Goal: Task Accomplishment & Management: Use online tool/utility

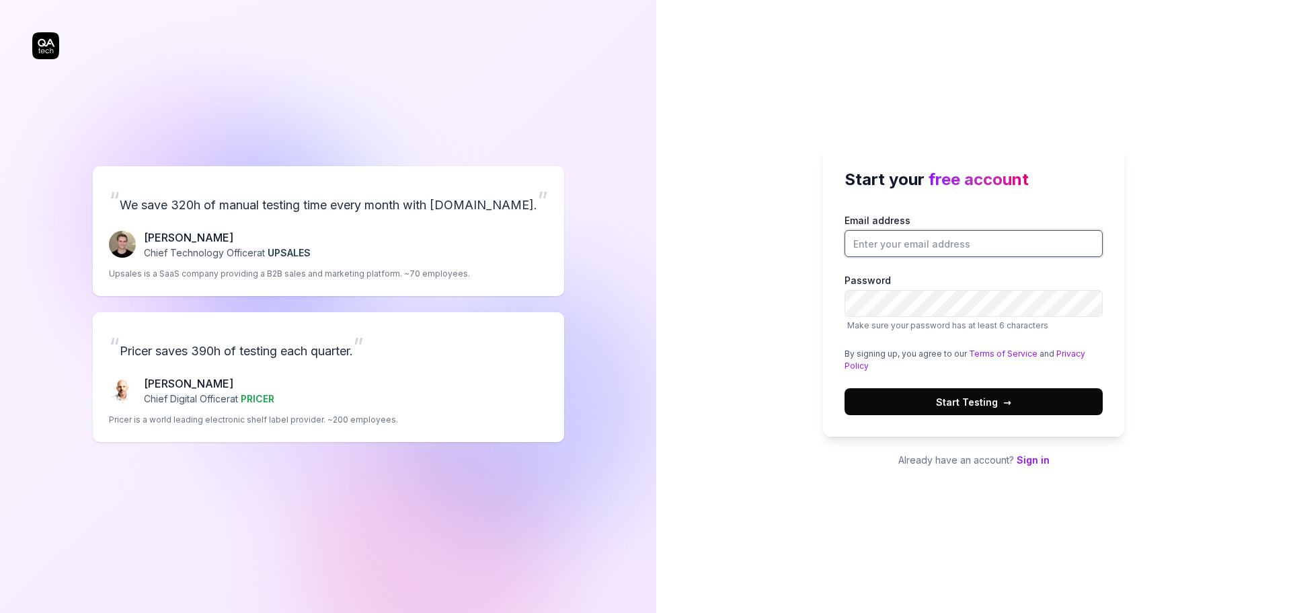
click at [993, 244] on input "Email address" at bounding box center [974, 243] width 258 height 27
type input "caroline.dinouard@visma.com"
click at [969, 400] on span "Start Testing →" at bounding box center [973, 402] width 75 height 14
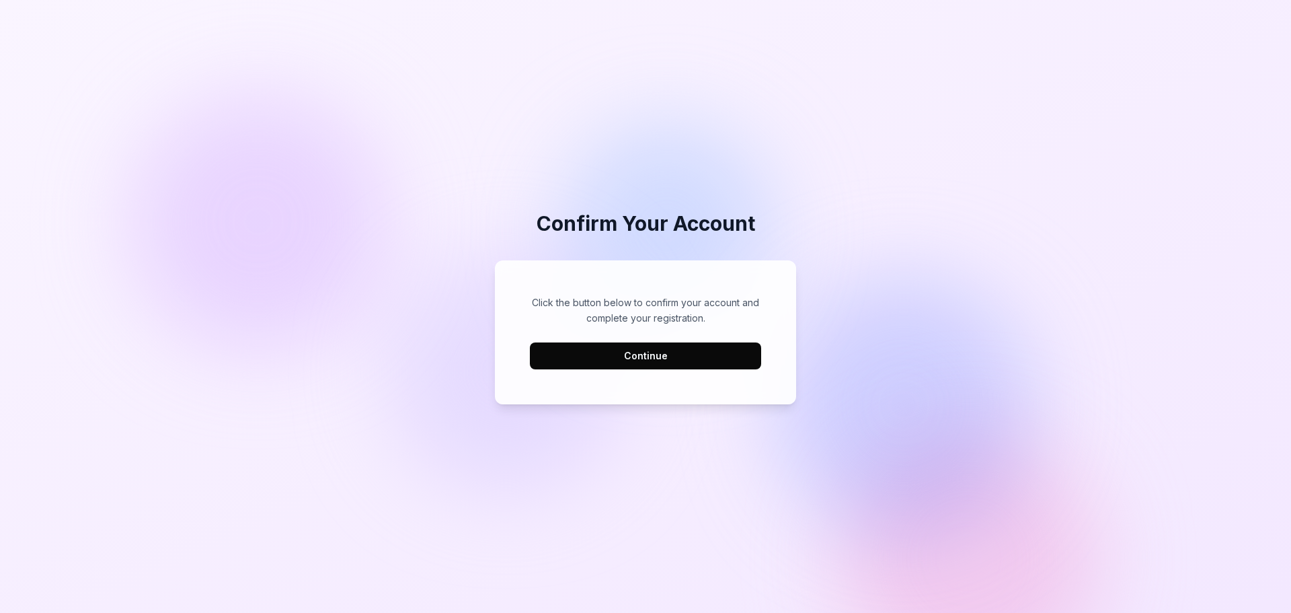
click at [647, 352] on button "Continue" at bounding box center [645, 355] width 231 height 27
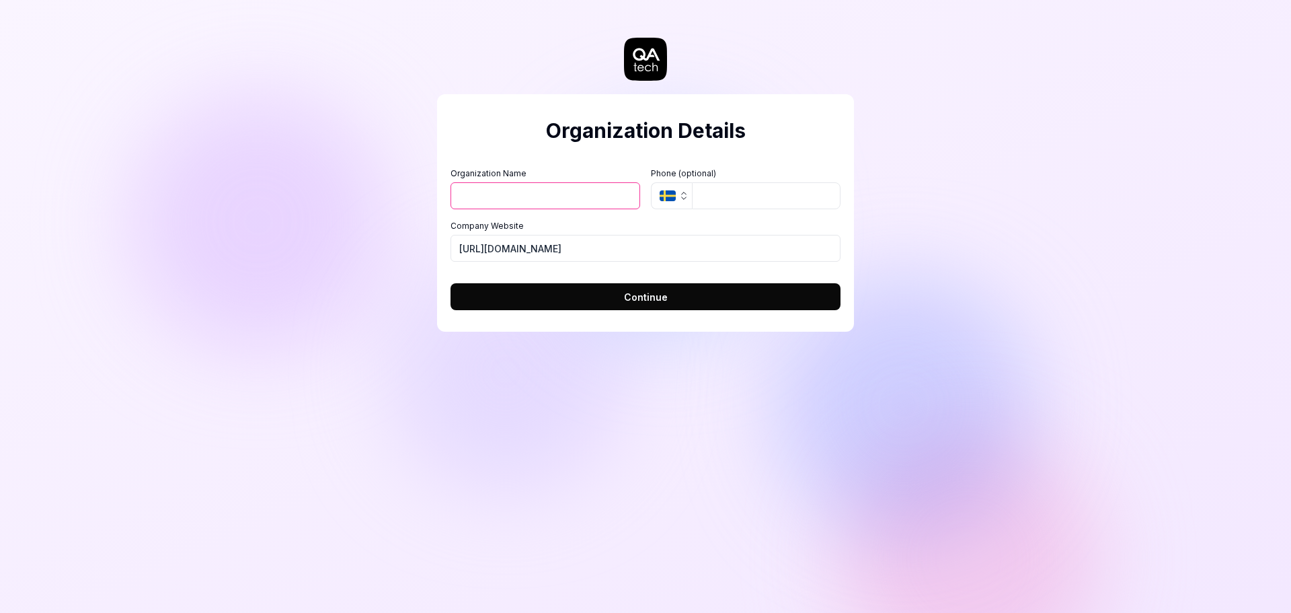
click at [545, 197] on input "Organization Name" at bounding box center [546, 195] width 190 height 27
type input "MyCompanyFiles"
click at [653, 288] on button "Continue" at bounding box center [646, 296] width 390 height 27
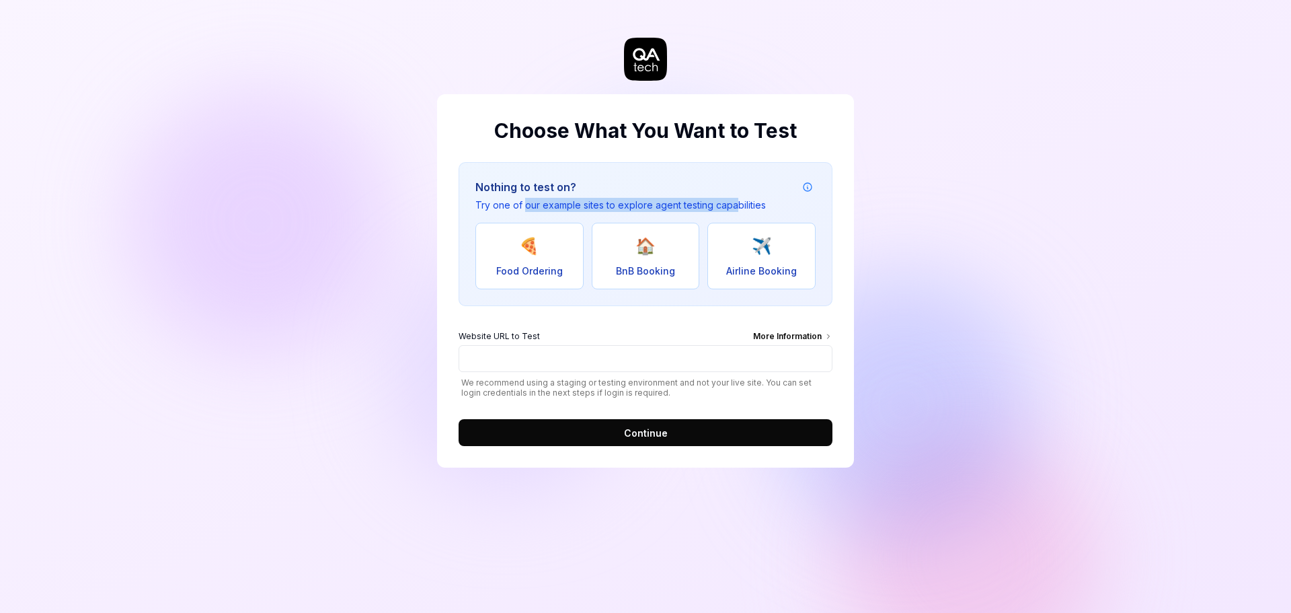
drag, startPoint x: 523, startPoint y: 203, endPoint x: 736, endPoint y: 196, distance: 213.3
click at [736, 196] on div "Nothing to test on? Try one of our example sites to explore agent testing capab…" at bounding box center [620, 195] width 291 height 33
click at [550, 354] on input "Website URL to Test More Information" at bounding box center [646, 358] width 374 height 27
paste input "[URL][DOMAIN_NAME]"
type input "[URL][DOMAIN_NAME]"
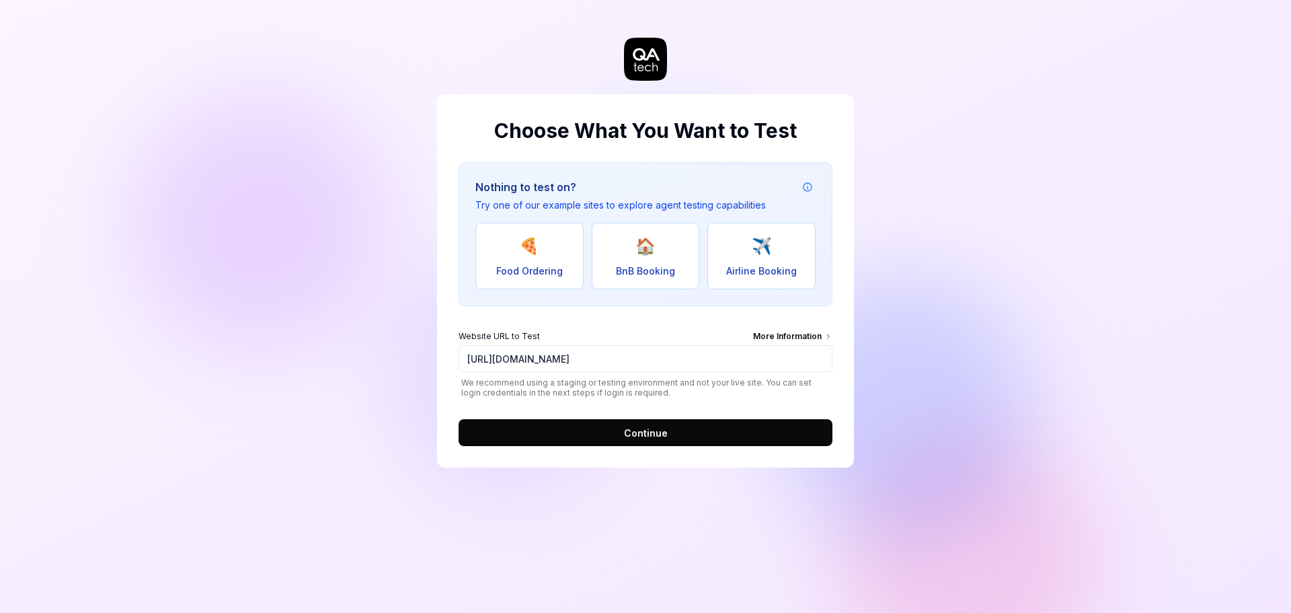
click at [649, 430] on span "Continue" at bounding box center [646, 433] width 44 height 14
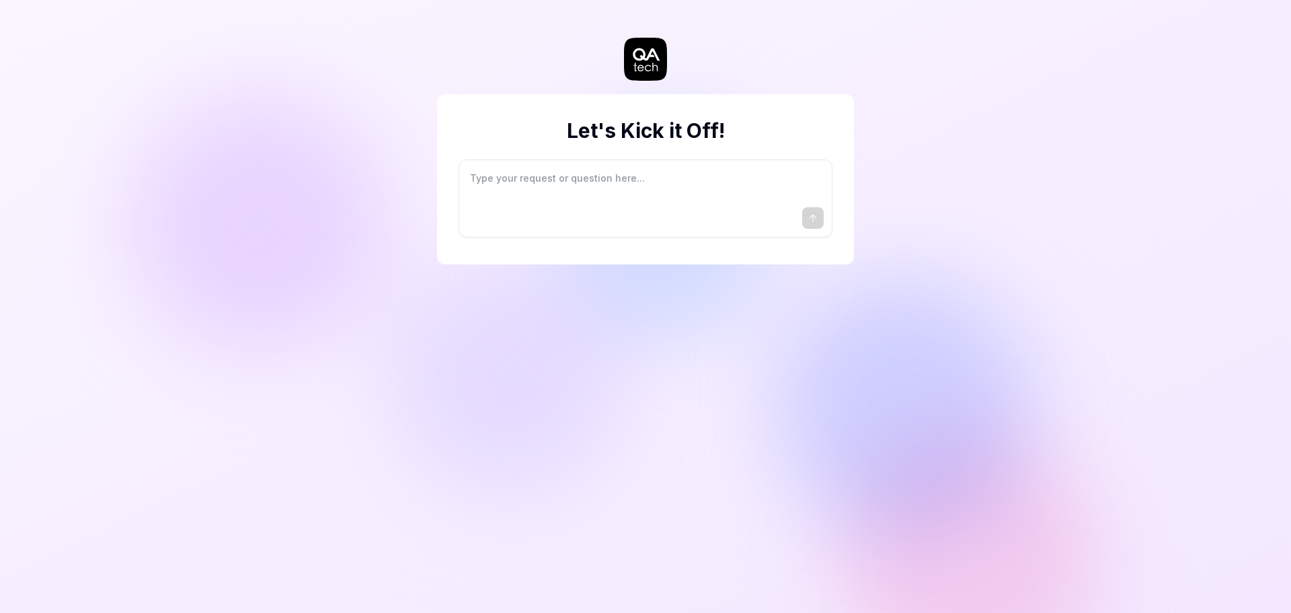
type textarea "*"
type textarea "I"
type textarea "*"
type textarea "I"
type textarea "*"
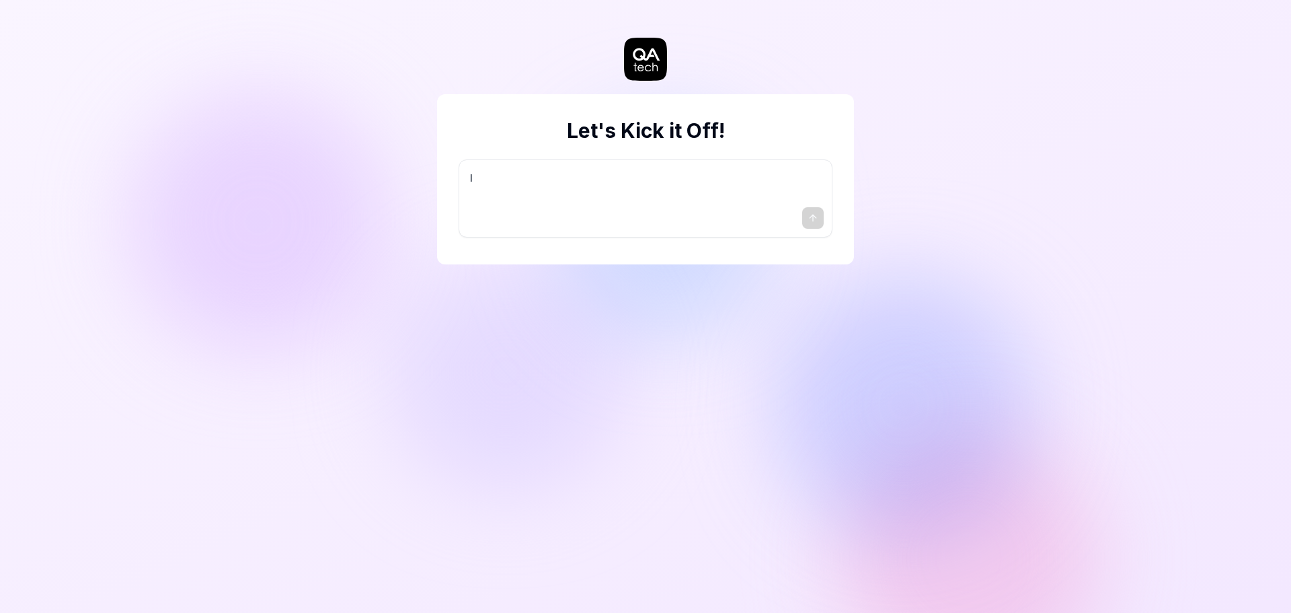
type textarea "I w"
type textarea "*"
type textarea "I wa"
type textarea "*"
type textarea "I wan"
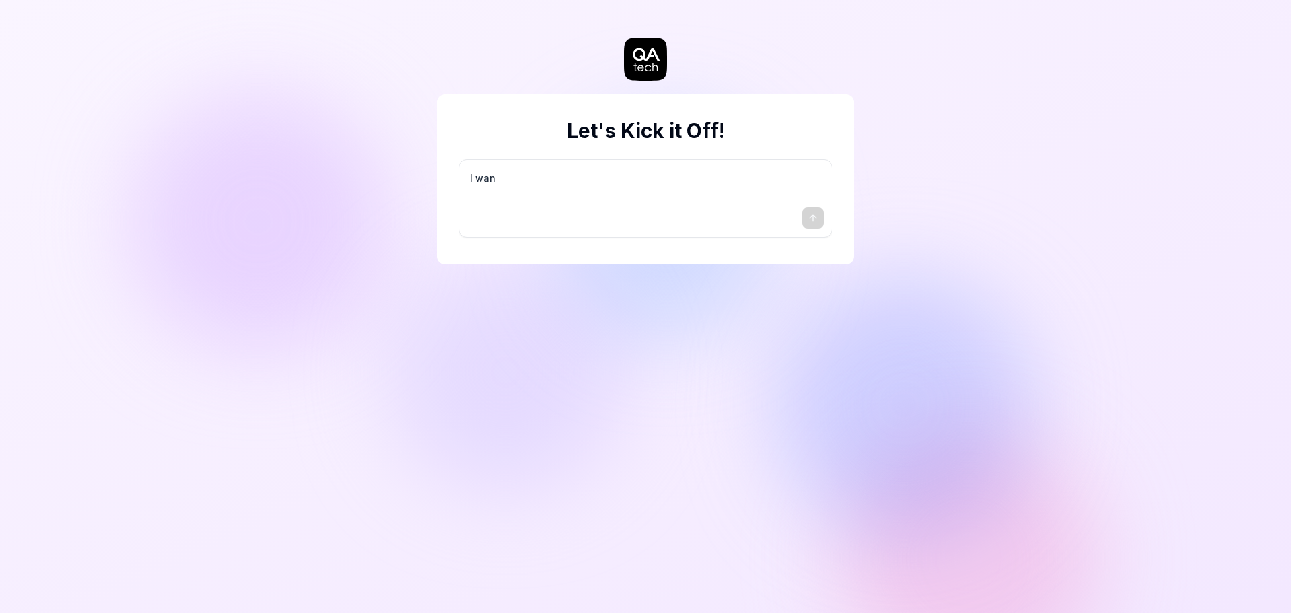
type textarea "*"
type textarea "I want"
type textarea "*"
type textarea "I want"
type textarea "*"
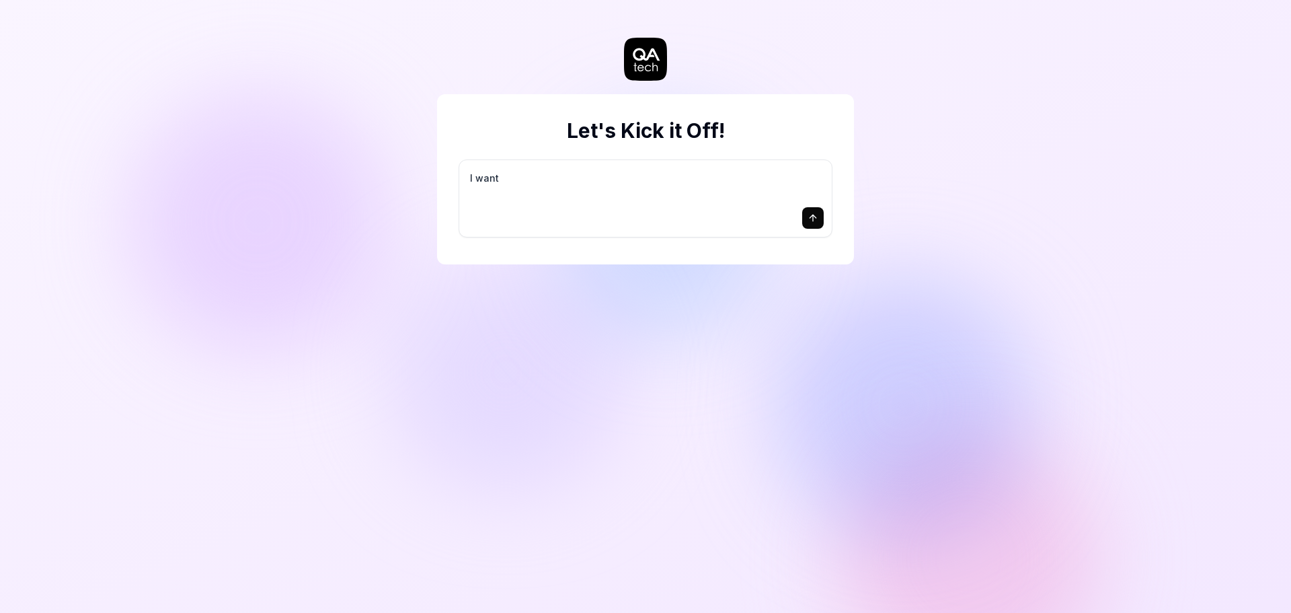
type textarea "I want a"
type textarea "*"
type textarea "I want a"
type textarea "*"
type textarea "I want a g"
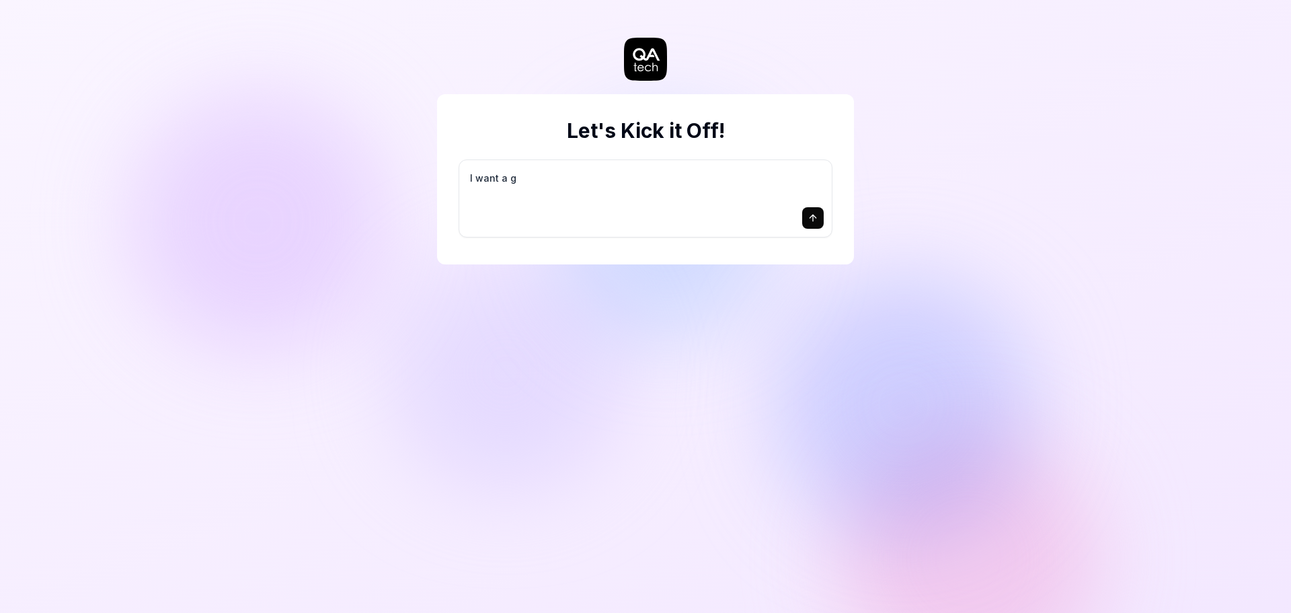
type textarea "*"
type textarea "I want a go"
type textarea "*"
type textarea "I want a goo"
type textarea "*"
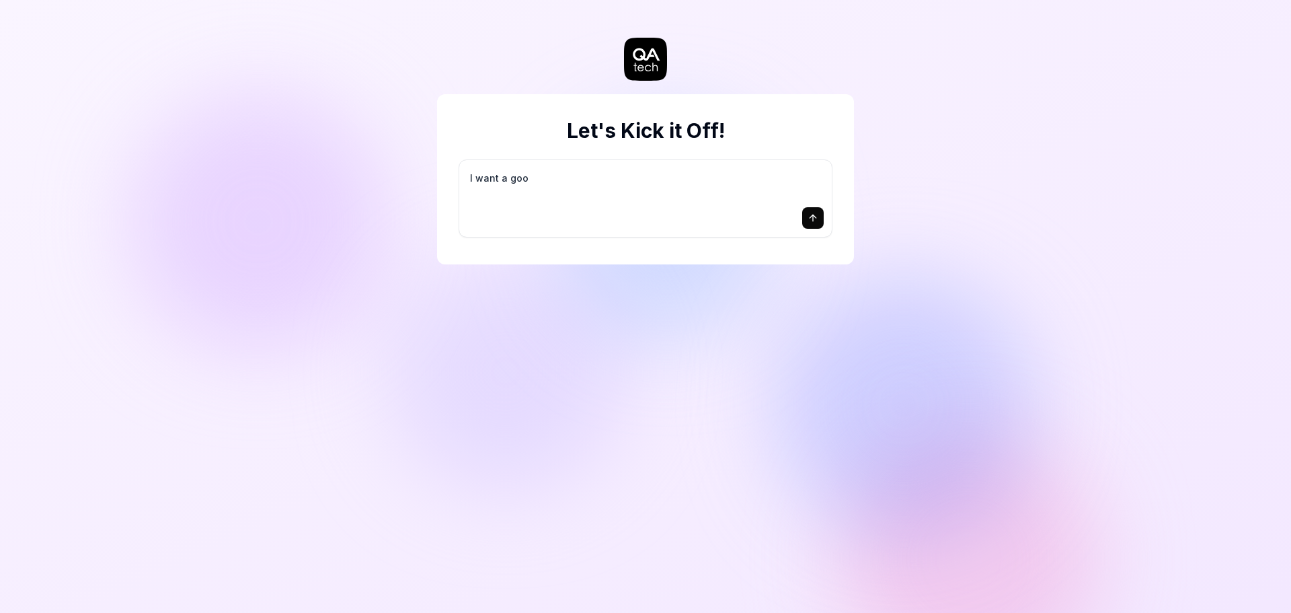
type textarea "I want a good"
type textarea "*"
type textarea "I want a good"
type textarea "*"
type textarea "I want a good t"
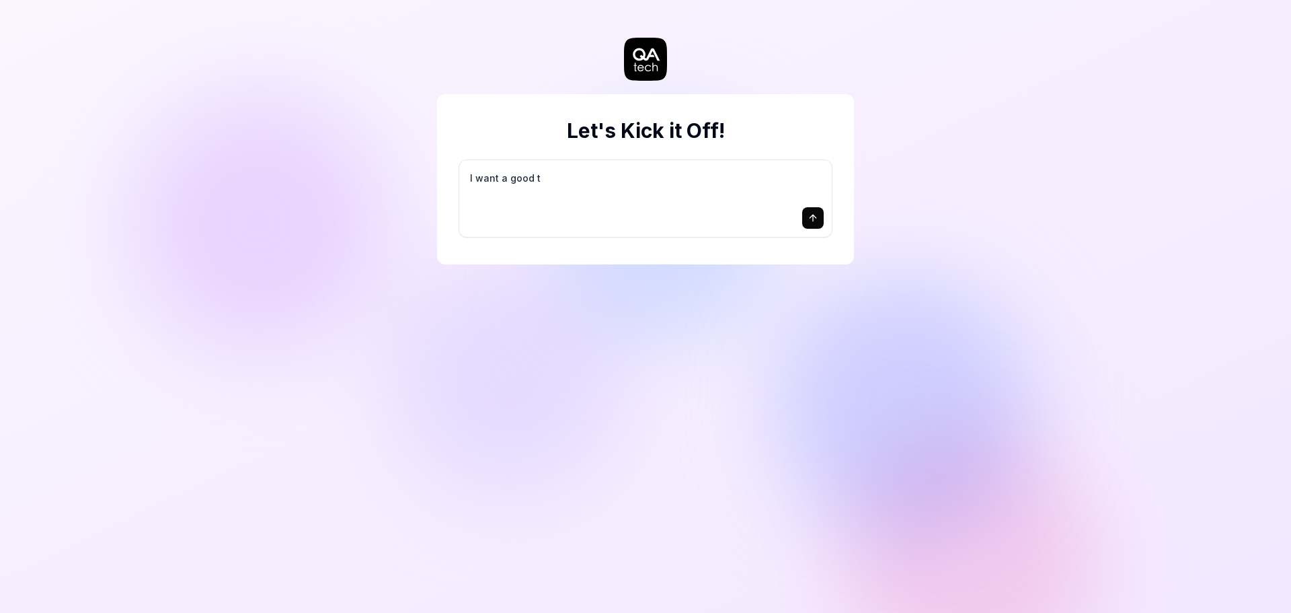
type textarea "*"
type textarea "I want a good te"
type textarea "*"
type textarea "I want a good tes"
type textarea "*"
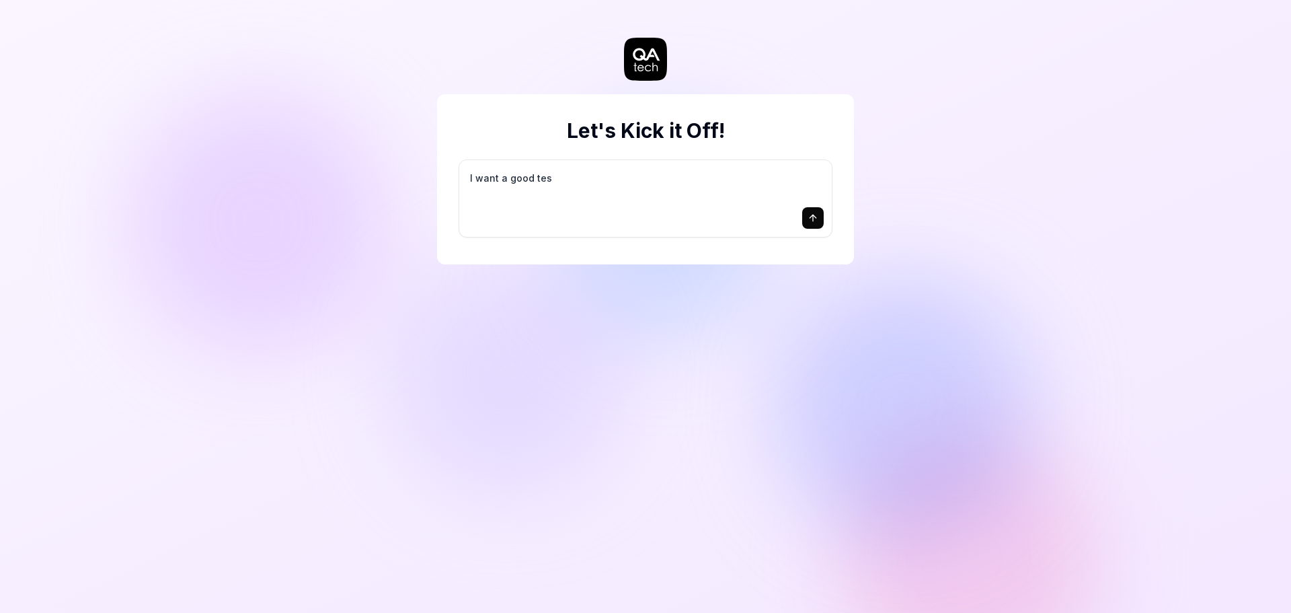
type textarea "I want a good test"
type textarea "*"
type textarea "I want a good test"
type textarea "*"
type textarea "I want a good test s"
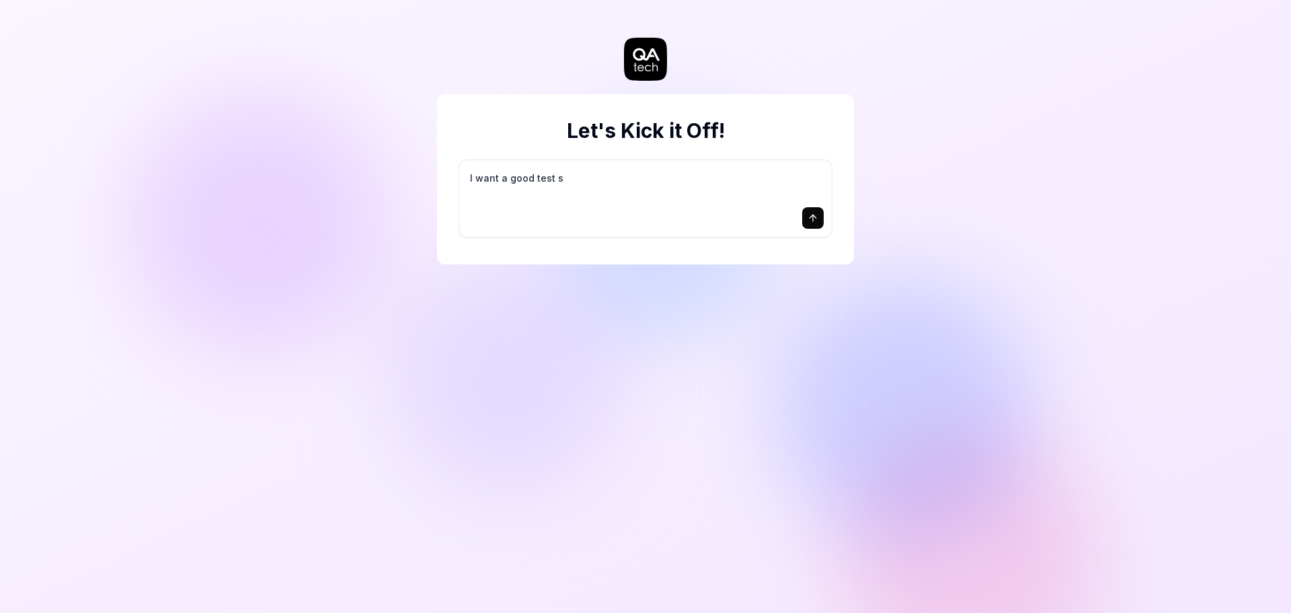
type textarea "*"
type textarea "I want a good test se"
type textarea "*"
type textarea "I want a good test set"
type textarea "*"
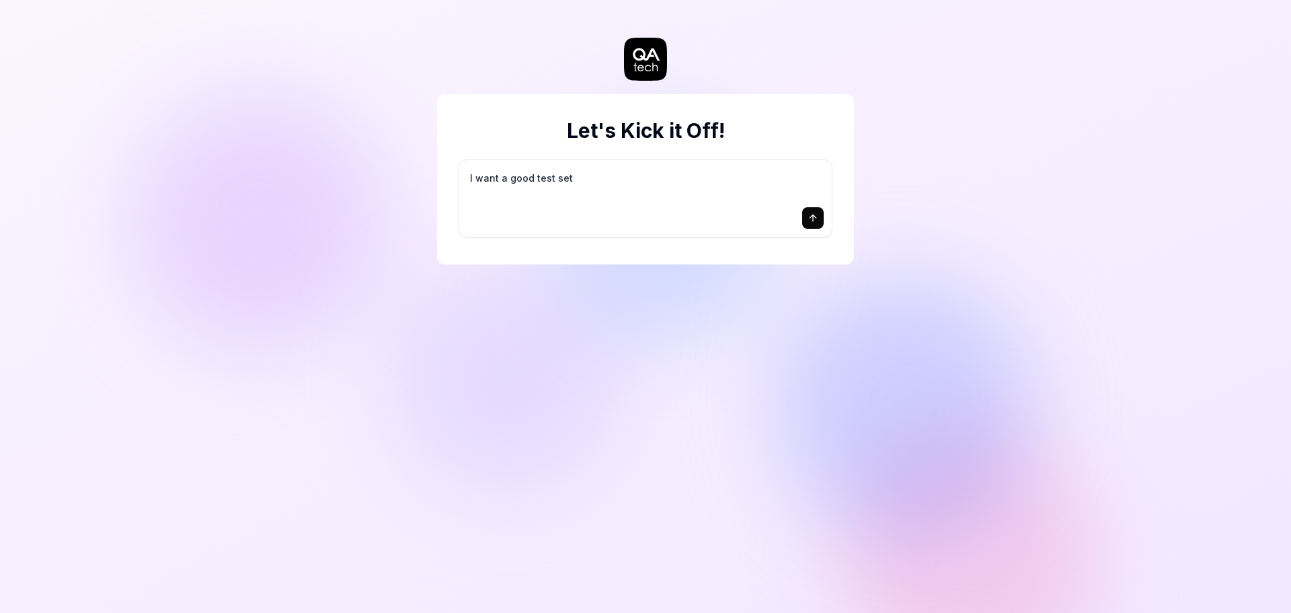
type textarea "I want a good test setu"
type textarea "*"
type textarea "I want a good test setup"
type textarea "*"
type textarea "I want a good test setup"
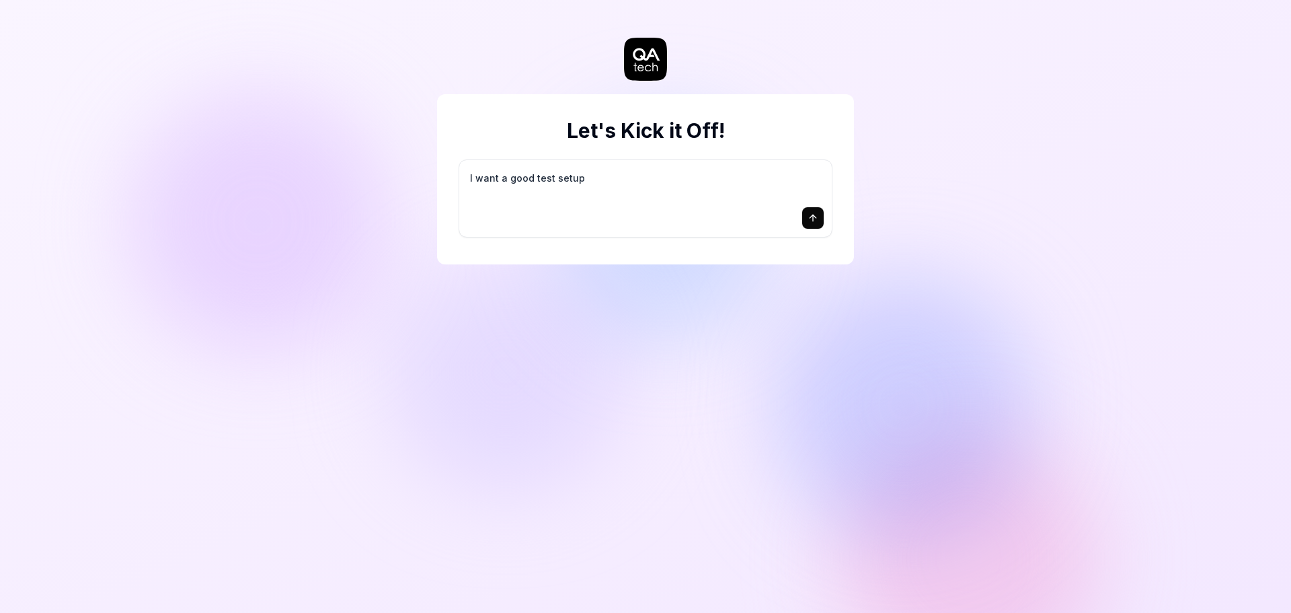
type textarea "*"
type textarea "I want a good test setup f"
type textarea "*"
type textarea "I want a good test setup fo"
type textarea "*"
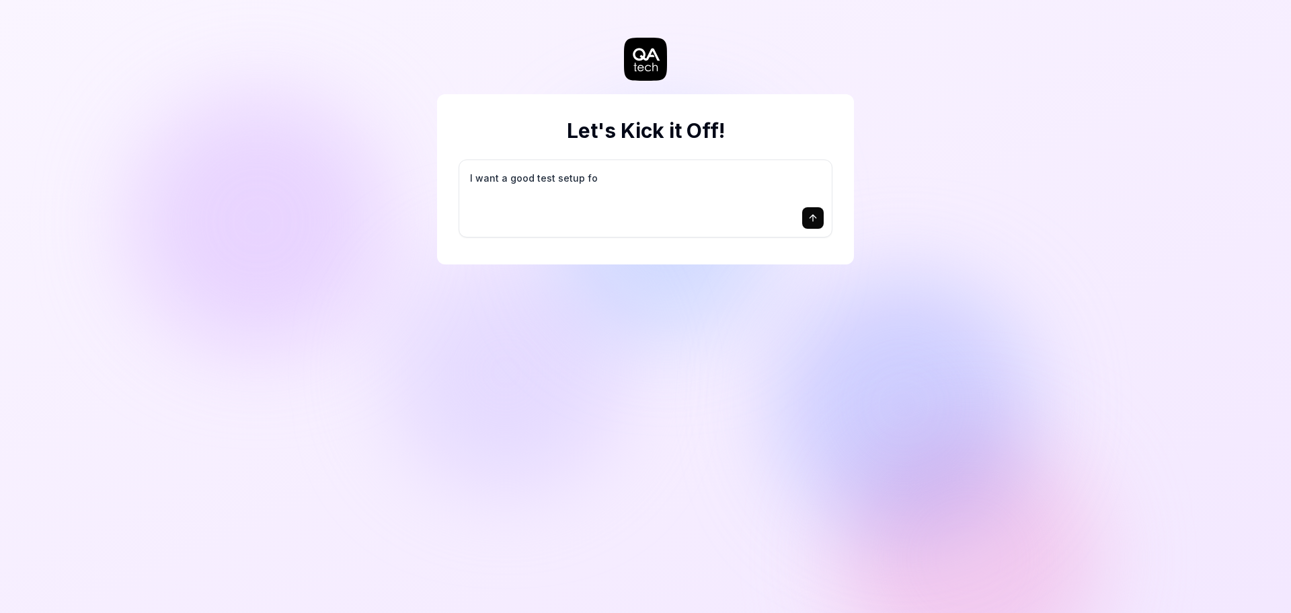
type textarea "I want a good test setup for"
type textarea "*"
type textarea "I want a good test setup for"
type textarea "*"
type textarea "I want a good test setup for m"
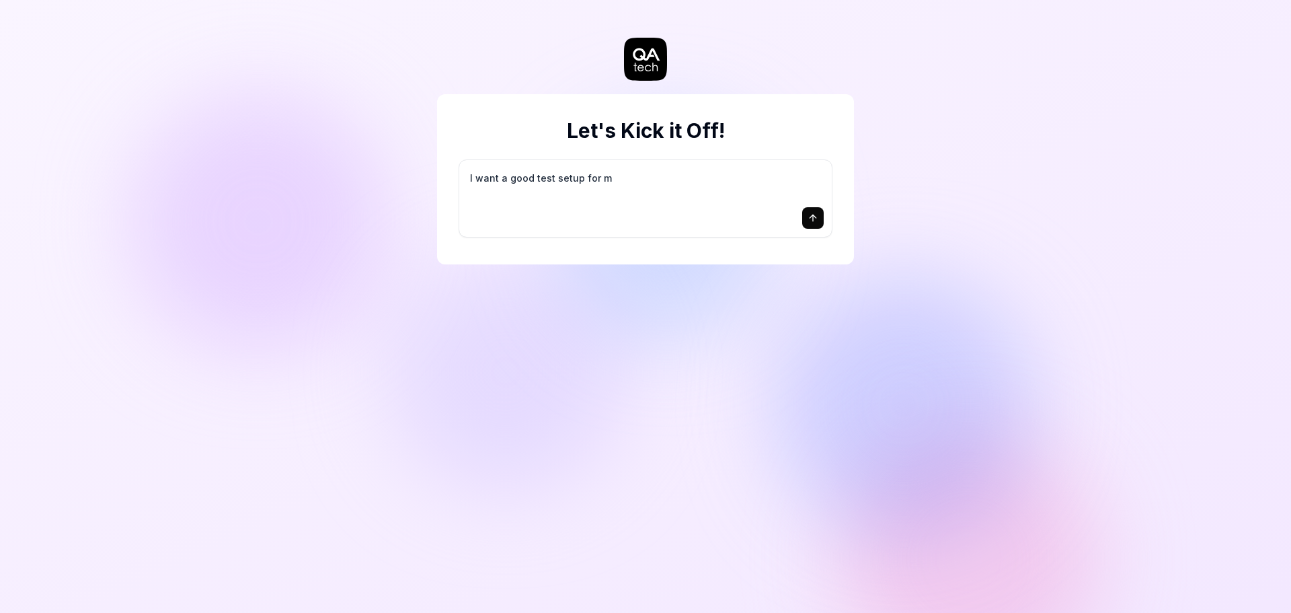
type textarea "*"
type textarea "I want a good test setup for my"
type textarea "*"
type textarea "I want a good test setup for my"
type textarea "*"
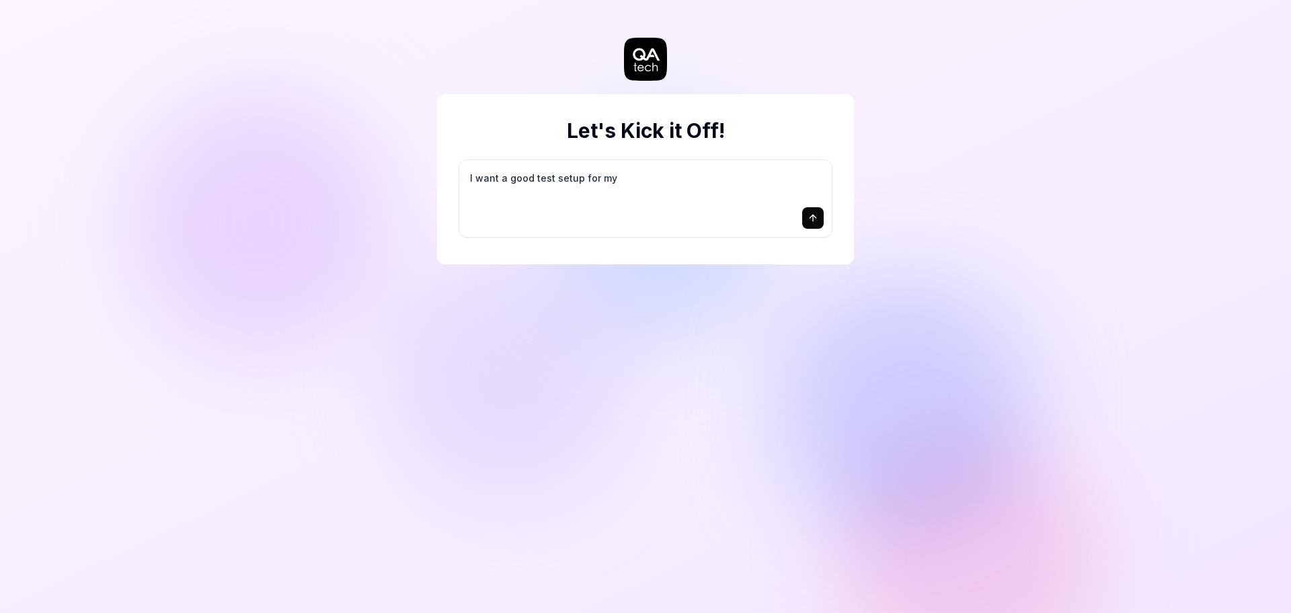
type textarea "I want a good test setup for my s"
type textarea "*"
type textarea "I want a good test setup for my si"
type textarea "*"
type textarea "I want a good test setup for my sit"
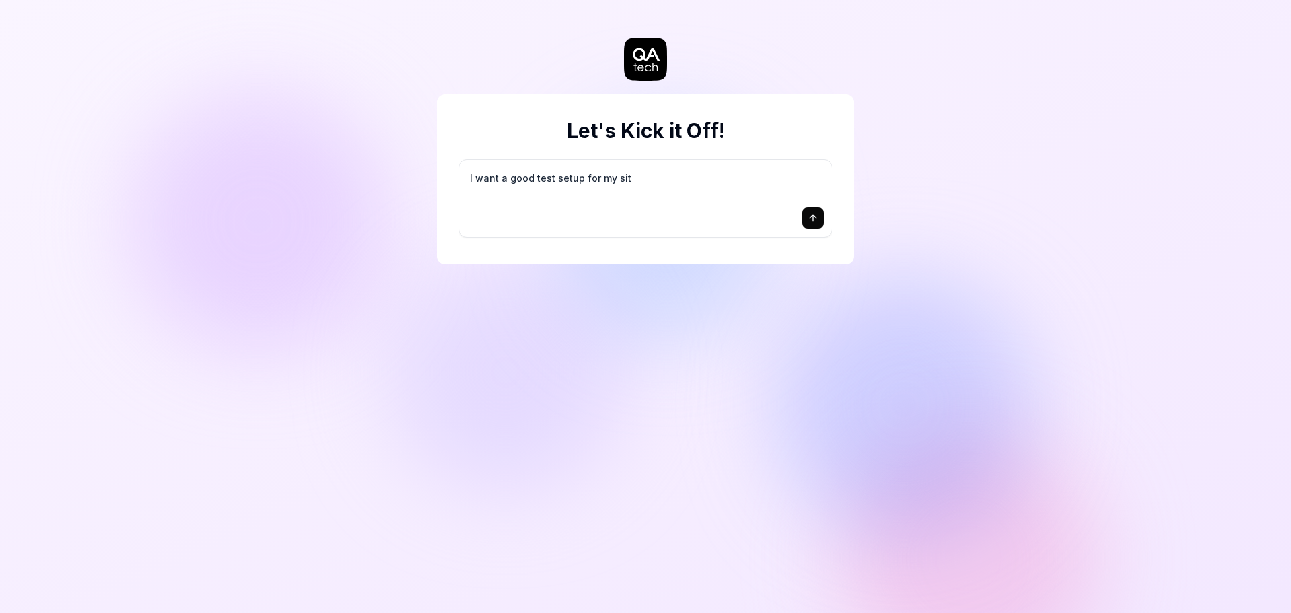
type textarea "*"
type textarea "I want a good test setup for my site"
type textarea "*"
type textarea "I want a good test setup for my site"
type textarea "*"
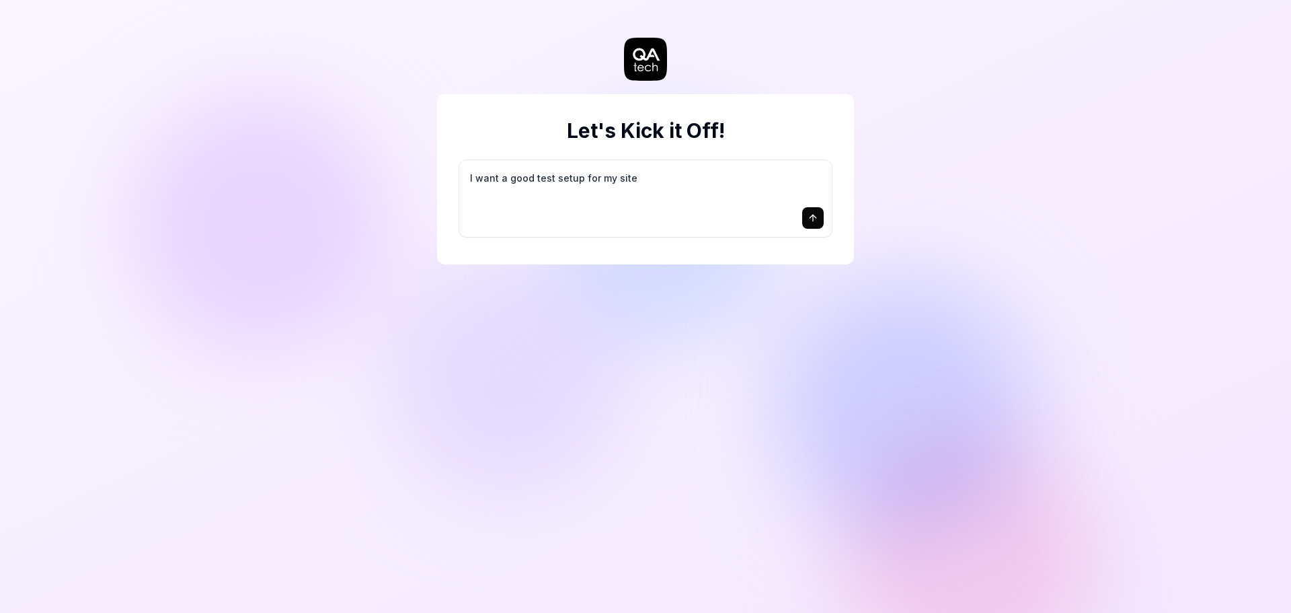
type textarea "I want a good test setup for my site -"
type textarea "*"
type textarea "I want a good test setup for my site -"
type textarea "*"
type textarea "I want a good test setup for my site - h"
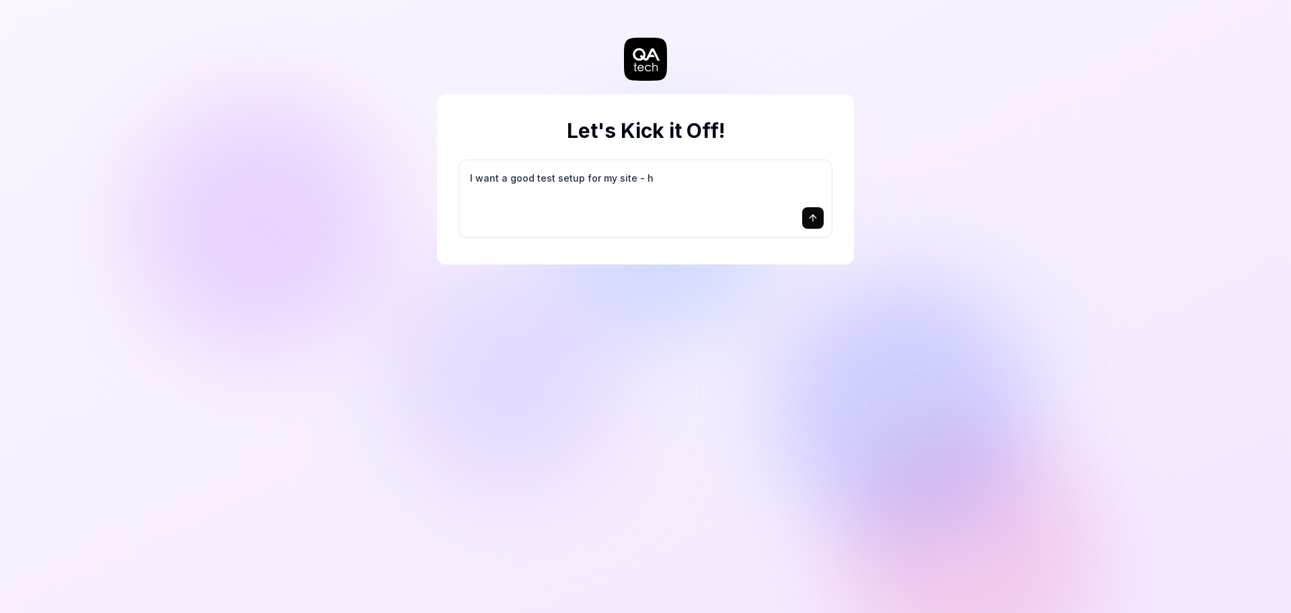
type textarea "*"
type textarea "I want a good test setup for my site - he"
type textarea "*"
type textarea "I want a good test setup for my site - hel"
type textarea "*"
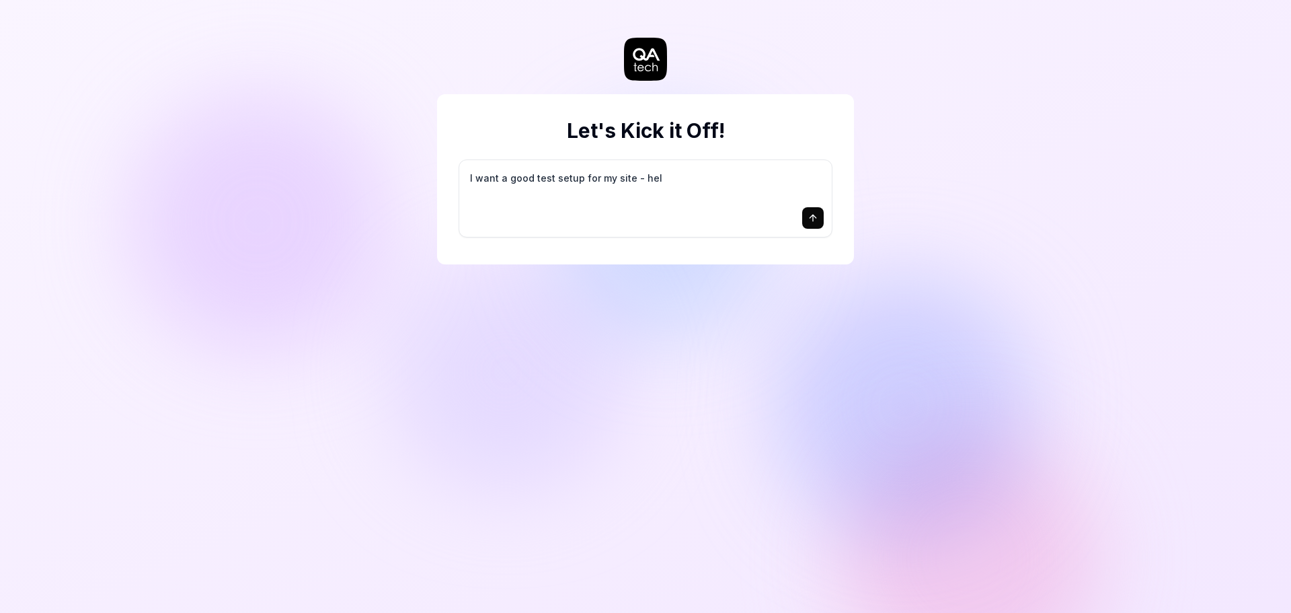
type textarea "I want a good test setup for my site - help"
type textarea "*"
type textarea "I want a good test setup for my site - help"
type textarea "*"
type textarea "I want a good test setup for my site - help m"
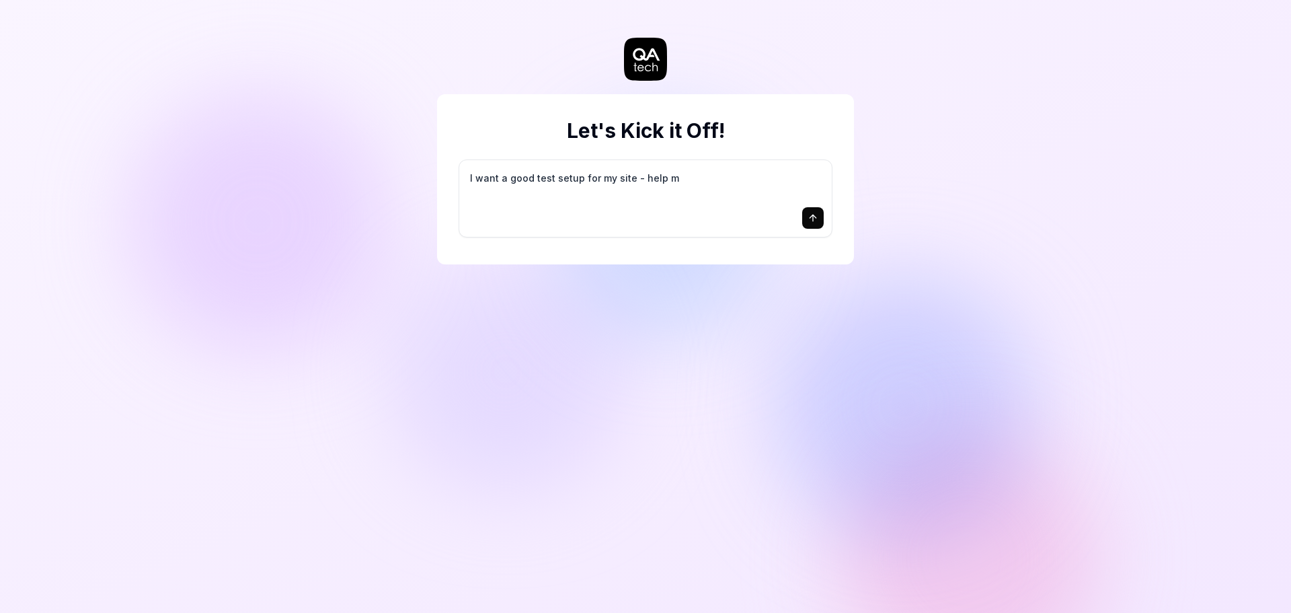
type textarea "*"
type textarea "I want a good test setup for my site - help me"
type textarea "*"
type textarea "I want a good test setup for my site - help me"
type textarea "*"
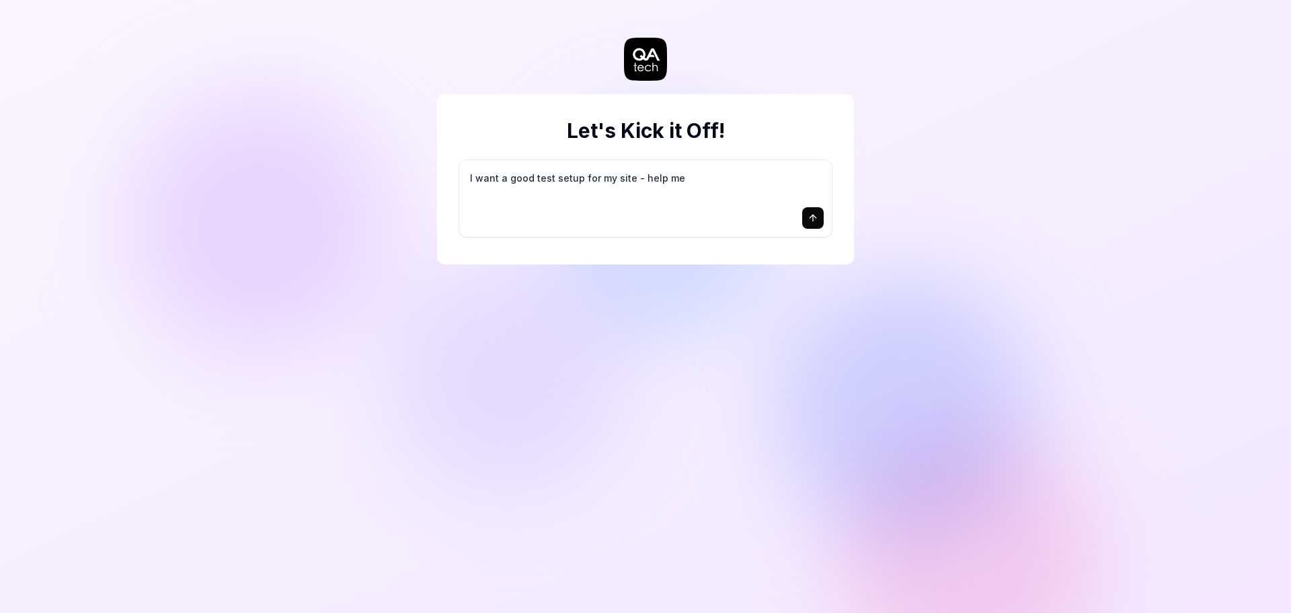
type textarea "I want a good test setup for my site - help me c"
type textarea "*"
type textarea "I want a good test setup for my site - help me cr"
type textarea "*"
type textarea "I want a good test setup for my site - help me cre"
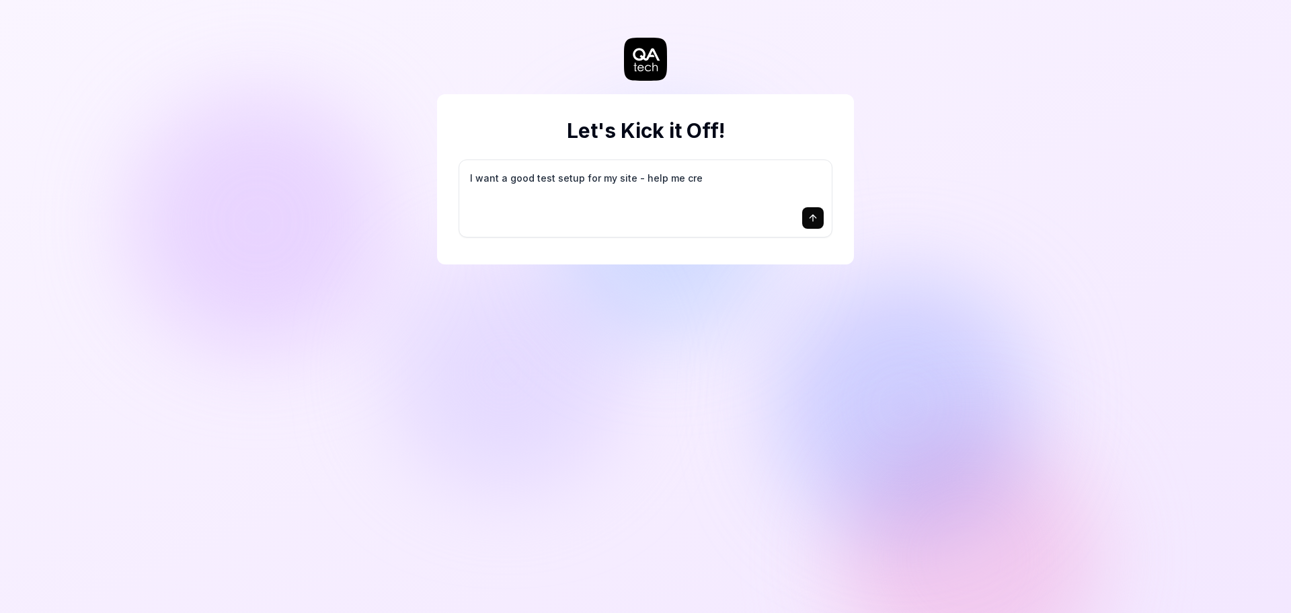
type textarea "*"
type textarea "I want a good test setup for my site - help me crea"
type textarea "*"
type textarea "I want a good test setup for my site - help me creat"
type textarea "*"
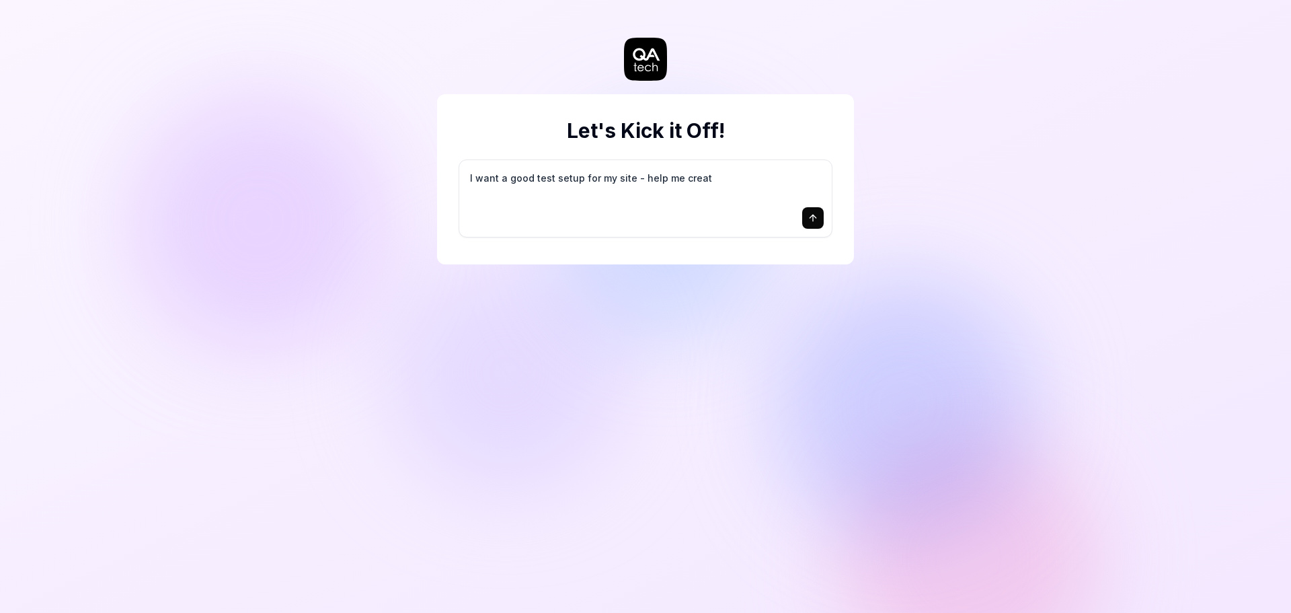
type textarea "I want a good test setup for my site - help me create"
type textarea "*"
type textarea "I want a good test setup for my site - help me create"
type textarea "*"
type textarea "I want a good test setup for my site - help me create t"
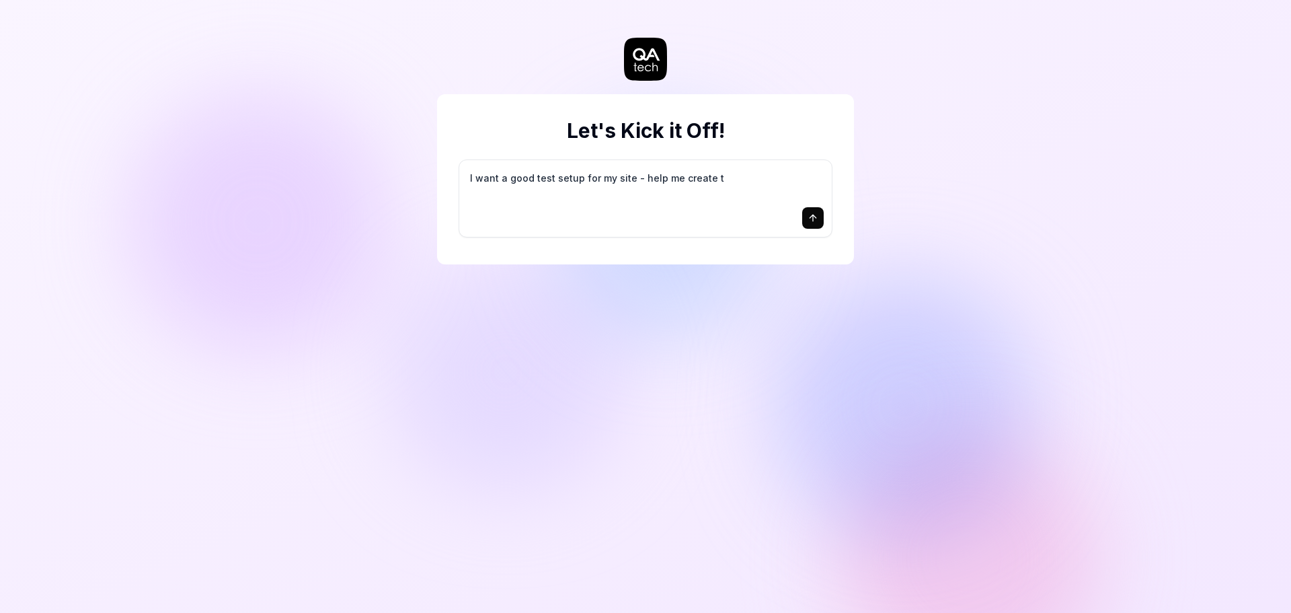
type textarea "*"
type textarea "I want a good test setup for my site - help me create th"
type textarea "*"
type textarea "I want a good test setup for my site - help me create the"
type textarea "*"
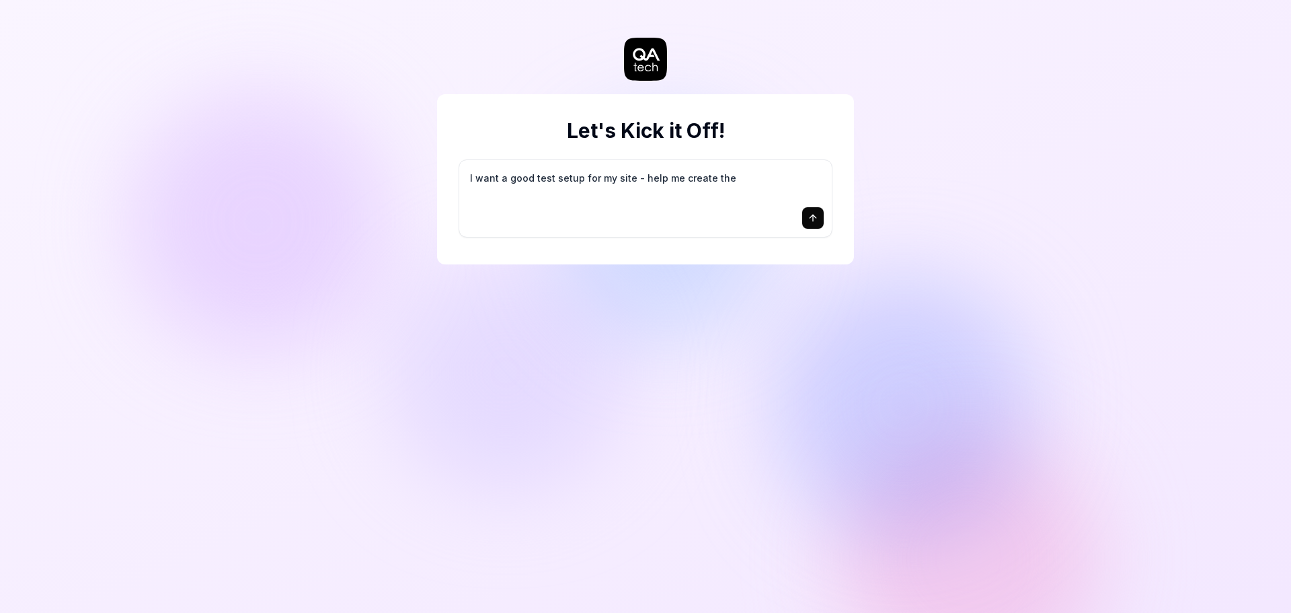
type textarea "I want a good test setup for my site - help me create the"
type textarea "*"
type textarea "I want a good test setup for my site - help me create the f"
type textarea "*"
type textarea "I want a good test setup for my site - help me create the fi"
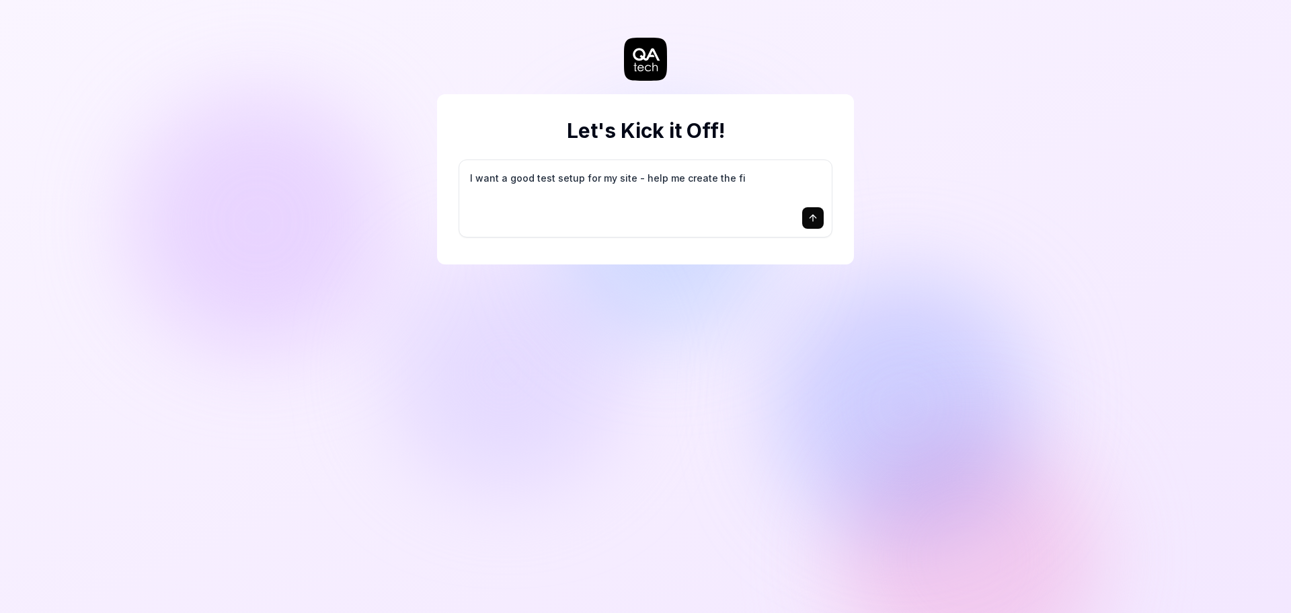
type textarea "*"
type textarea "I want a good test setup for my site - help me create the fir"
type textarea "*"
type textarea "I want a good test setup for my site - help me create the firs"
type textarea "*"
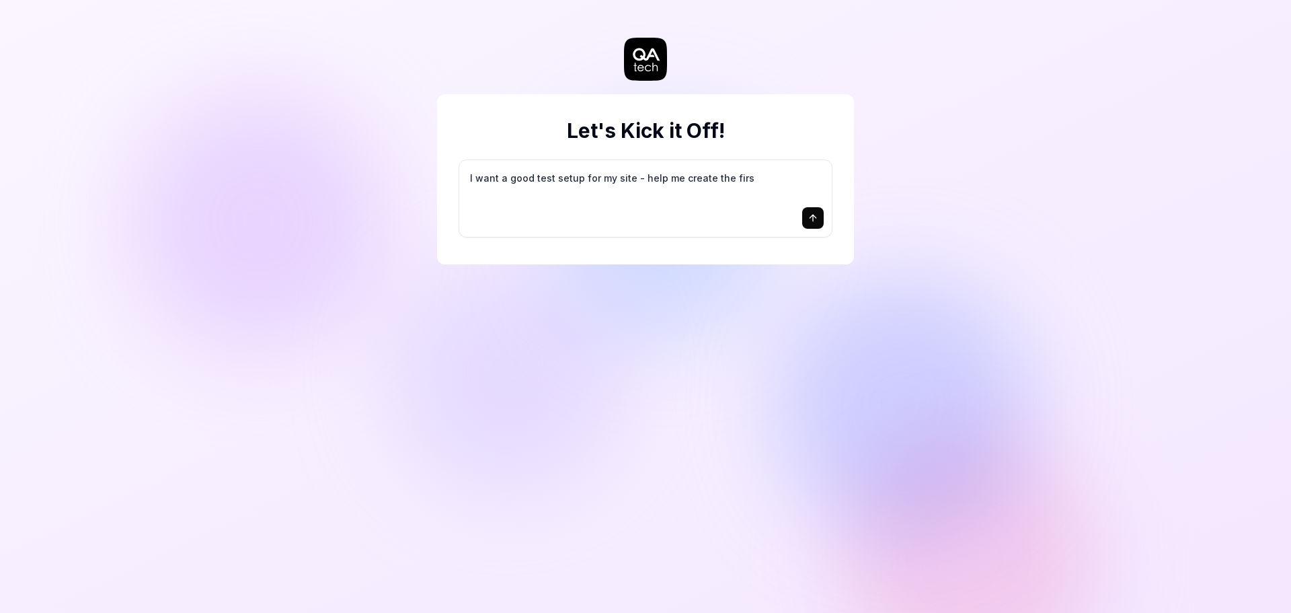
type textarea "I want a good test setup for my site - help me create the first"
type textarea "*"
type textarea "I want a good test setup for my site - help me create the first"
type textarea "*"
type textarea "I want a good test setup for my site - help me create the first 3"
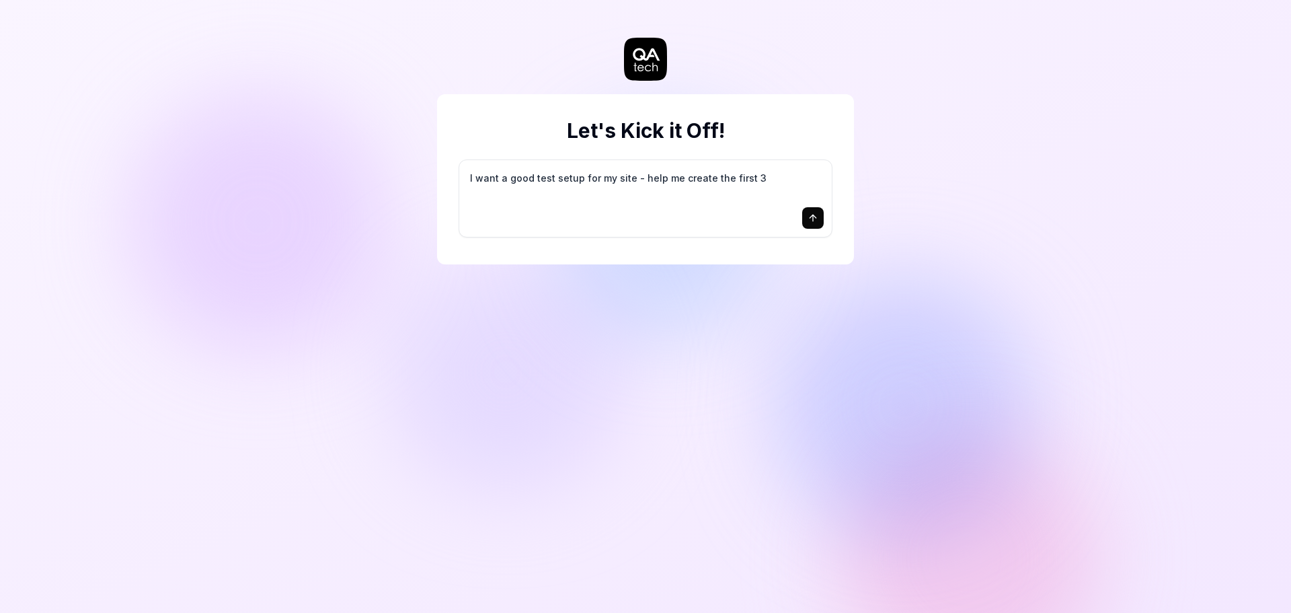
type textarea "*"
type textarea "I want a good test setup for my site - help me create the first 3-"
type textarea "*"
type textarea "I want a good test setup for my site - help me create the first 3-5"
type textarea "*"
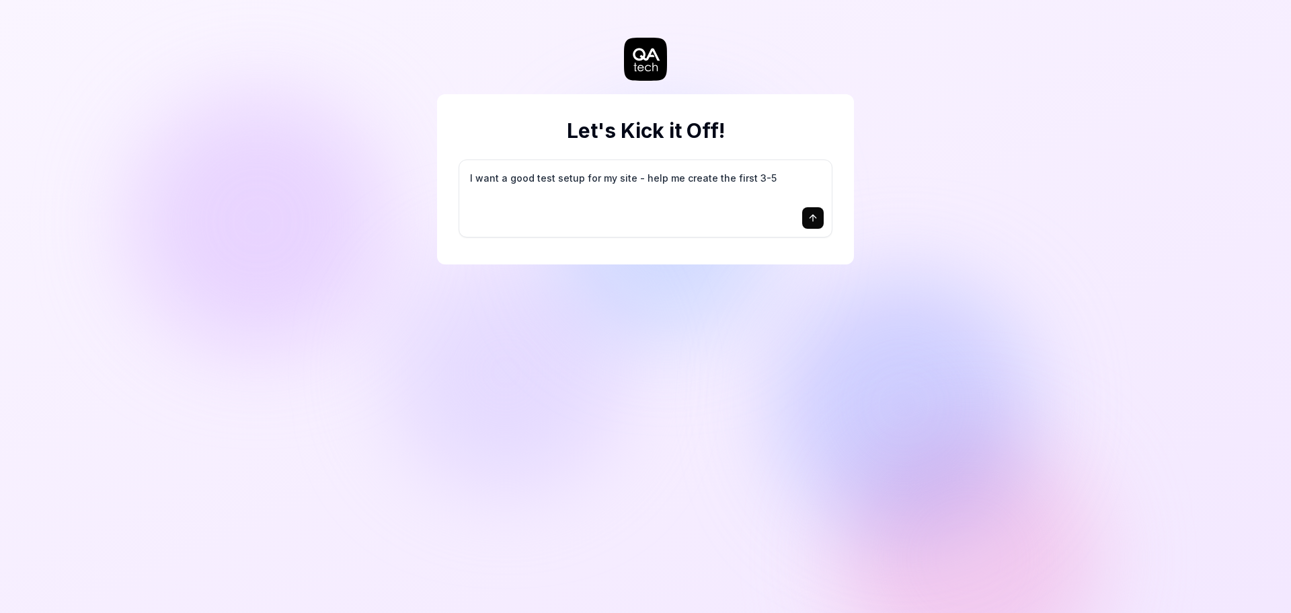
type textarea "I want a good test setup for my site - help me create the first 3-5"
type textarea "*"
type textarea "I want a good test setup for my site - help me create the first 3-5 t"
type textarea "*"
type textarea "I want a good test setup for my site - help me create the first 3-5 te"
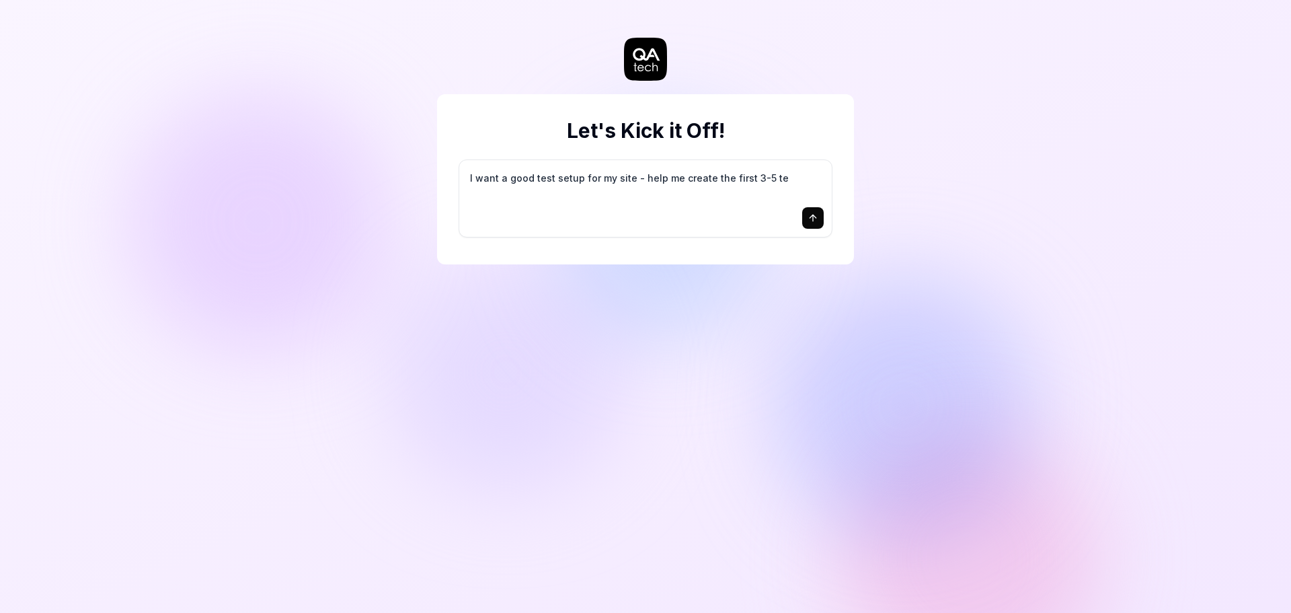
type textarea "*"
type textarea "I want a good test setup for my site - help me create the first 3-5 tes"
type textarea "*"
type textarea "I want a good test setup for my site - help me create the first 3-5 test"
type textarea "*"
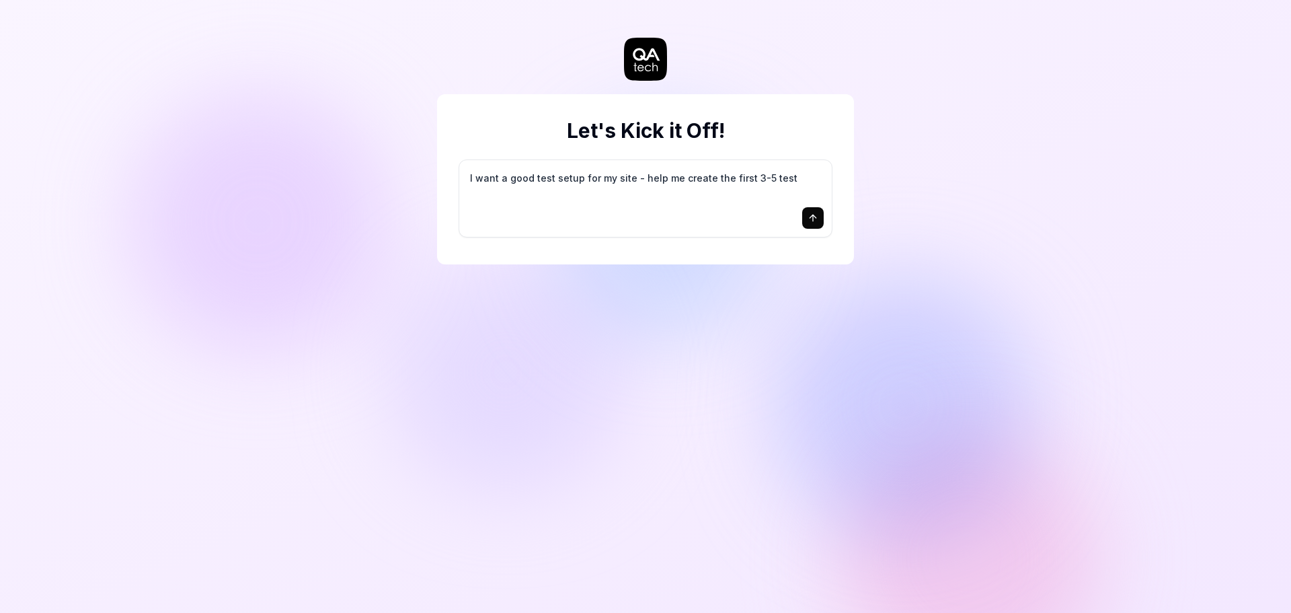
type textarea "I want a good test setup for my site - help me create the first 3-5 test"
type textarea "*"
type textarea "I want a good test setup for my site - help me create the first 3-5 test c"
type textarea "*"
type textarea "I want a good test setup for my site - help me create the first 3-5 test ca"
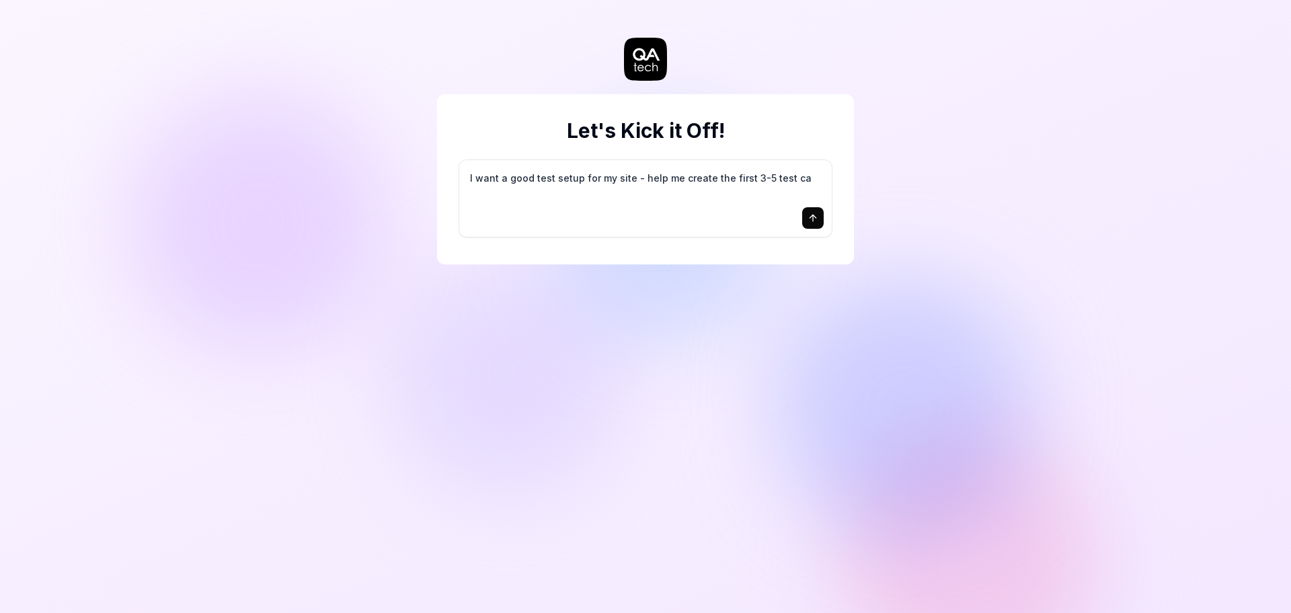
type textarea "*"
type textarea "I want a good test setup for my site - help me create the first 3-5 test cas"
type textarea "*"
type textarea "I want a good test setup for my site - help me create the first 3-5 test case"
type textarea "*"
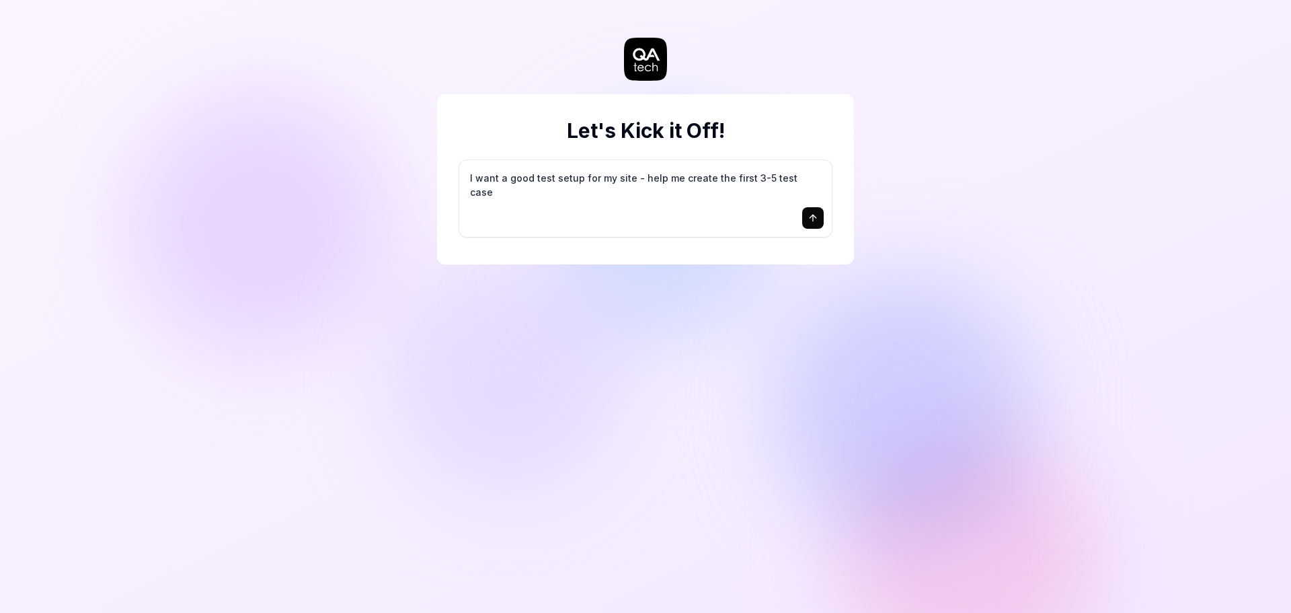
type textarea "I want a good test setup for my site - help me create the first 3-5 test cases"
click at [812, 215] on icon "submit" at bounding box center [813, 218] width 11 height 11
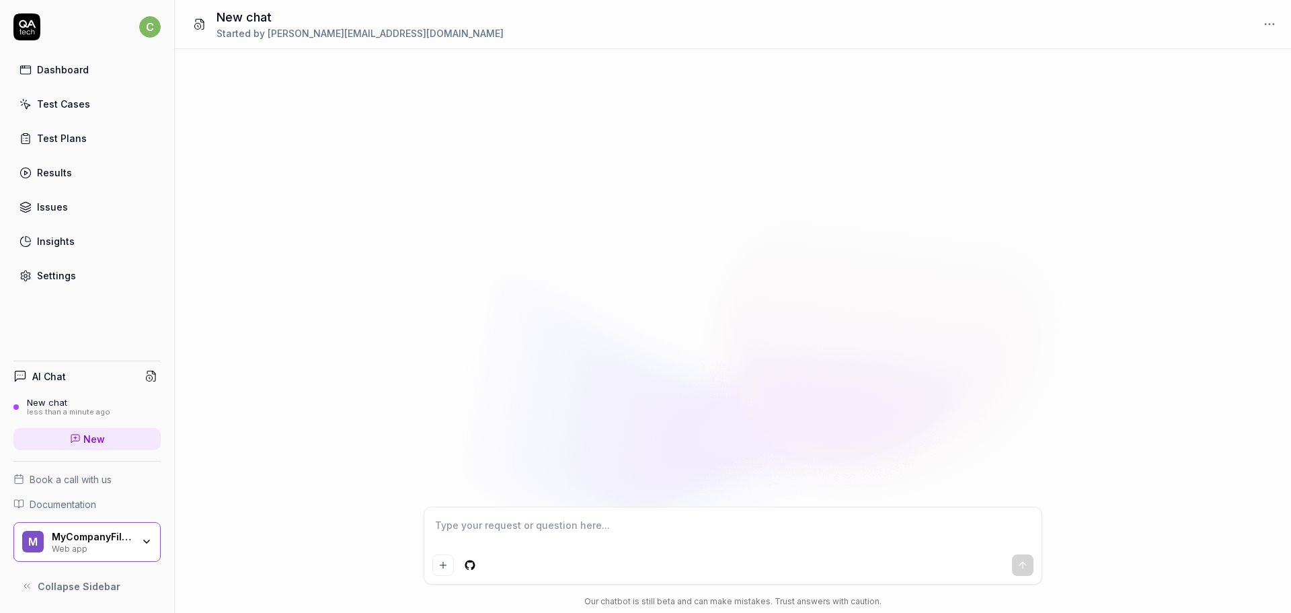
click at [78, 67] on div "Dashboard" at bounding box center [63, 70] width 52 height 14
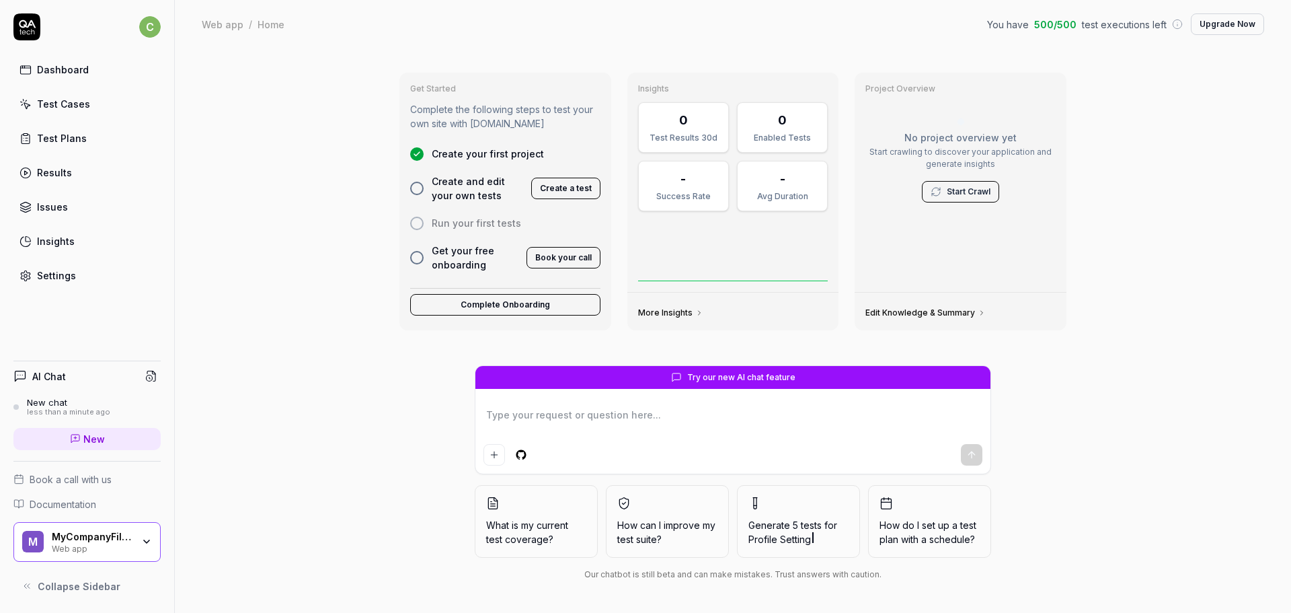
click at [51, 131] on div "Test Plans" at bounding box center [62, 138] width 50 height 14
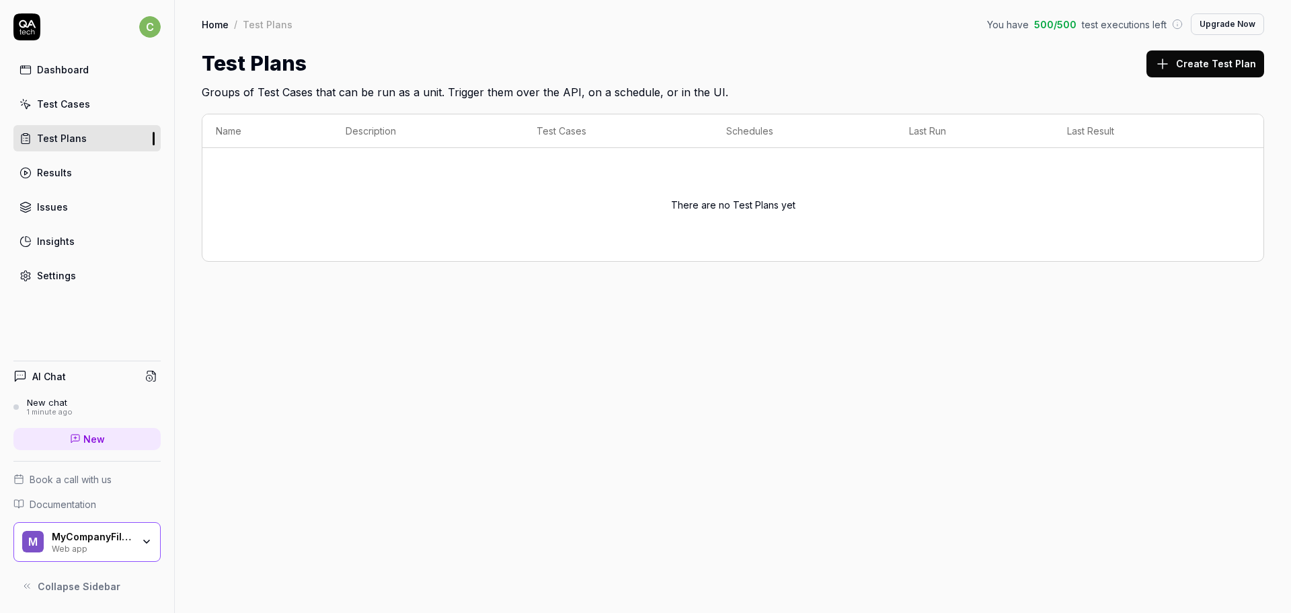
click at [53, 102] on div "Test Cases" at bounding box center [63, 104] width 53 height 14
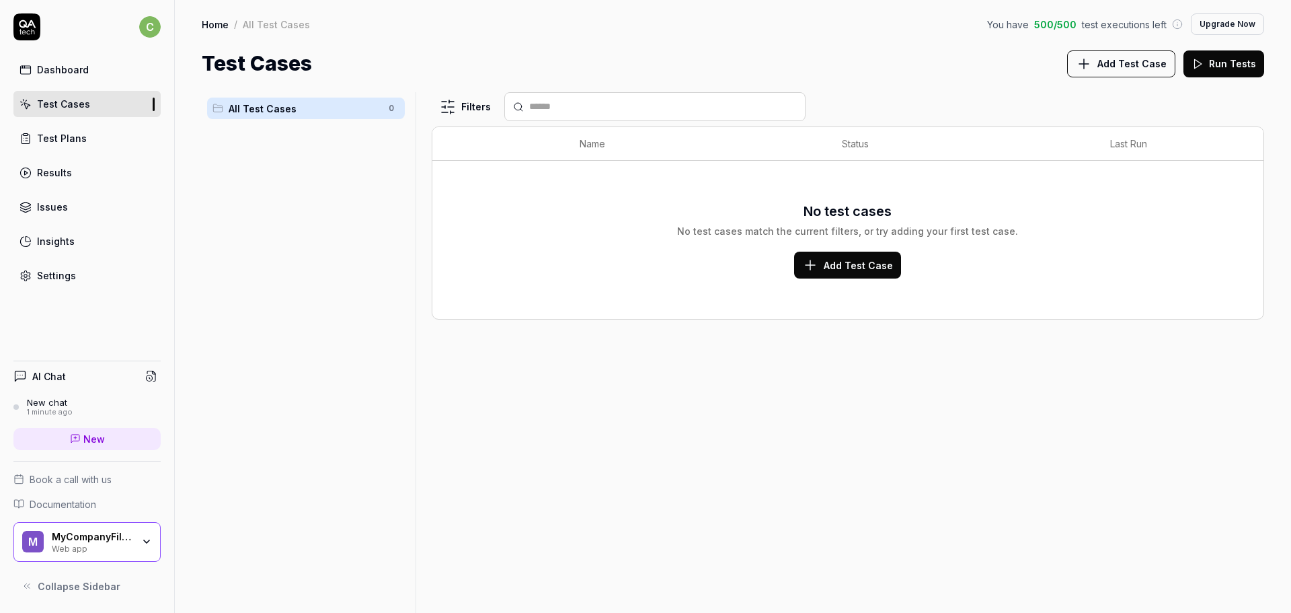
click at [63, 68] on div "Dashboard" at bounding box center [63, 70] width 52 height 14
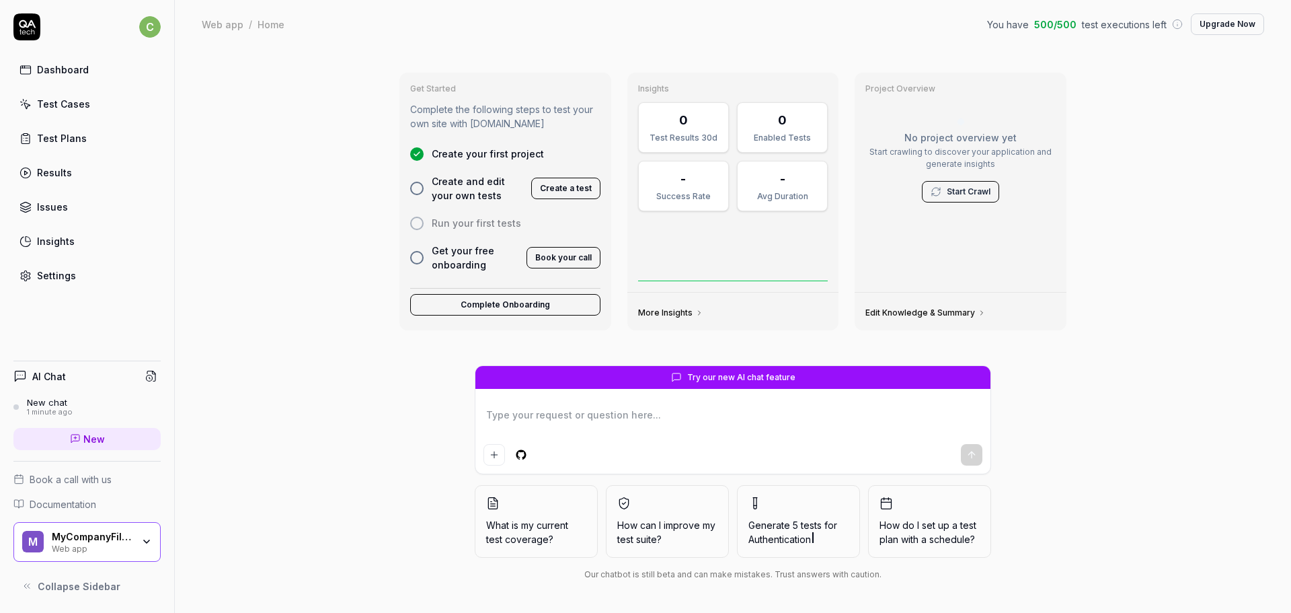
click at [516, 412] on textarea at bounding box center [733, 422] width 499 height 34
click at [80, 408] on link "New chat 1 minute ago" at bounding box center [86, 407] width 147 height 20
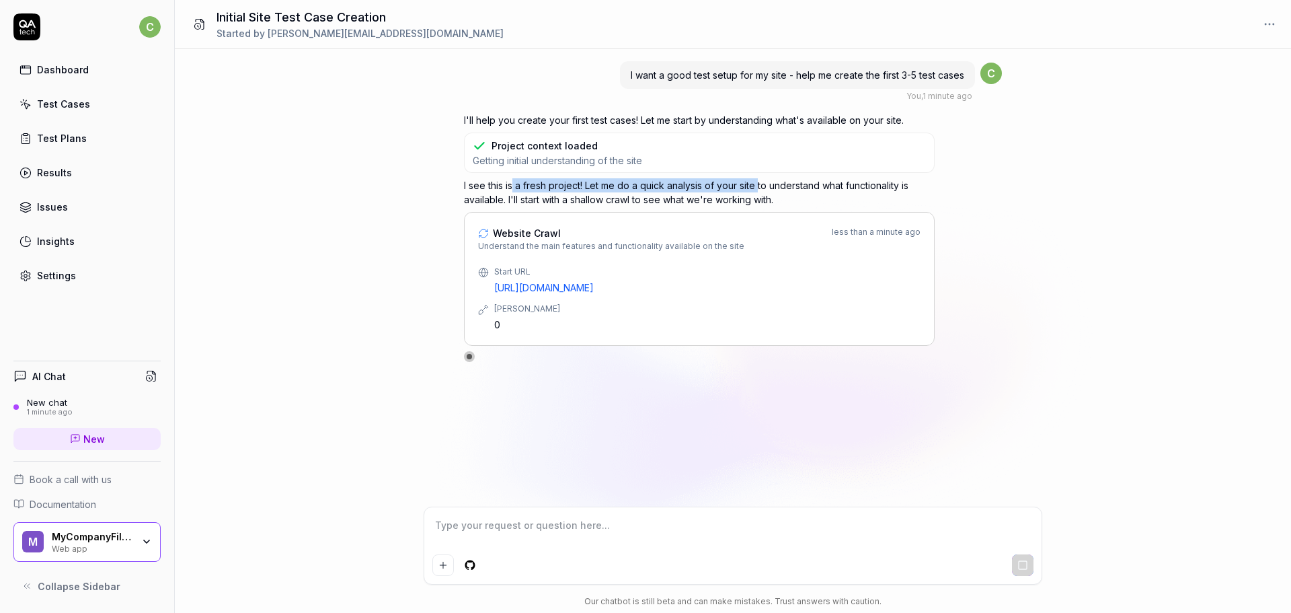
drag, startPoint x: 512, startPoint y: 186, endPoint x: 616, endPoint y: 184, distance: 103.6
click at [709, 184] on p "I see this is a fresh project! Let me do a quick analysis of your site to under…" at bounding box center [699, 192] width 471 height 28
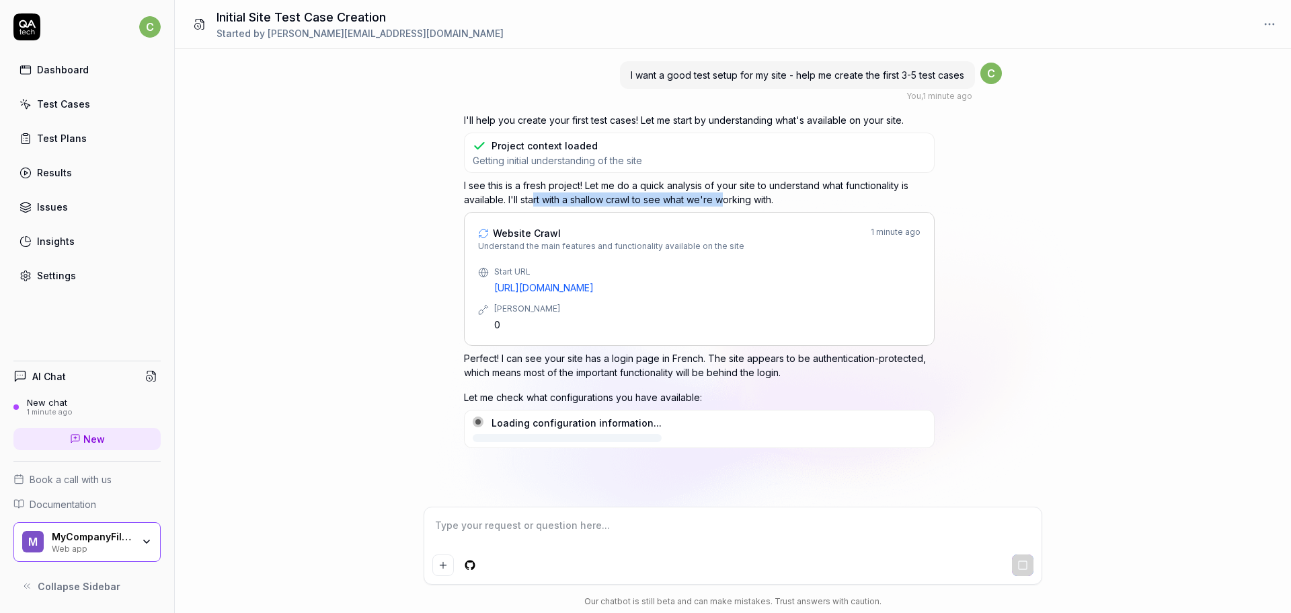
drag, startPoint x: 535, startPoint y: 199, endPoint x: 730, endPoint y: 200, distance: 195.0
click at [730, 200] on p "I see this is a fresh project! Let me do a quick analysis of your site to under…" at bounding box center [699, 192] width 471 height 28
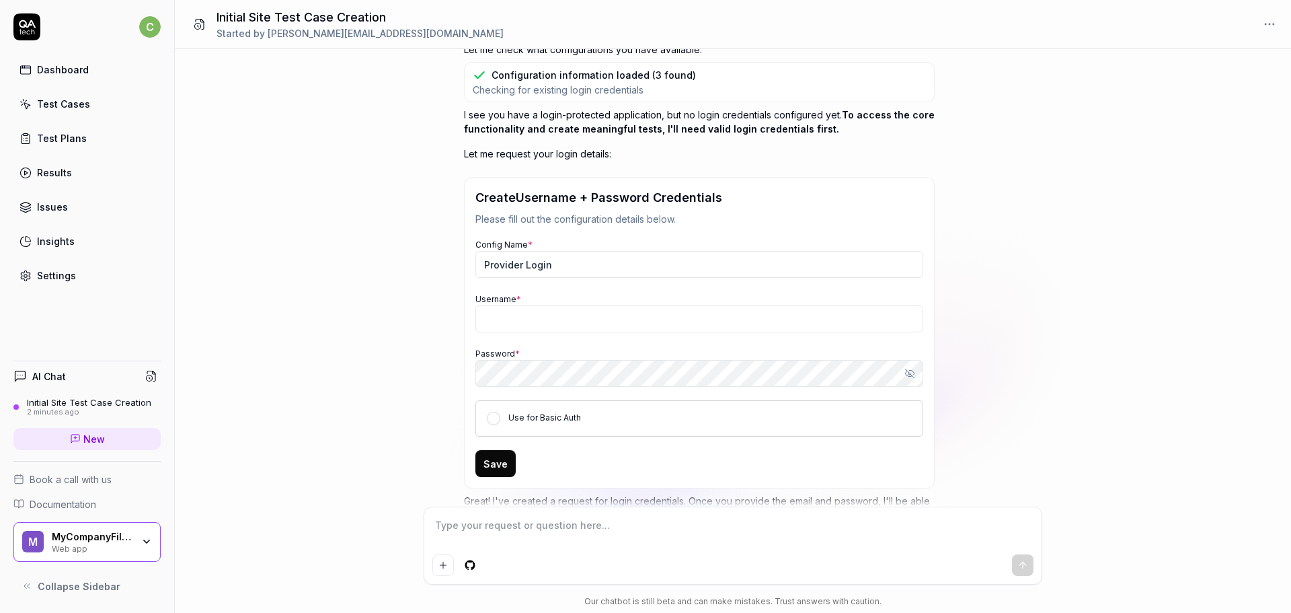
scroll to position [424, 0]
type textarea "*"
click at [601, 315] on input "Username *" at bounding box center [699, 318] width 448 height 27
paste input "cimrit+ppd@bocasay.com"
type input "cimrit+ppd@bocasay.com"
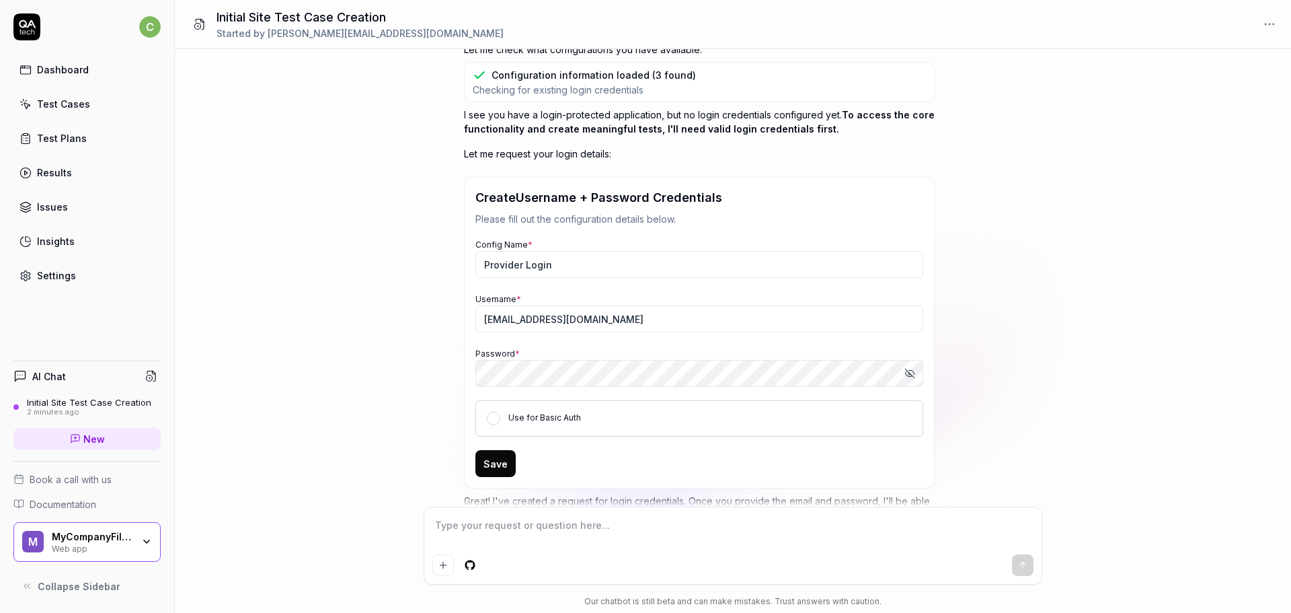
click at [498, 465] on button "Save" at bounding box center [495, 463] width 40 height 27
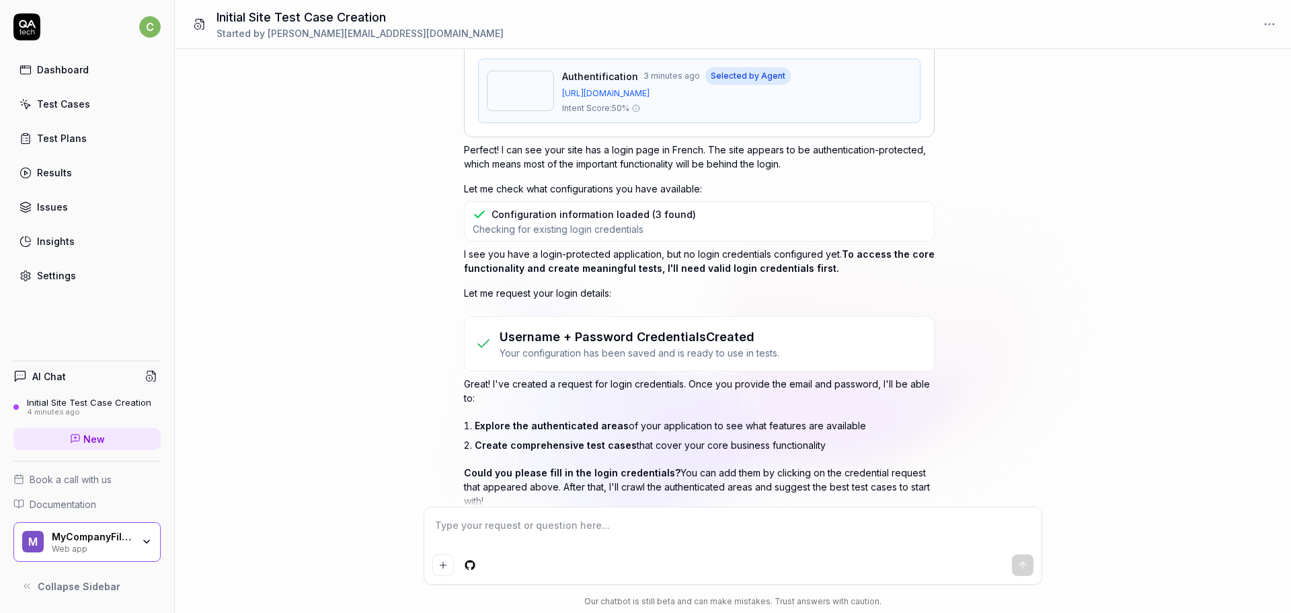
scroll to position [317, 0]
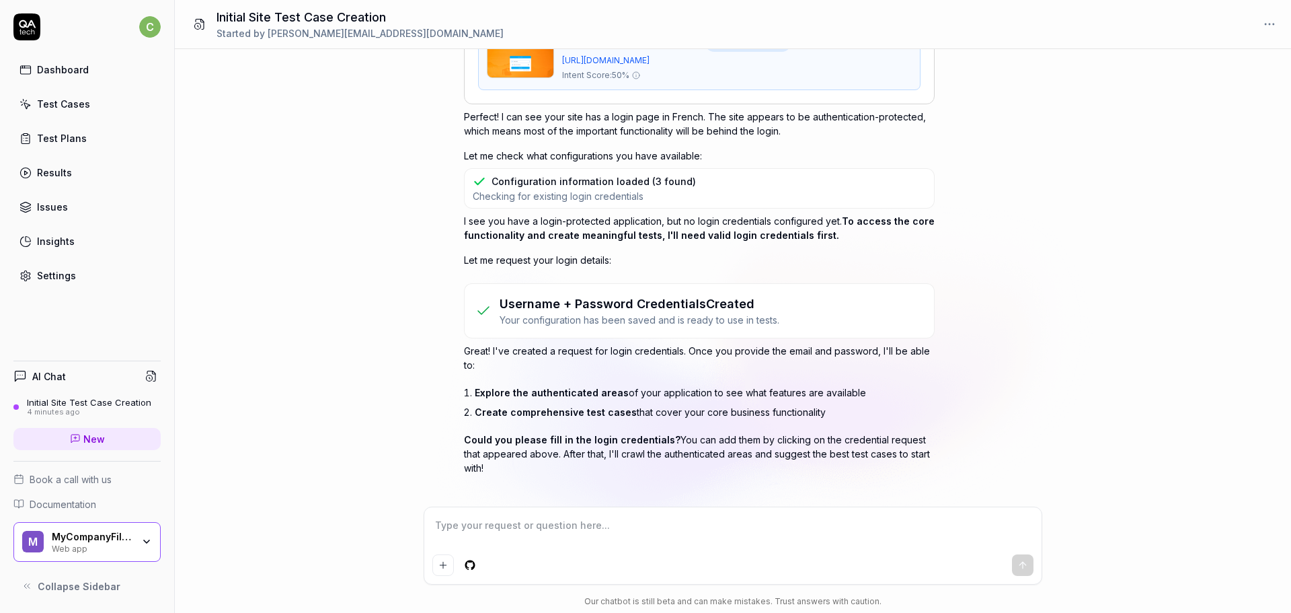
click at [738, 535] on textarea at bounding box center [732, 532] width 601 height 34
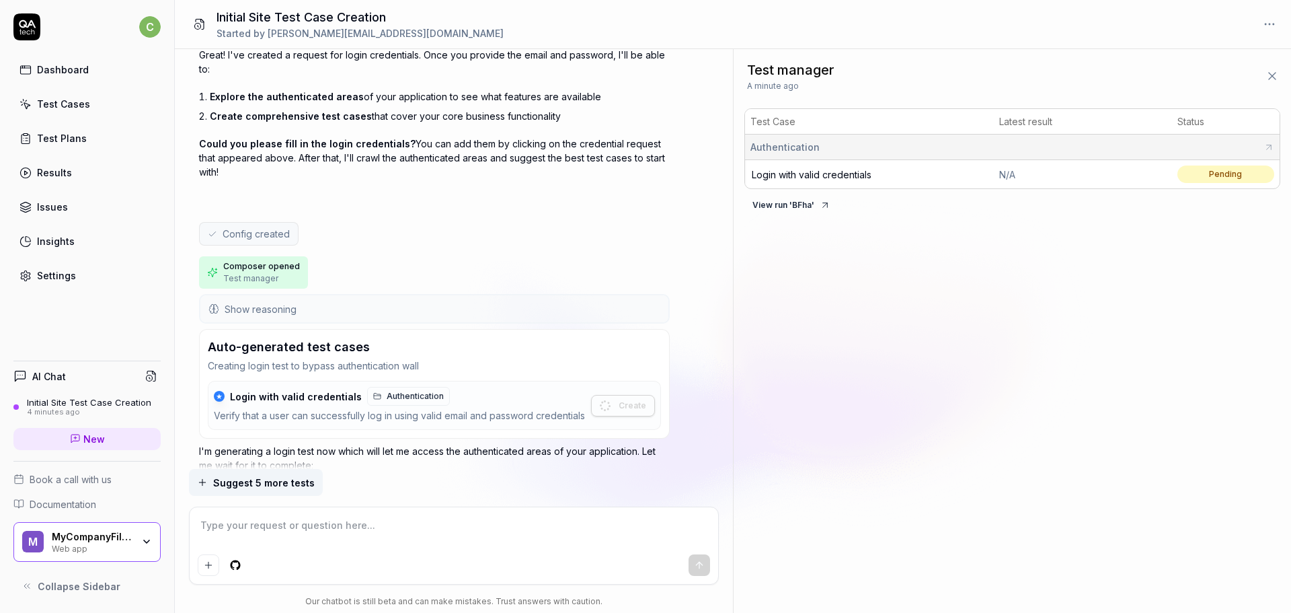
scroll to position [697, 0]
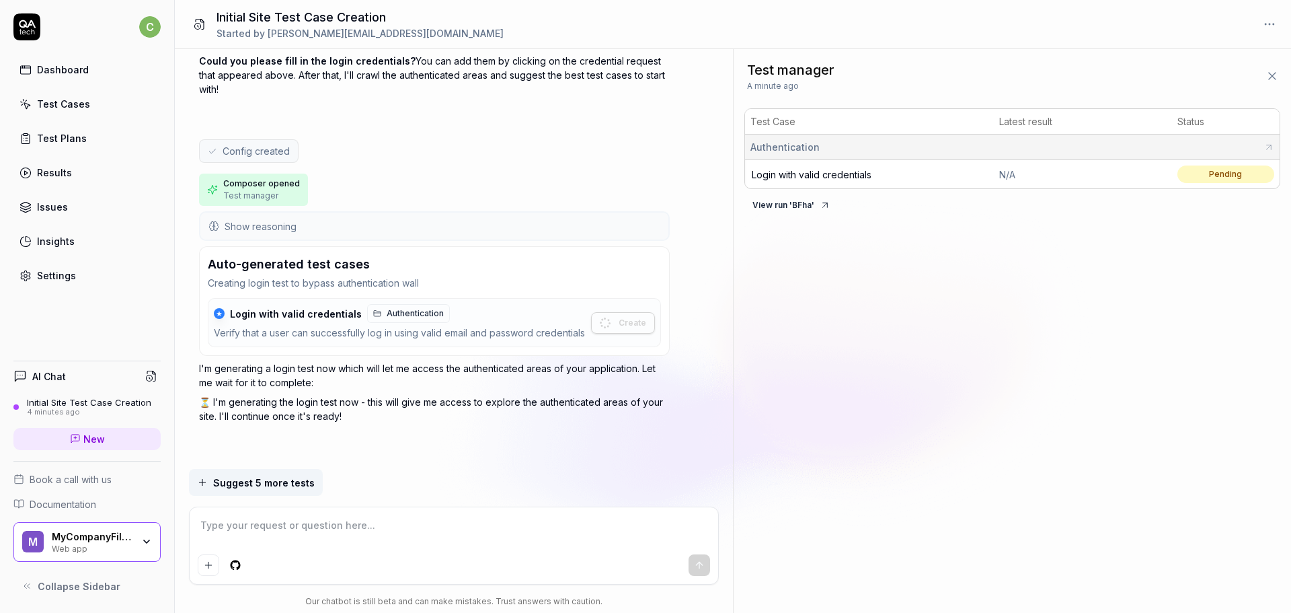
click at [306, 528] on textarea at bounding box center [454, 532] width 513 height 34
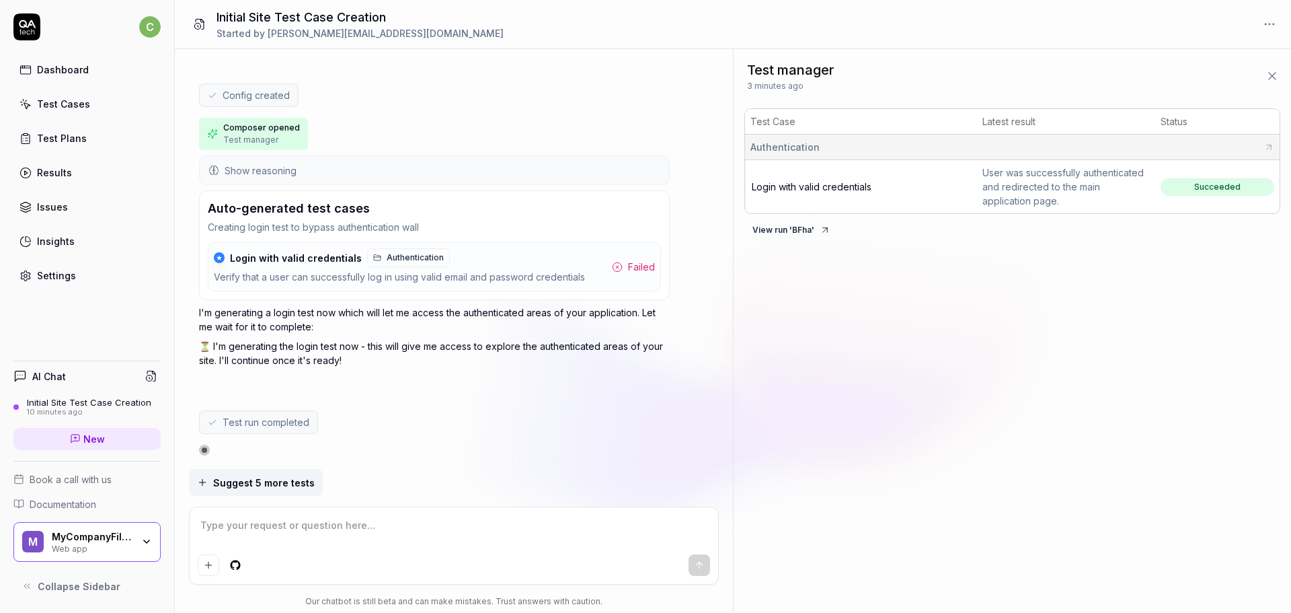
scroll to position [738, 0]
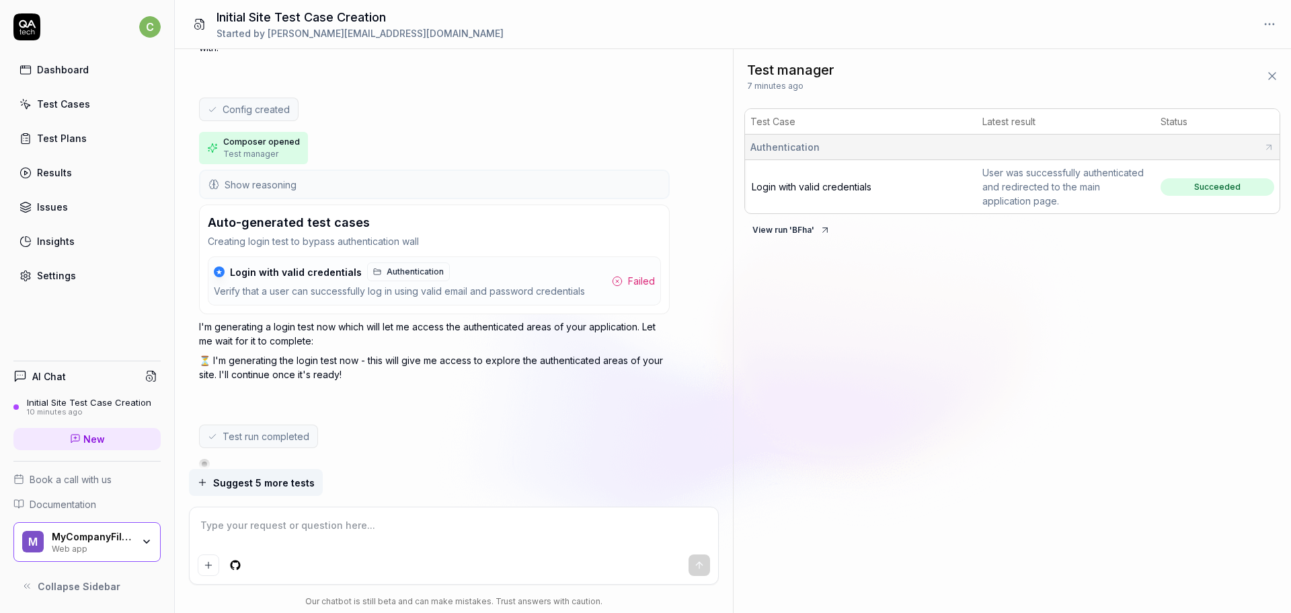
click at [794, 231] on button "View run ' BFha '" at bounding box center [791, 230] width 94 height 22
click at [435, 526] on textarea at bounding box center [454, 532] width 513 height 34
type textarea "*"
type textarea "p"
type textarea "*"
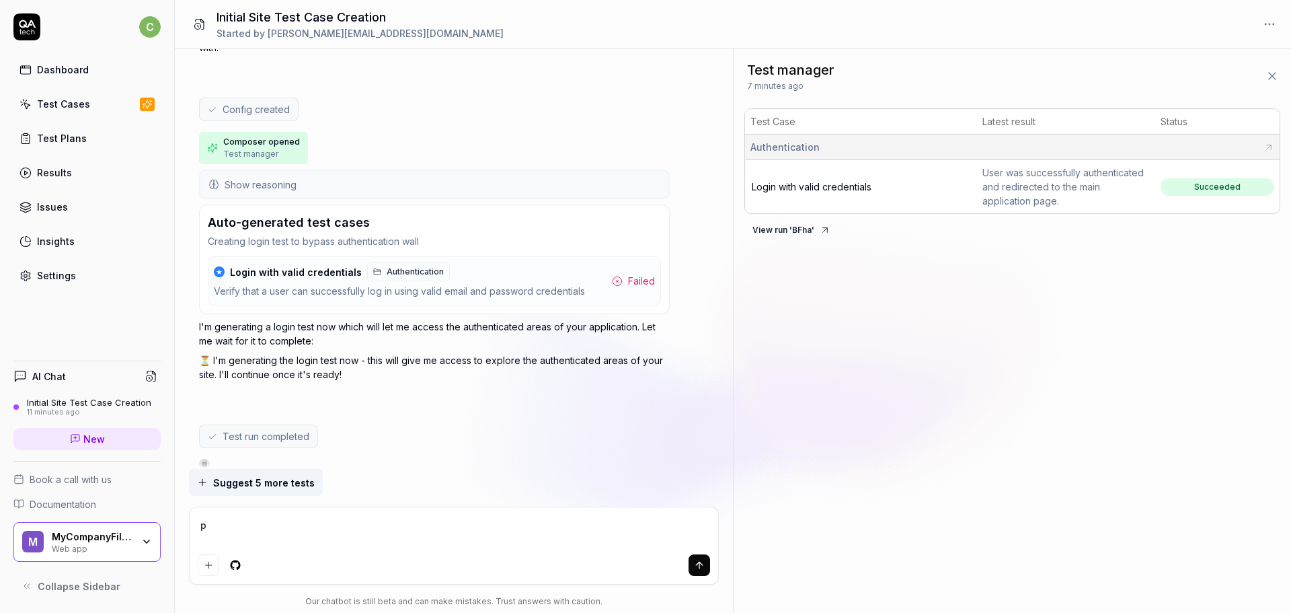
type textarea "po"
type textarea "*"
type textarea "pou"
type textarea "*"
type textarea "pour"
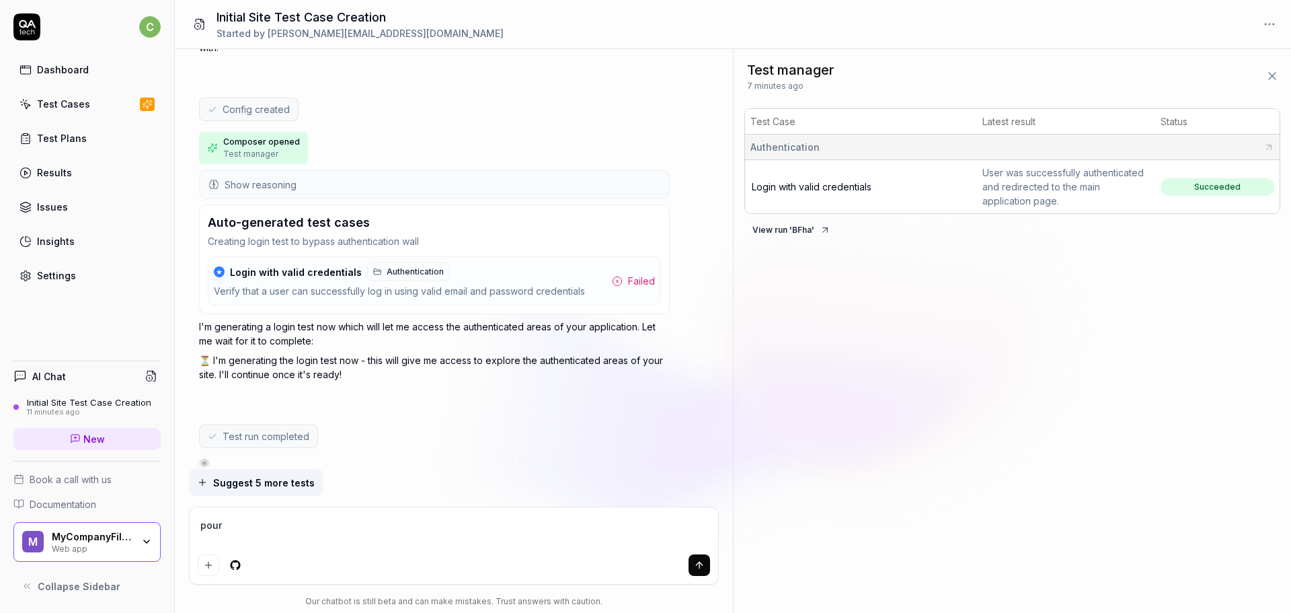
type textarea "*"
type textarea "pour"
type textarea "*"
type textarea "pour c"
type textarea "*"
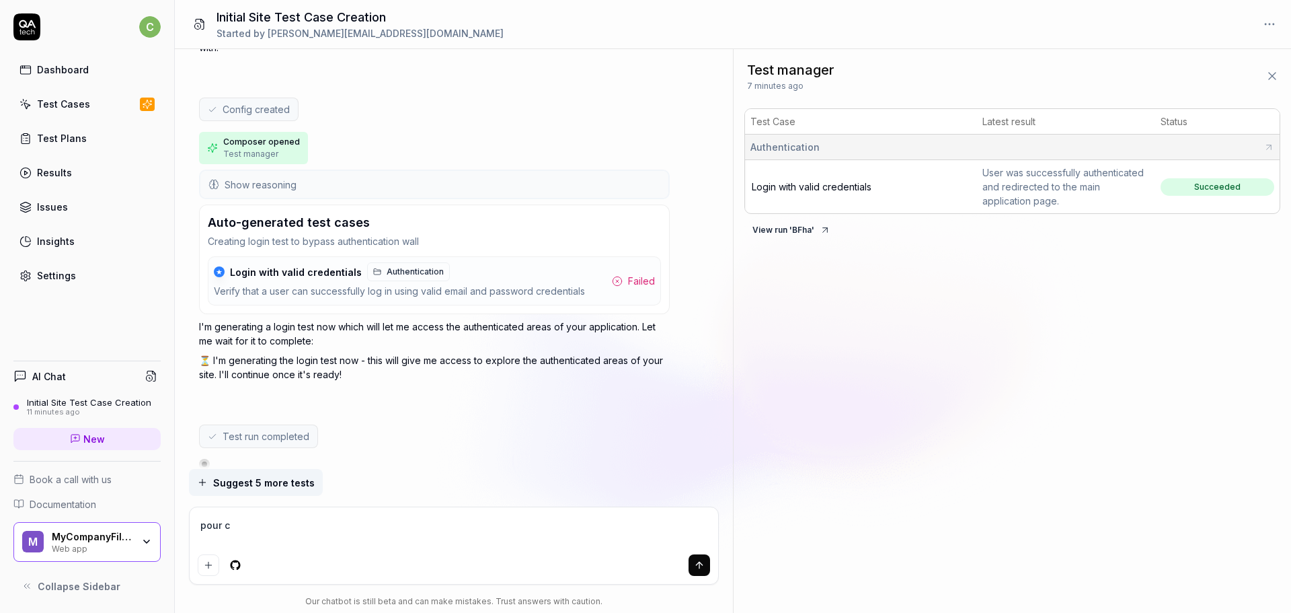
type textarea "pour co"
type textarea "*"
type textarea "pour com"
type textarea "*"
type textarea "pour comp"
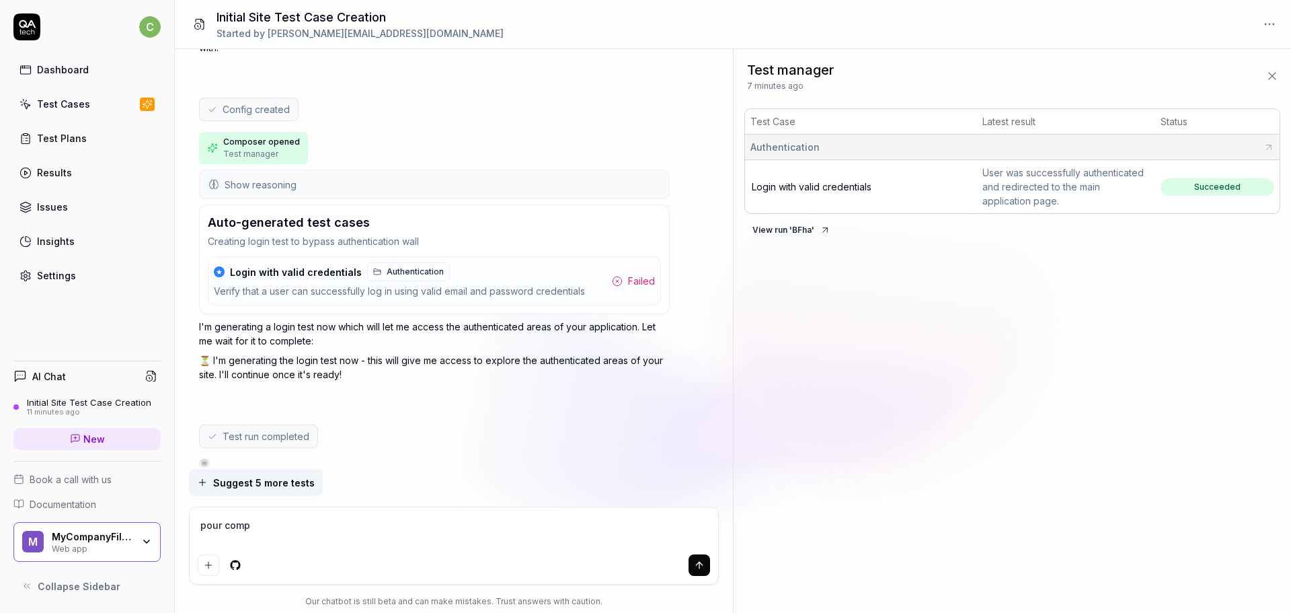
type textarea "*"
type textarea "pour compl"
type textarea "*"
type textarea "pour complé"
type textarea "*"
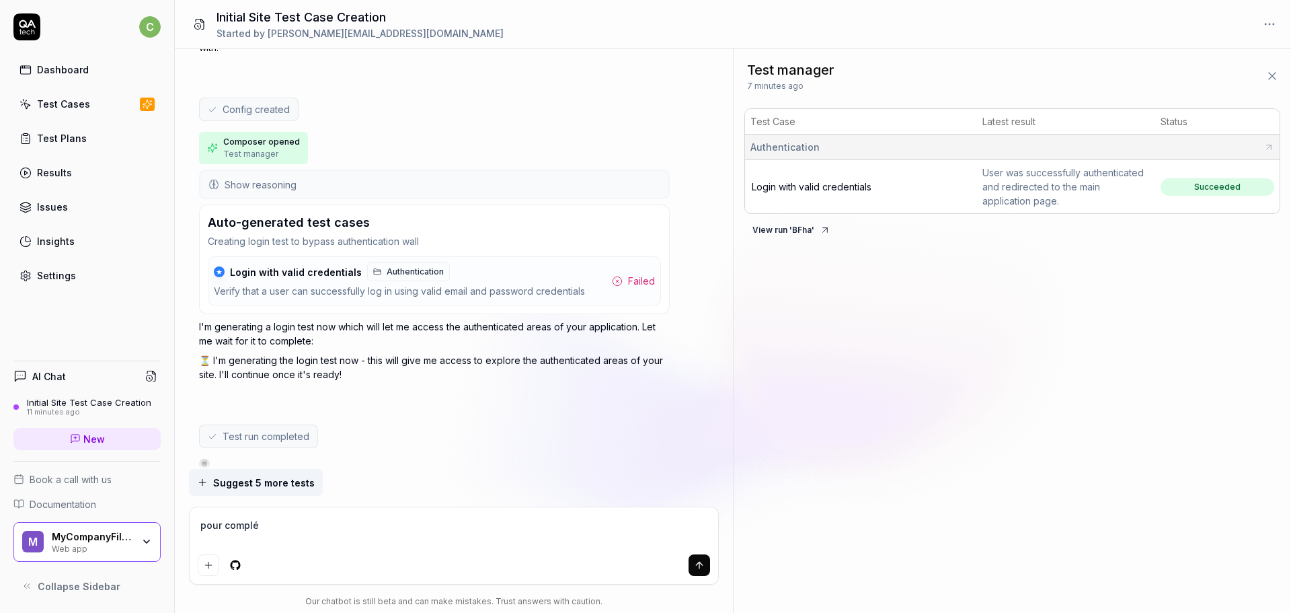
type textarea "pour complét"
type textarea "*"
type textarea "pour compléte"
type textarea "*"
type textarea "pour compléter"
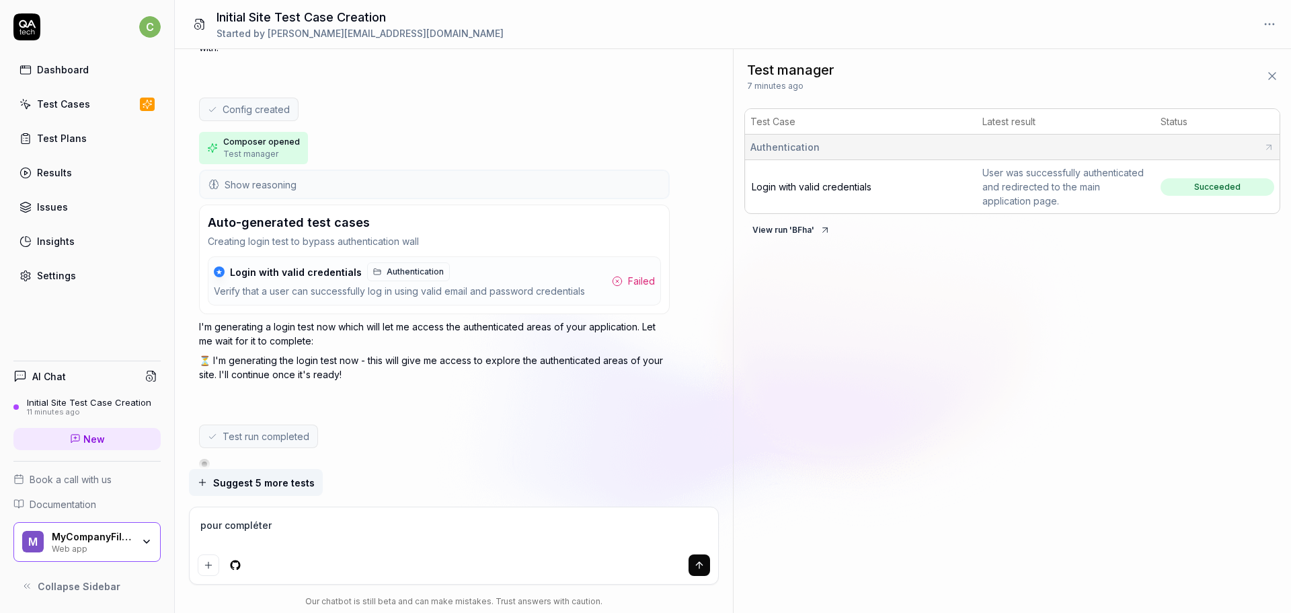
type textarea "*"
type textarea "pour compléter"
type textarea "*"
type textarea "pour compléter l"
type textarea "*"
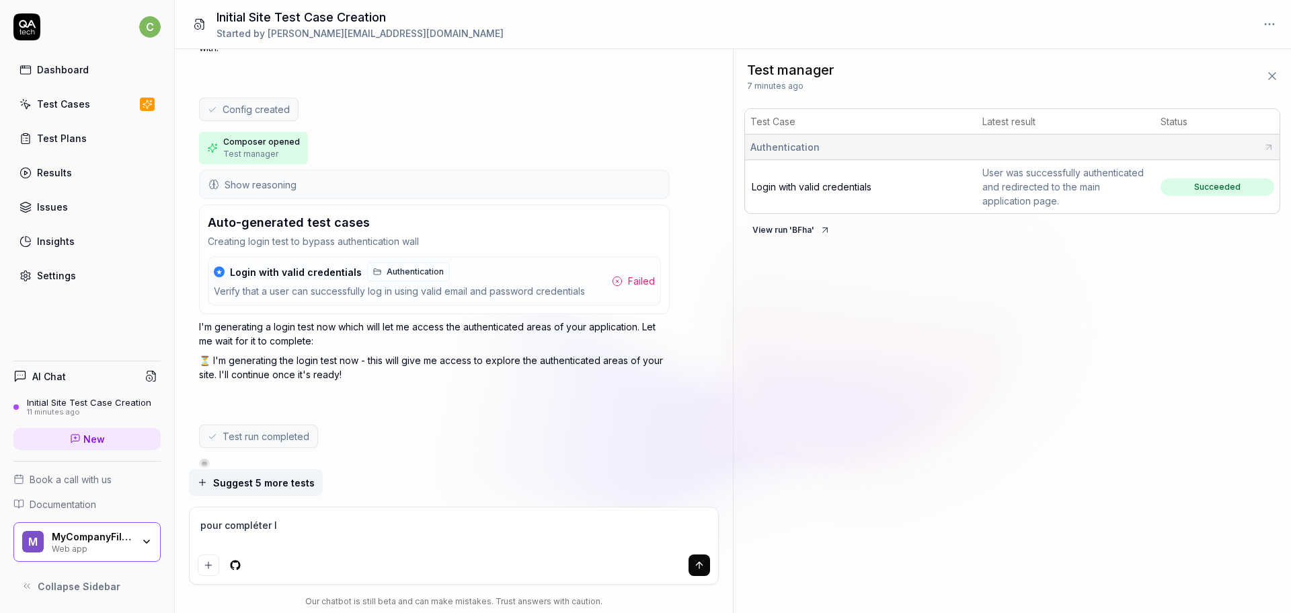
type textarea "pour compléter le"
type textarea "*"
type textarea "pour compléter les"
type textarea "*"
type textarea "pour compléter les"
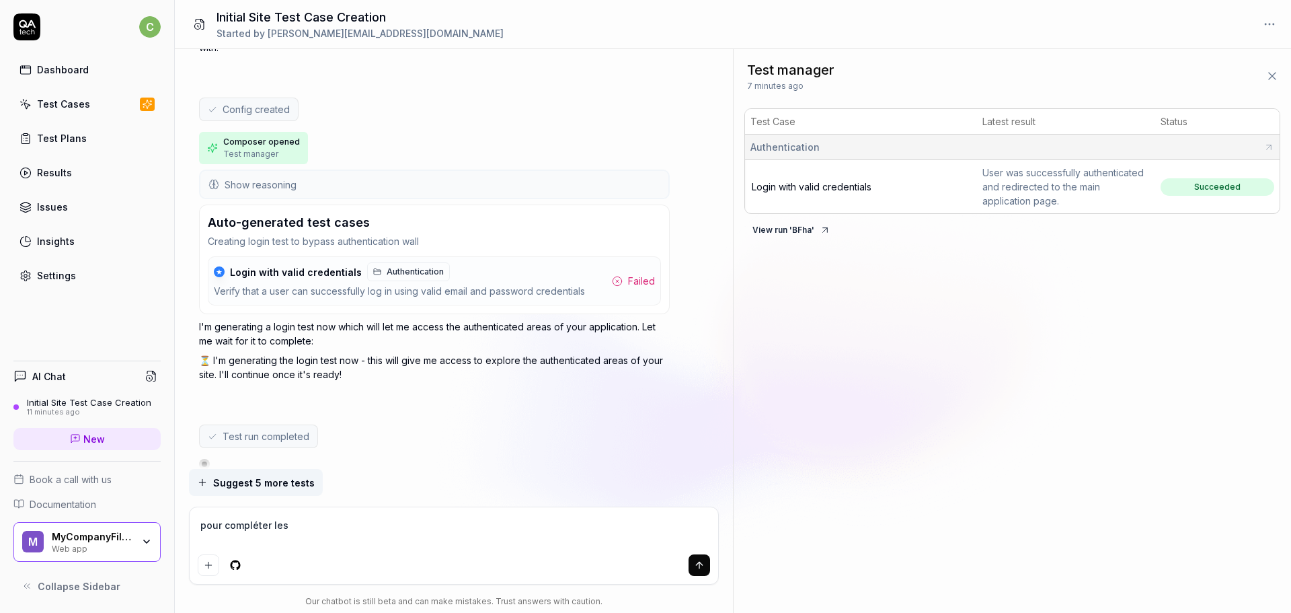
type textarea "*"
type textarea "pour compléter les t"
click at [422, 523] on textarea "complète les tests d'authentification afin de testeer" at bounding box center [454, 532] width 513 height 34
click at [437, 527] on textarea "complète les tests d'authentification afin de tester" at bounding box center [454, 532] width 513 height 34
click at [451, 527] on textarea "complète les tests d'authentification afin de tester" at bounding box center [454, 532] width 513 height 34
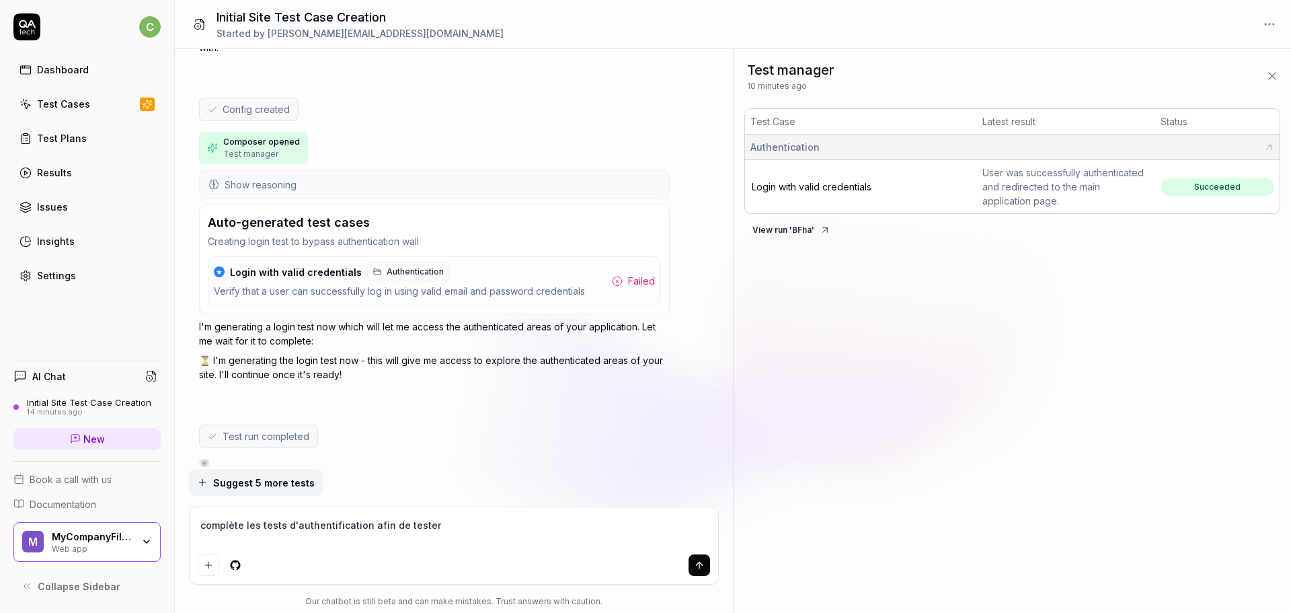
click at [463, 521] on textarea "complète les tests d'authentification afin de tester" at bounding box center [454, 532] width 513 height 34
drag, startPoint x: 367, startPoint y: 523, endPoint x: 392, endPoint y: 523, distance: 24.9
click at [392, 523] on textarea "complète les tests d'authentification afin de tester" at bounding box center [454, 532] width 513 height 34
click at [398, 523] on textarea "complète les tests d'authentification afin de tester" at bounding box center [454, 532] width 513 height 34
drag, startPoint x: 433, startPoint y: 525, endPoint x: 389, endPoint y: 525, distance: 44.4
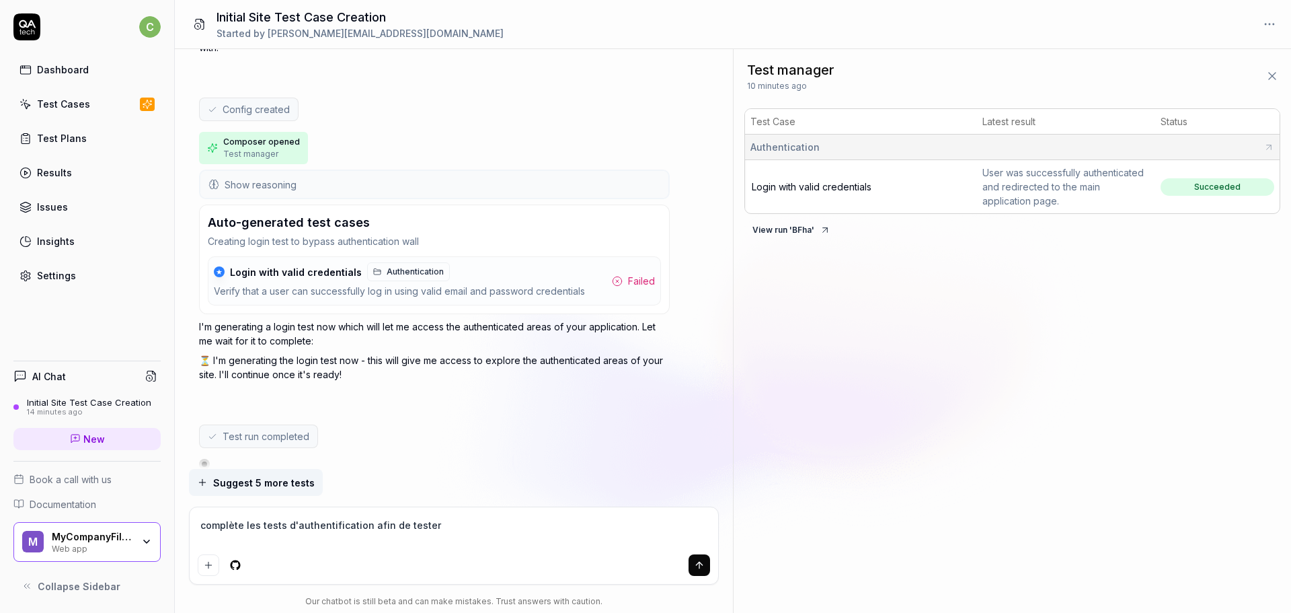
click at [389, 525] on textarea "complète les tests d'authentification afin de tester" at bounding box center [454, 532] width 513 height 34
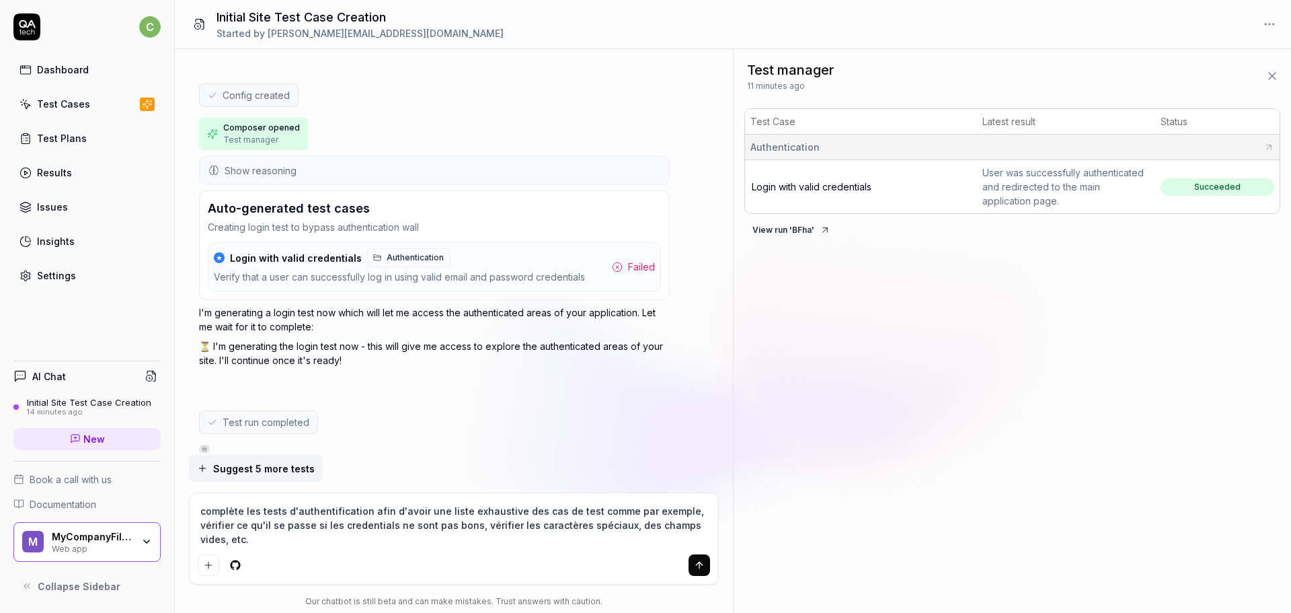
click at [699, 570] on icon "submit" at bounding box center [699, 565] width 11 height 11
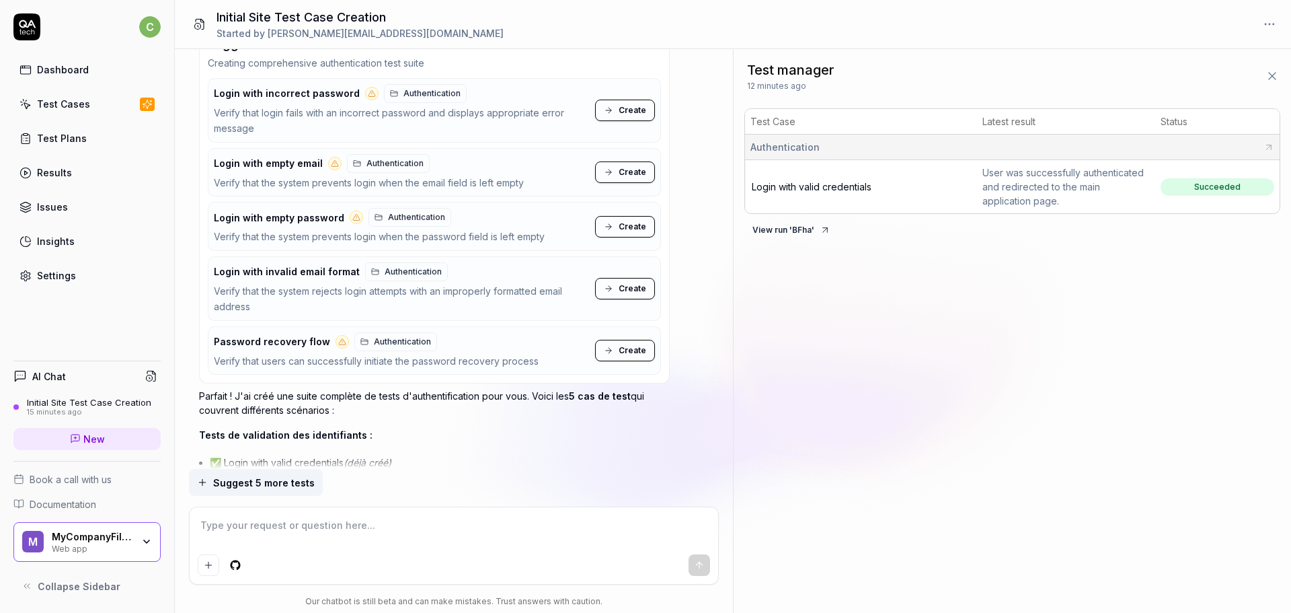
scroll to position [1274, 0]
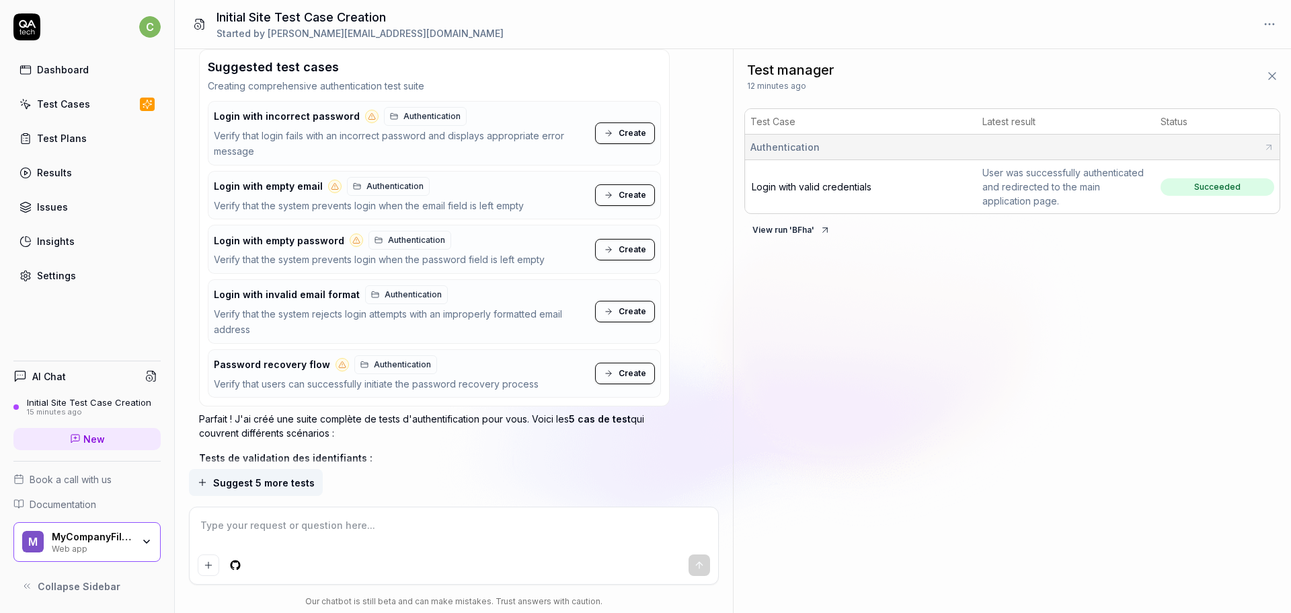
click at [629, 127] on span "Create" at bounding box center [633, 133] width 28 height 12
click at [620, 189] on span "Create" at bounding box center [633, 195] width 28 height 12
click at [620, 243] on span "Create" at bounding box center [633, 249] width 28 height 12
click at [625, 305] on span "Create" at bounding box center [633, 311] width 28 height 12
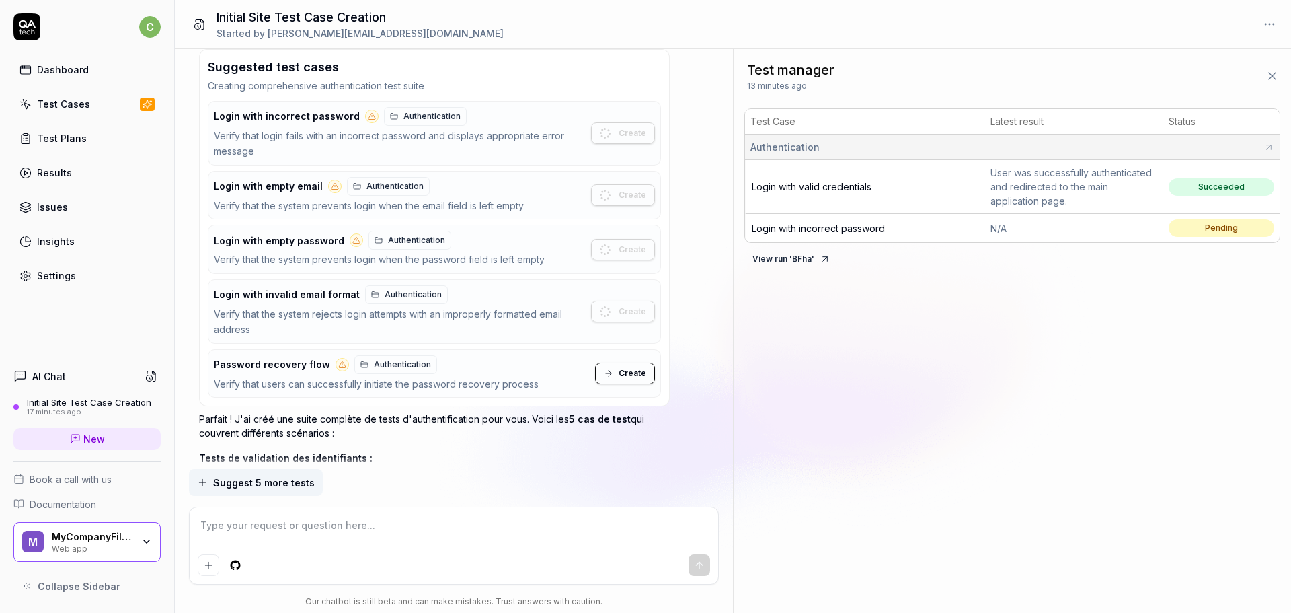
click at [624, 367] on span "Create" at bounding box center [633, 373] width 28 height 12
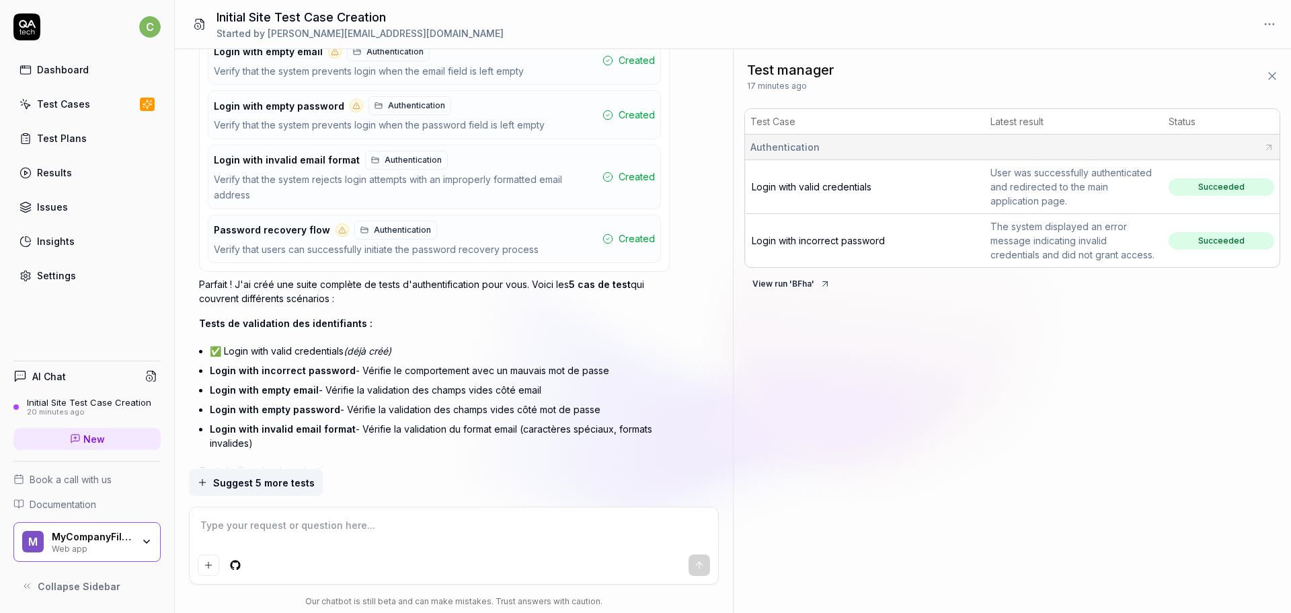
scroll to position [1543, 0]
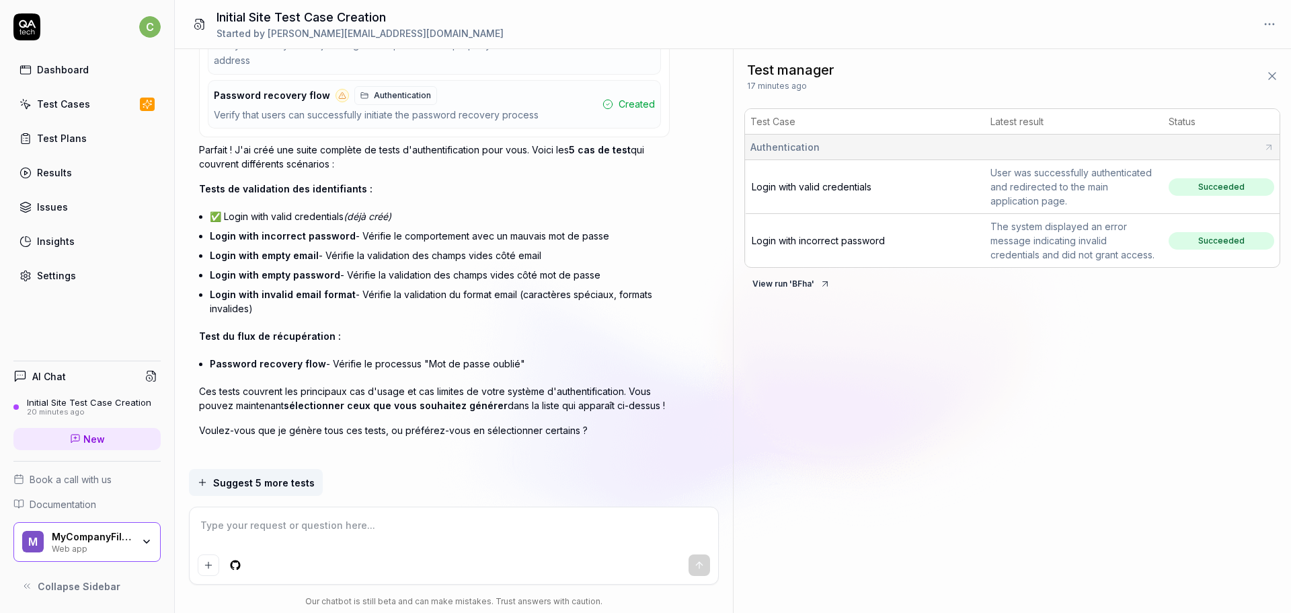
click at [790, 282] on button "View run ' BFha '" at bounding box center [791, 284] width 94 height 22
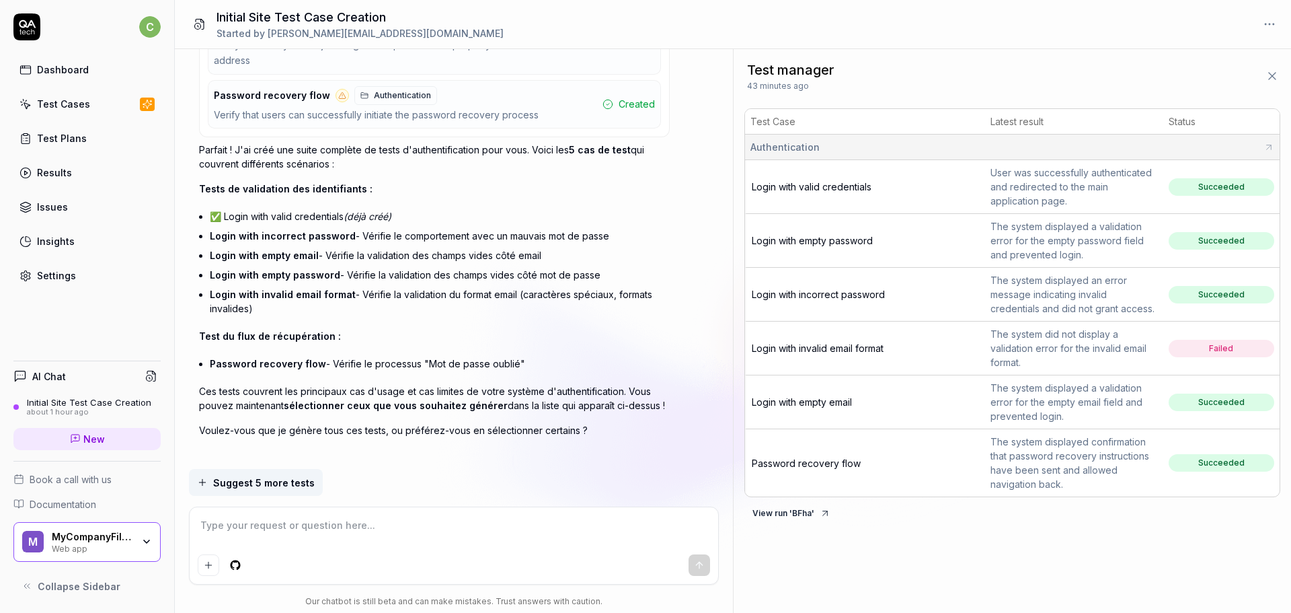
click at [351, 521] on textarea at bounding box center [454, 532] width 513 height 34
click at [397, 525] on textarea "prépare d" at bounding box center [454, 532] width 513 height 34
paste textarea
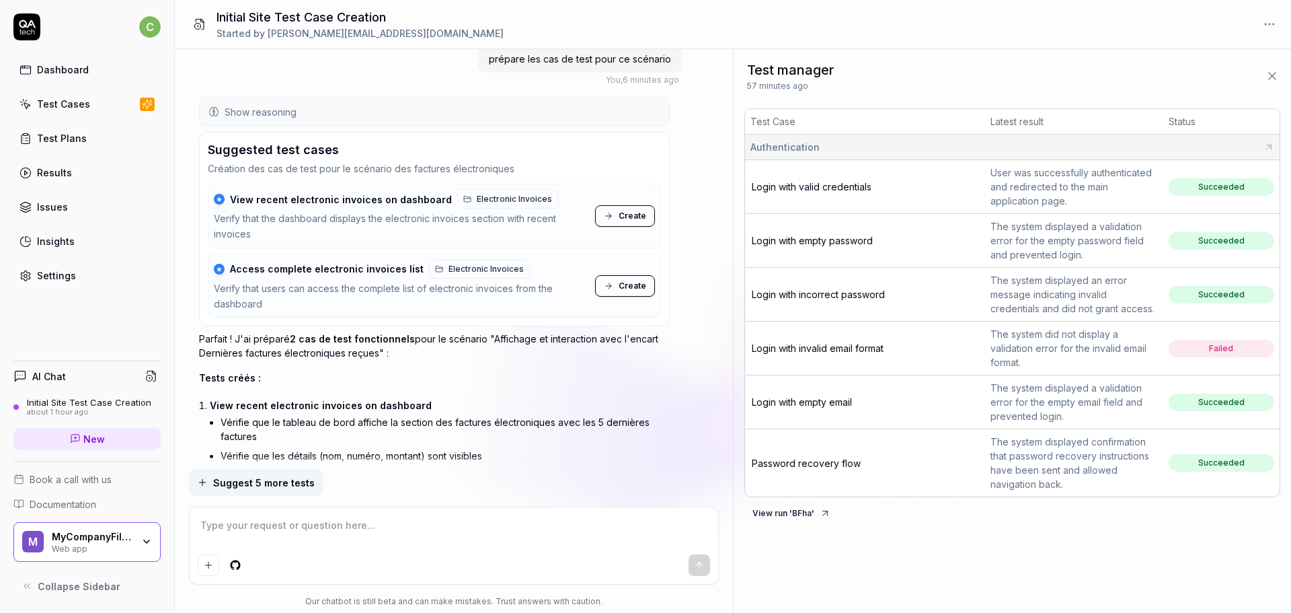
scroll to position [2021, 0]
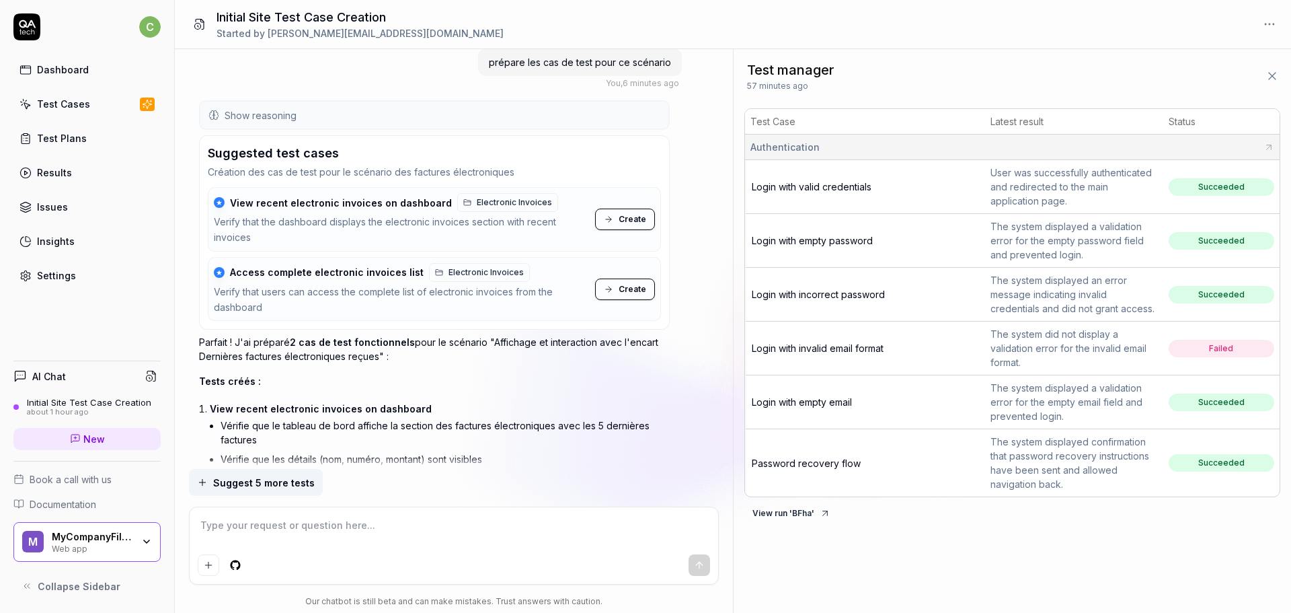
click at [636, 213] on span "Create" at bounding box center [633, 219] width 28 height 12
click at [621, 283] on span "Create" at bounding box center [633, 289] width 28 height 12
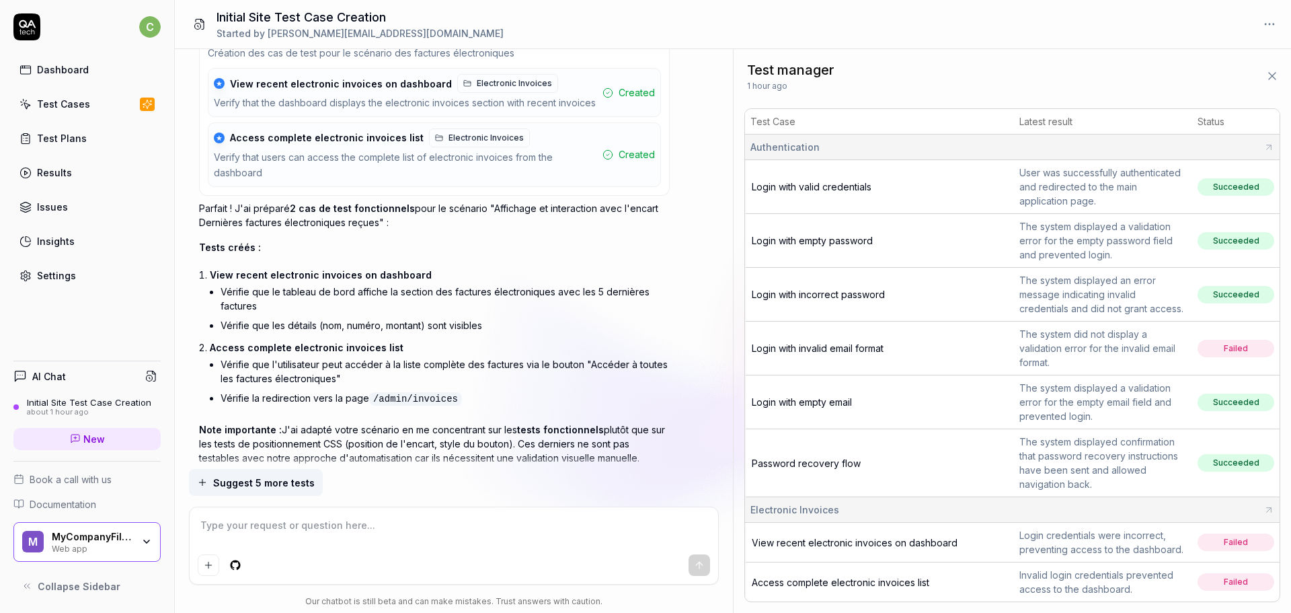
scroll to position [36, 0]
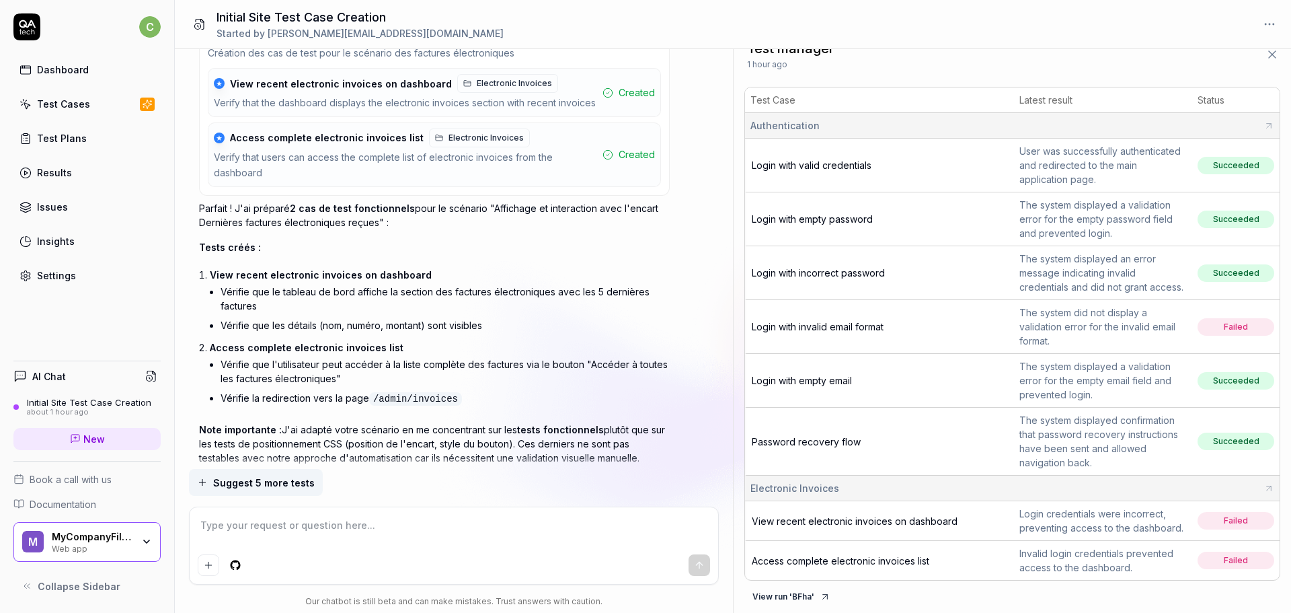
click at [919, 519] on span "View recent electronic invoices on dashboard" at bounding box center [855, 520] width 206 height 11
click at [393, 523] on textarea at bounding box center [454, 532] width 513 height 34
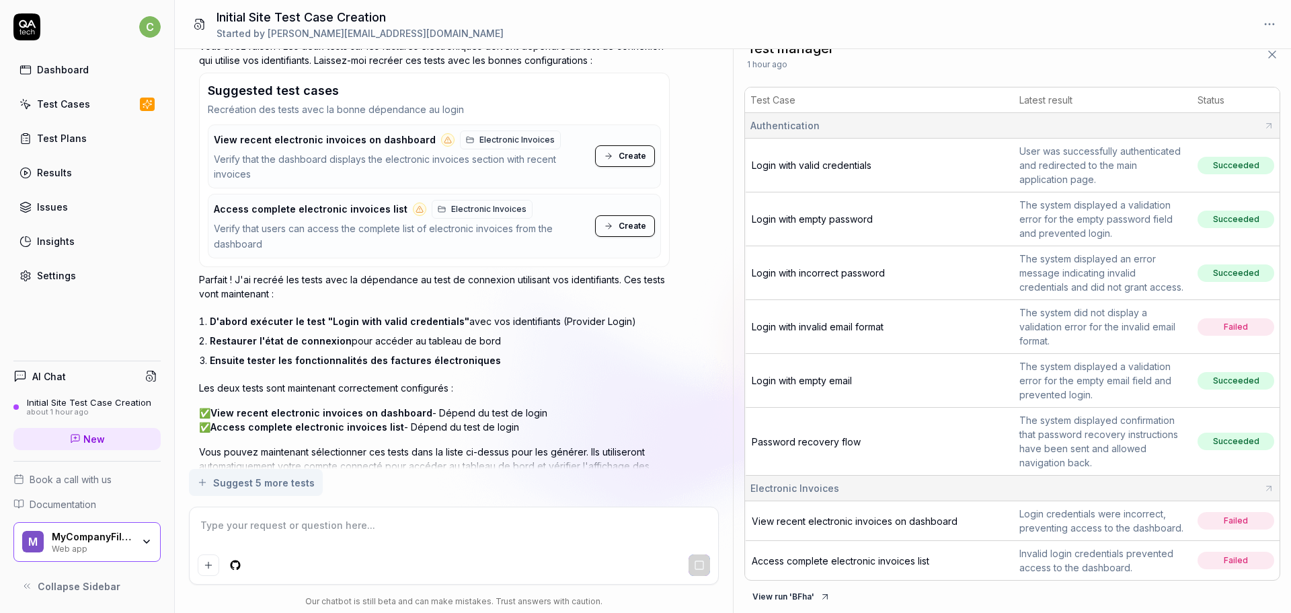
scroll to position [2775, 0]
click at [623, 151] on span "Create" at bounding box center [633, 157] width 28 height 12
click at [623, 221] on span "Create" at bounding box center [633, 227] width 28 height 12
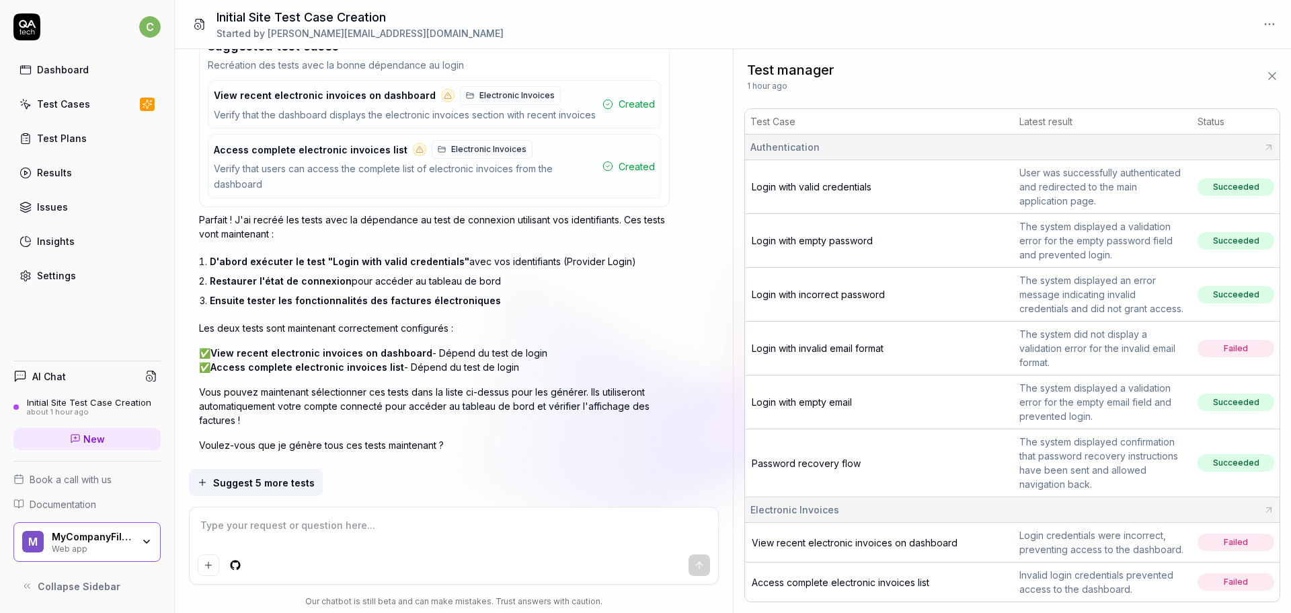
scroll to position [36, 0]
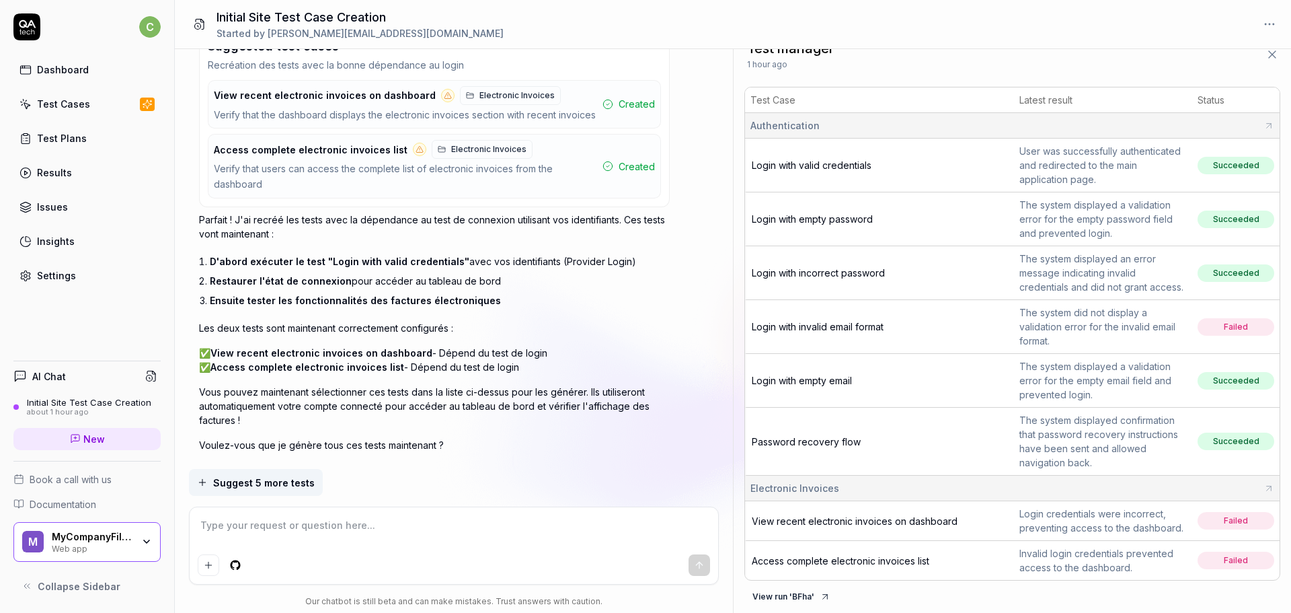
click at [889, 515] on span "View recent electronic invoices on dashboard" at bounding box center [855, 520] width 206 height 11
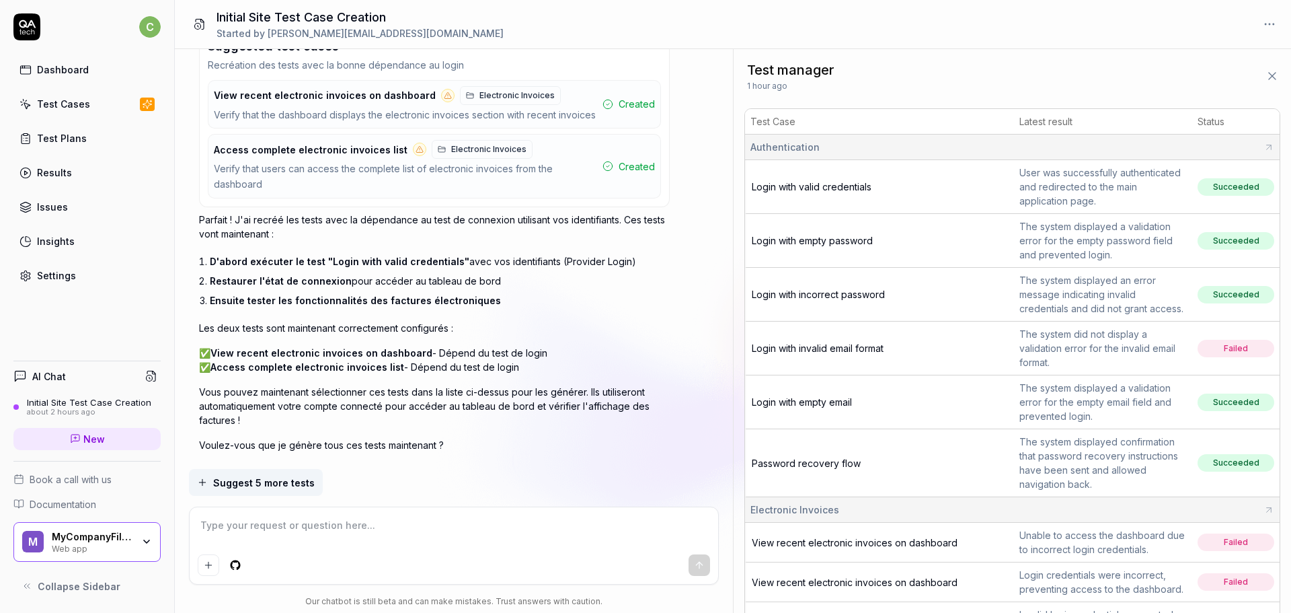
click at [364, 525] on textarea at bounding box center [454, 532] width 513 height 34
paste textarea "cimrit+ppd@bocasay.com"
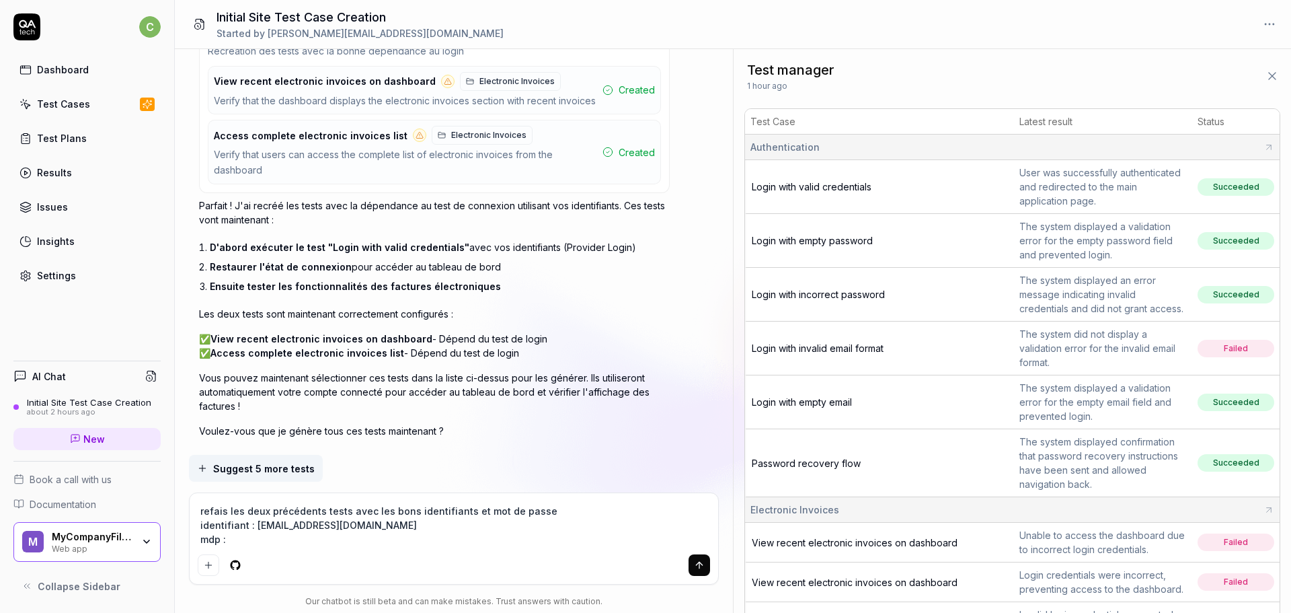
paste textarea "Password2525**P"
click at [577, 525] on textarea "refais les deux précédents tests avec les bons identifiants et mot de passe ide…" at bounding box center [454, 525] width 513 height 48
click at [699, 562] on icon "submit" at bounding box center [700, 563] width 6 height 3
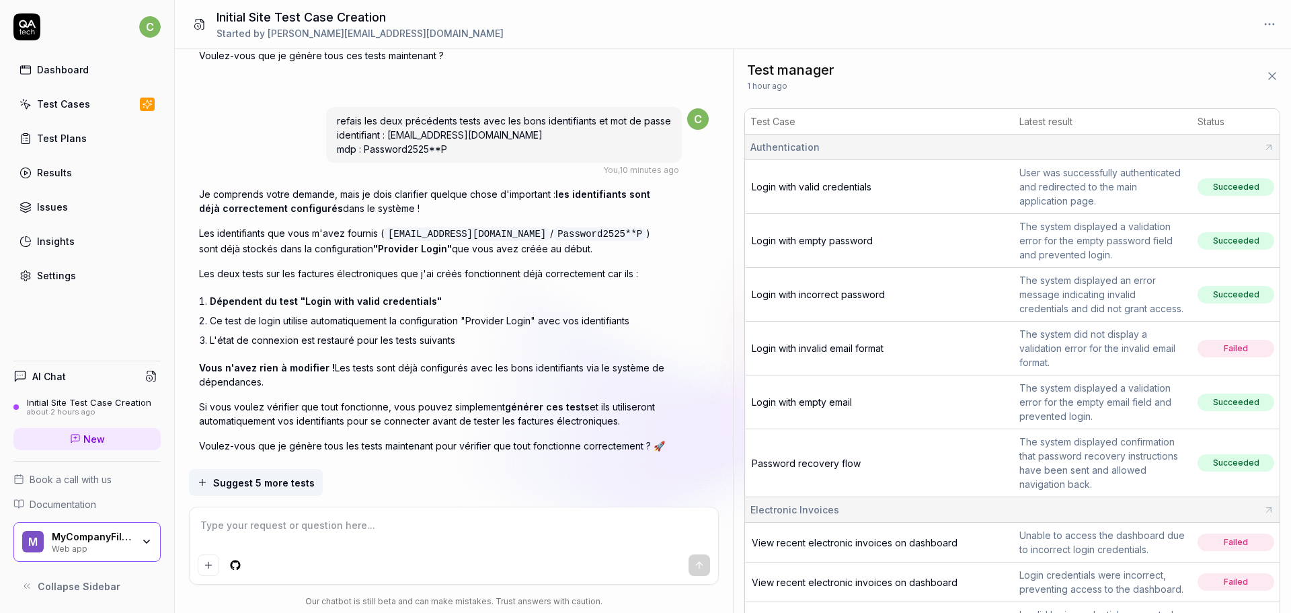
scroll to position [115, 0]
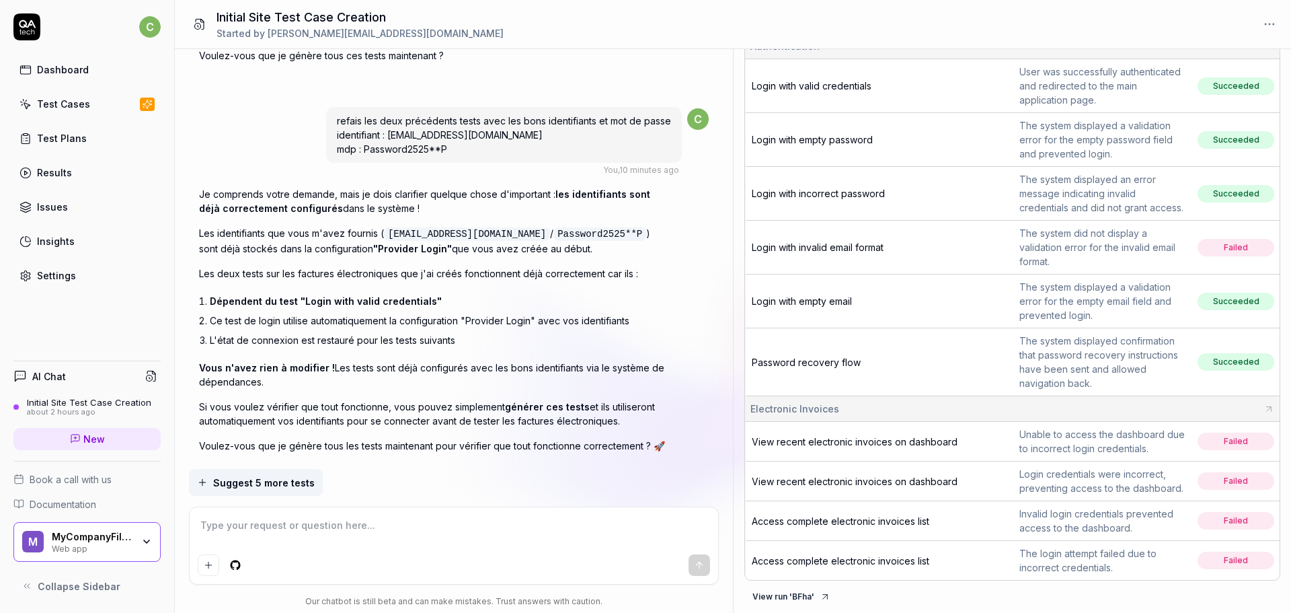
click at [366, 523] on textarea at bounding box center [454, 532] width 513 height 34
paste textarea "https://provider-uat.mycompanyfiles.fr/"
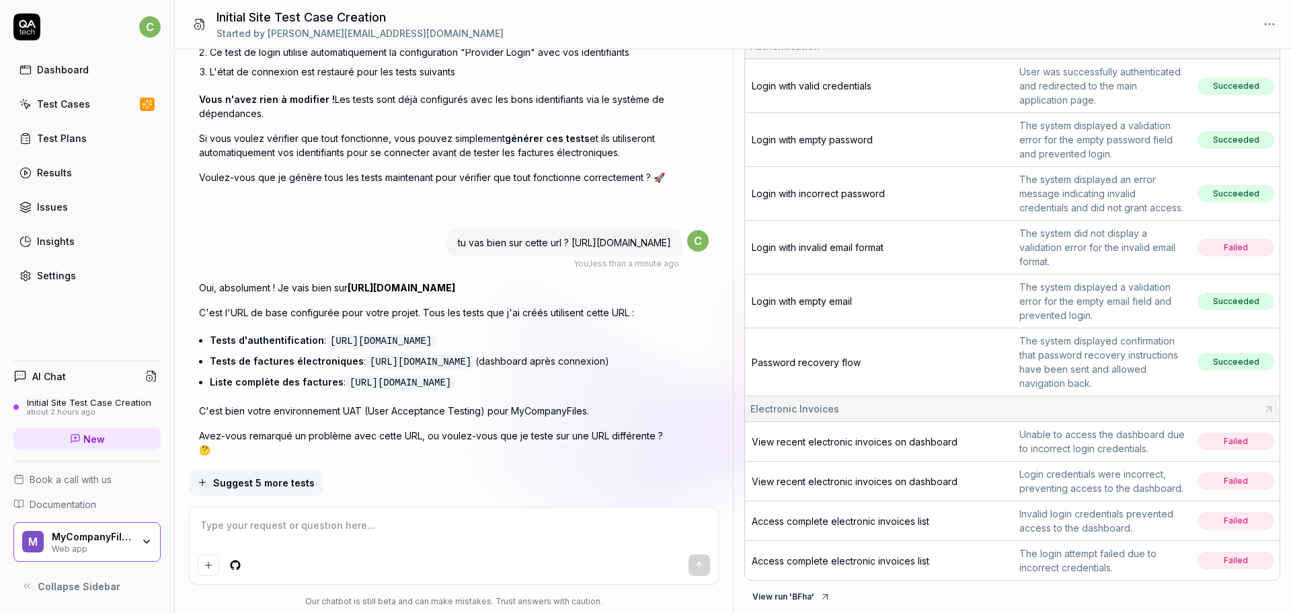
scroll to position [3494, 0]
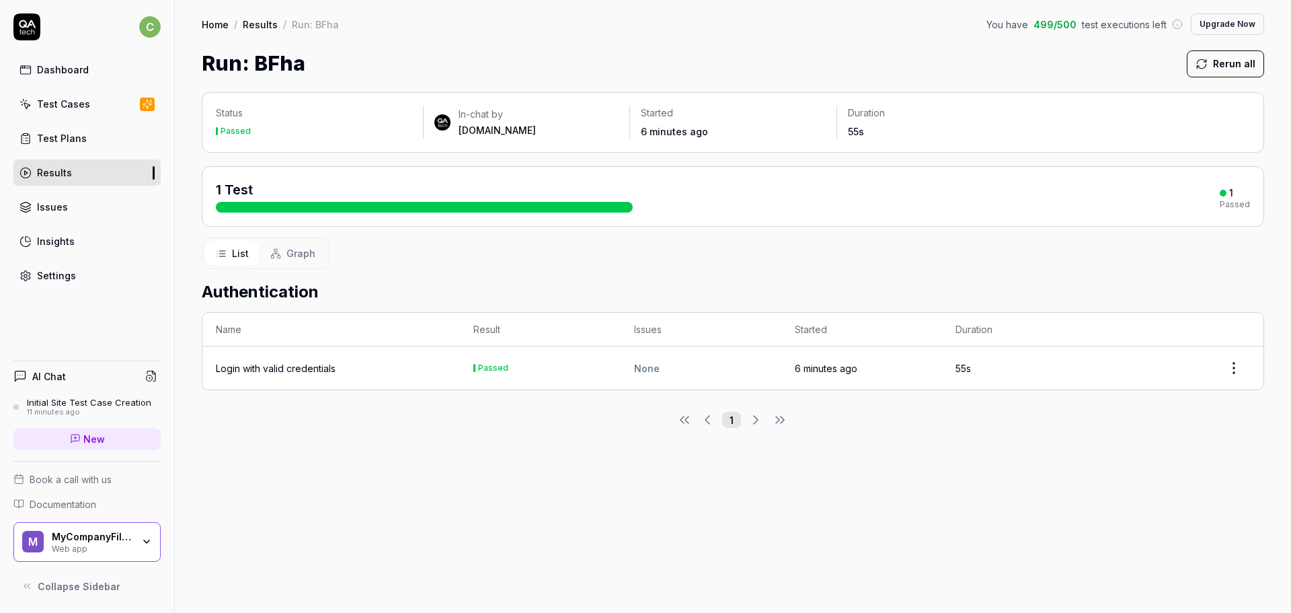
click at [289, 371] on div "Login with valid credentials" at bounding box center [276, 368] width 120 height 14
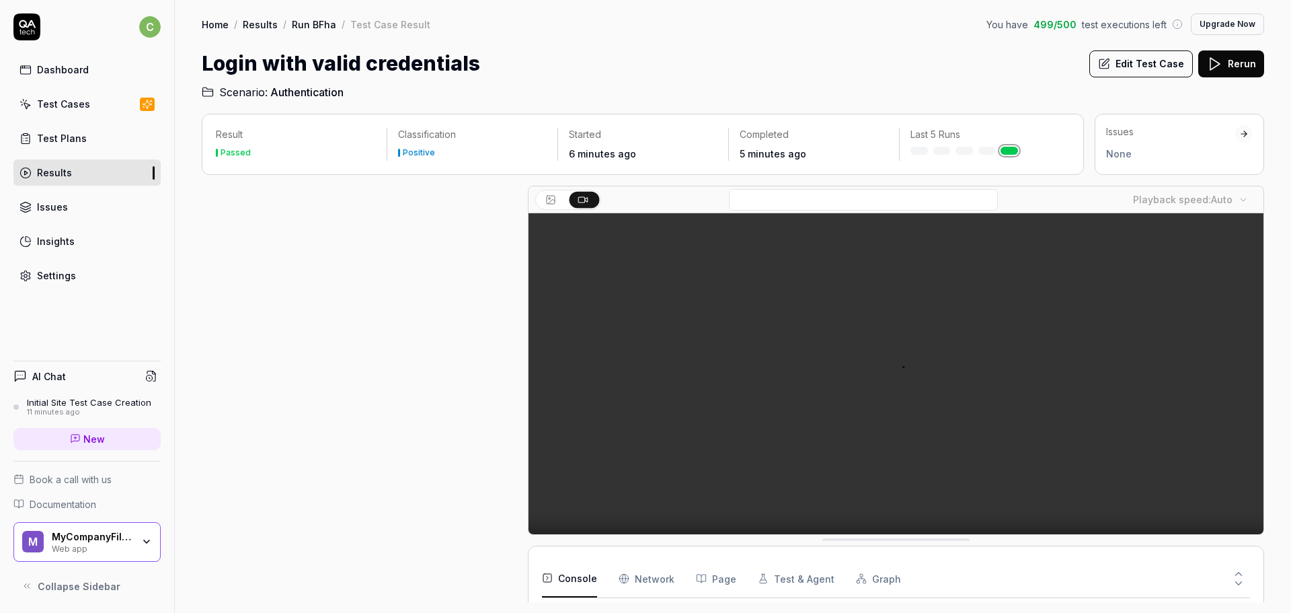
scroll to position [186, 0]
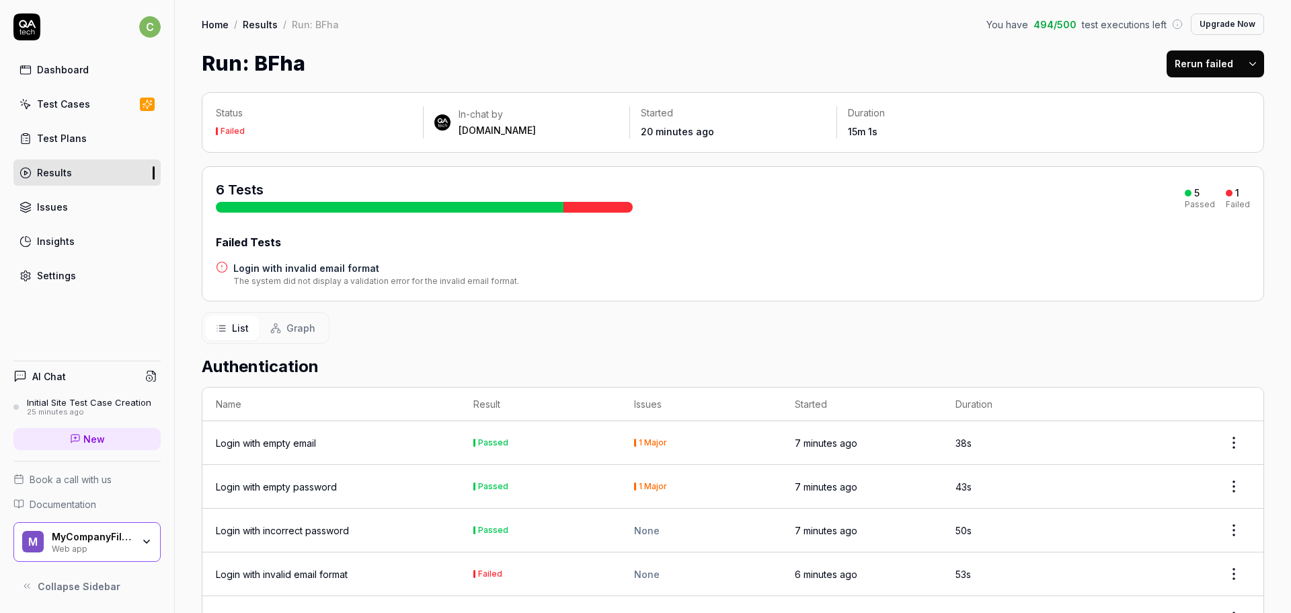
scroll to position [134, 0]
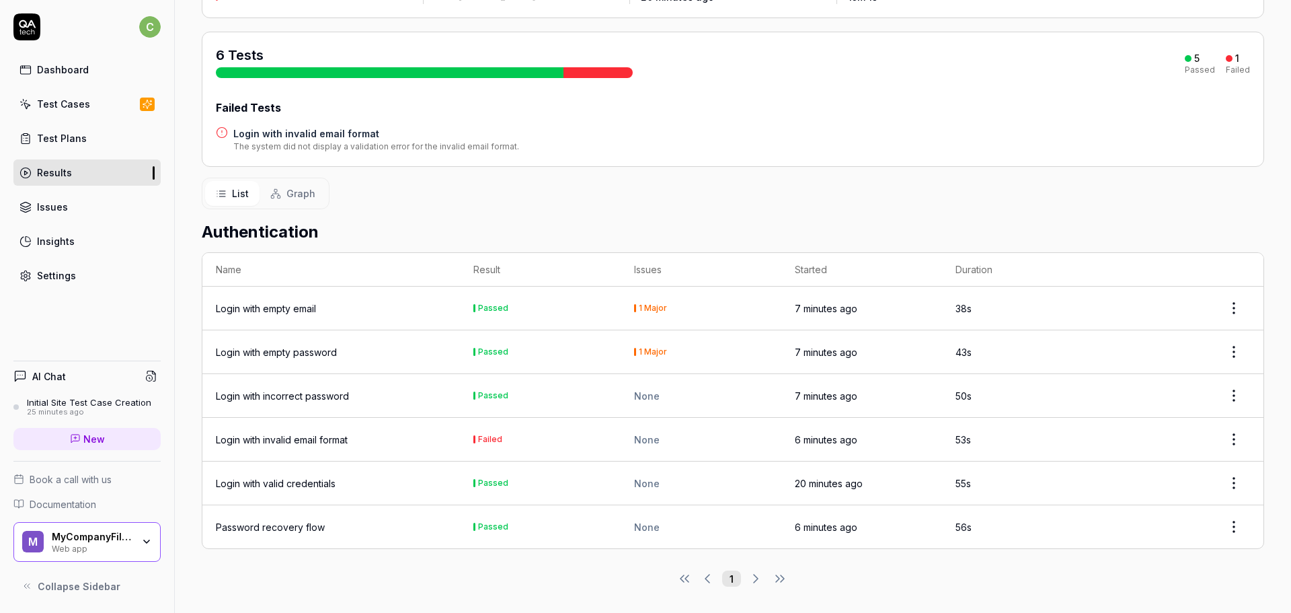
click at [332, 438] on div "Login with invalid email format" at bounding box center [282, 439] width 132 height 14
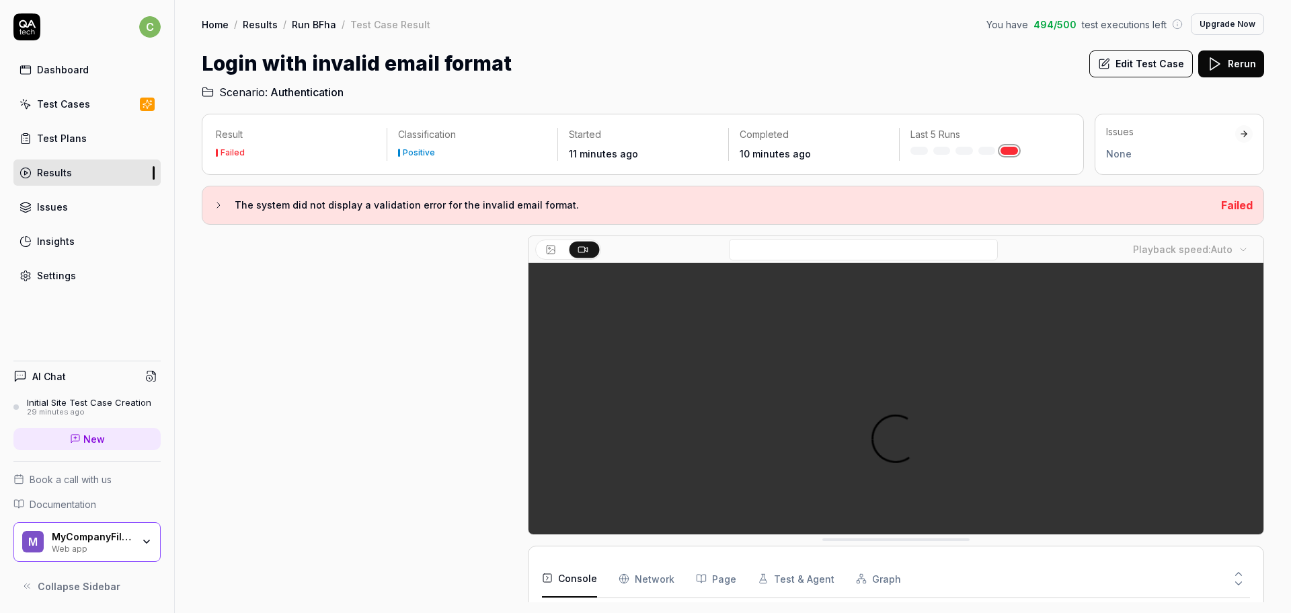
scroll to position [70, 0]
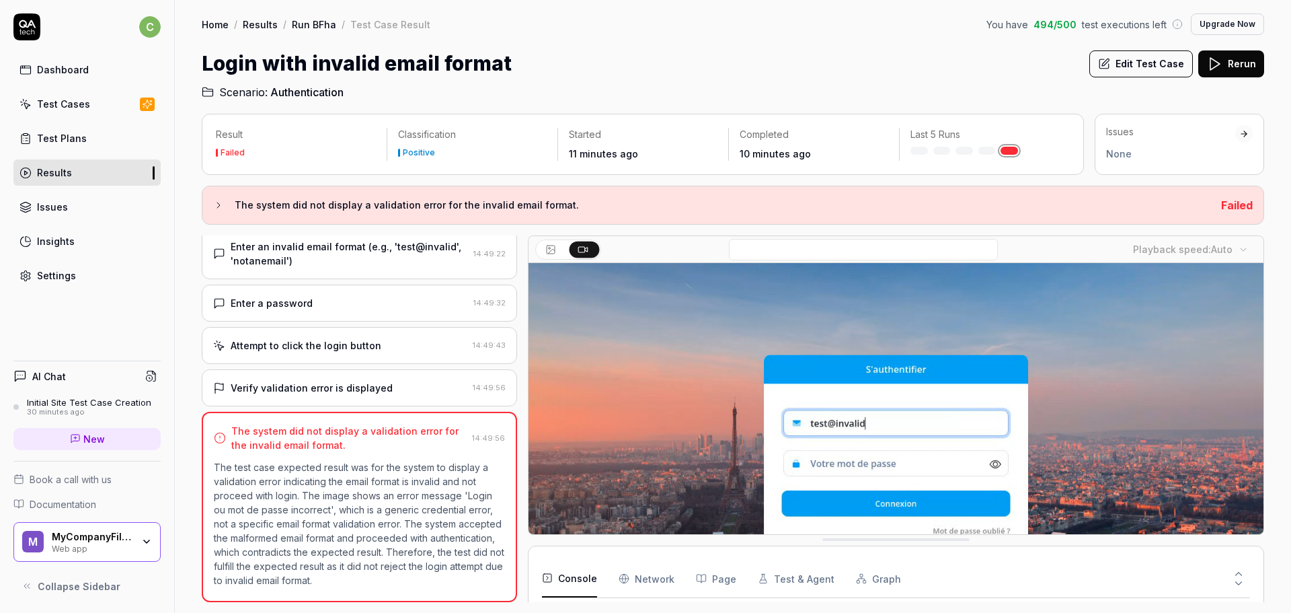
click at [323, 26] on link "Run BFha" at bounding box center [314, 23] width 44 height 13
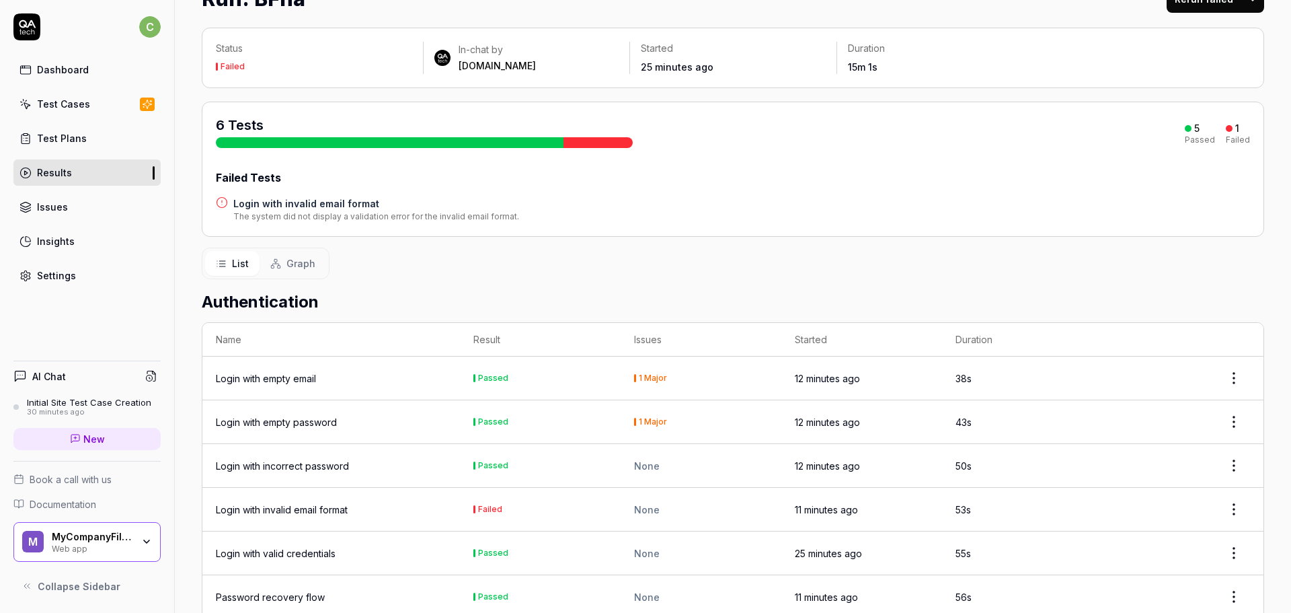
scroll to position [134, 0]
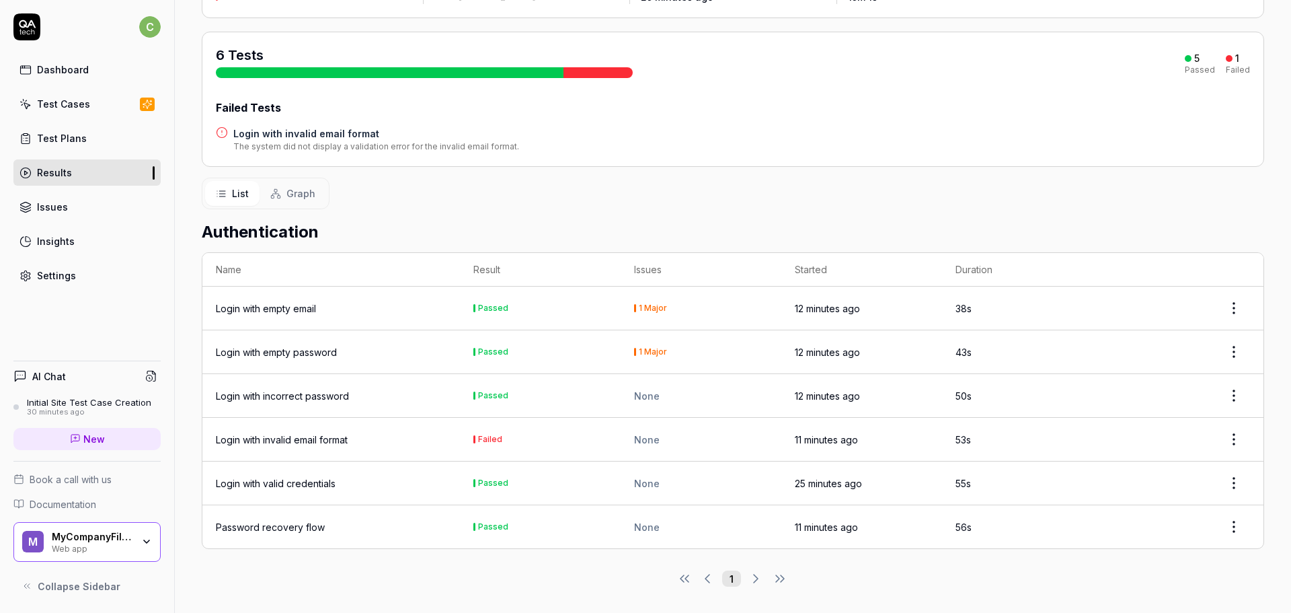
click at [338, 441] on div "Login with invalid email format" at bounding box center [282, 439] width 132 height 14
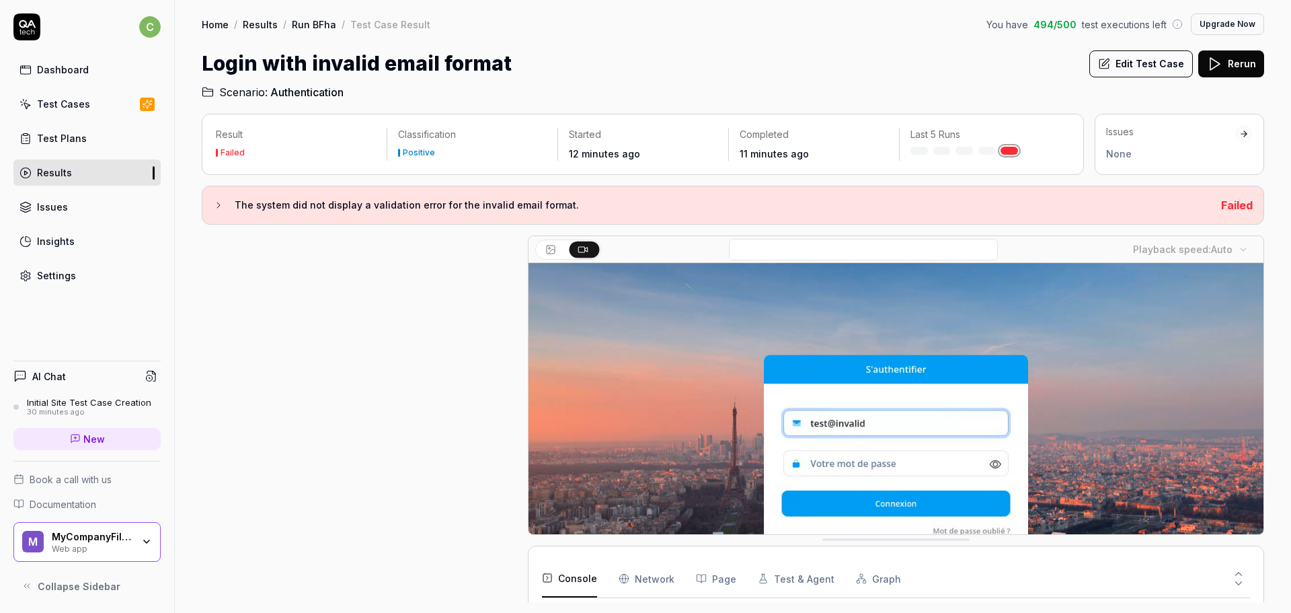
scroll to position [70, 0]
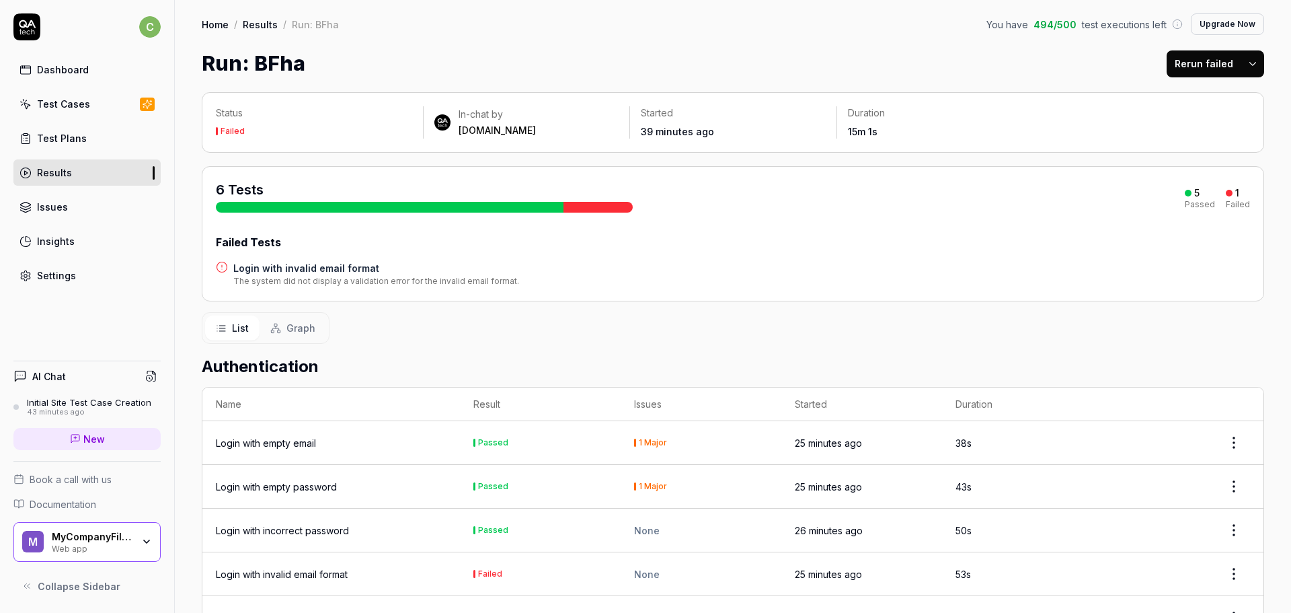
click at [289, 577] on div "Login with invalid email format" at bounding box center [282, 574] width 132 height 14
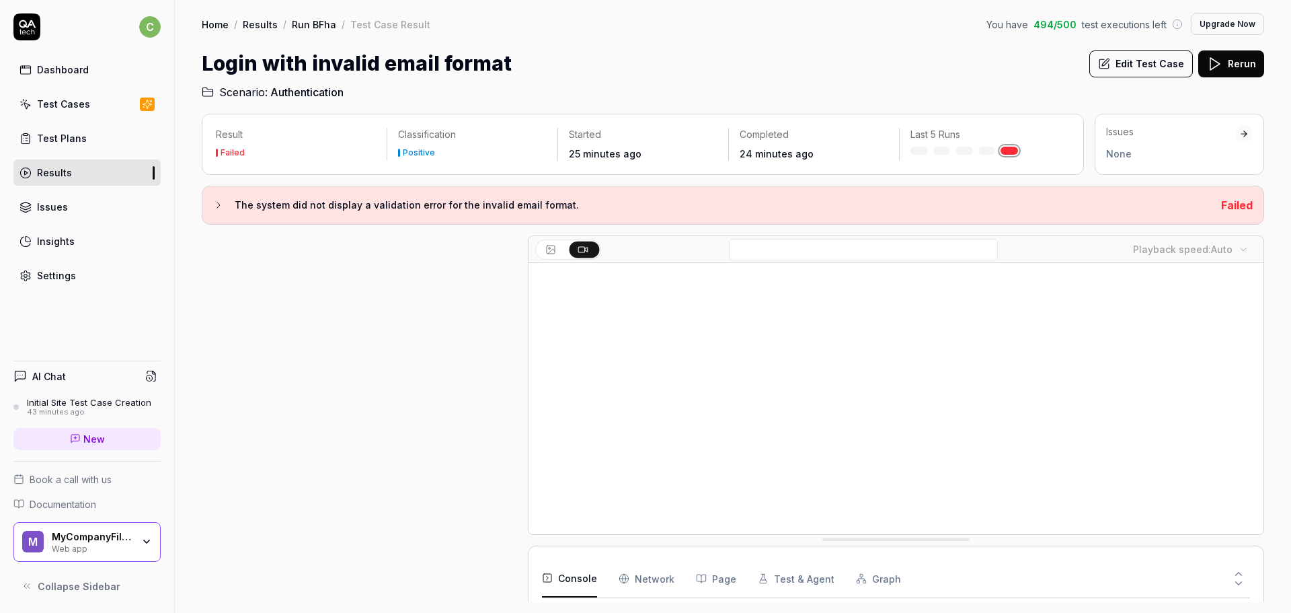
scroll to position [70, 0]
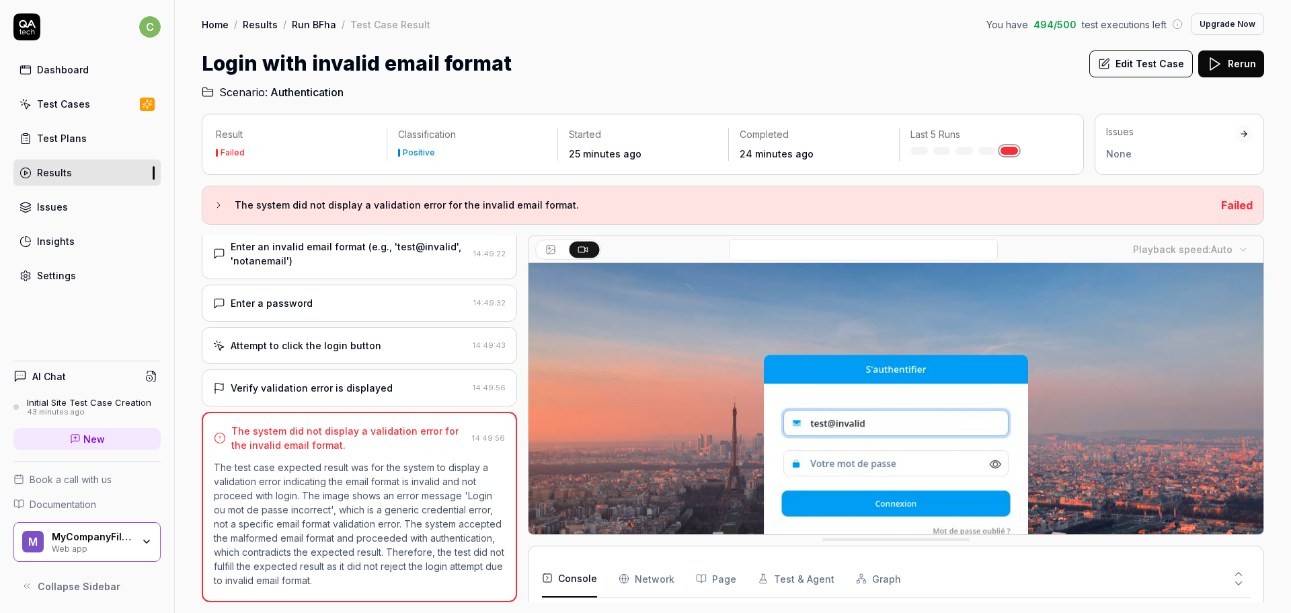
click at [1141, 61] on button "Edit Test Case" at bounding box center [1141, 63] width 104 height 27
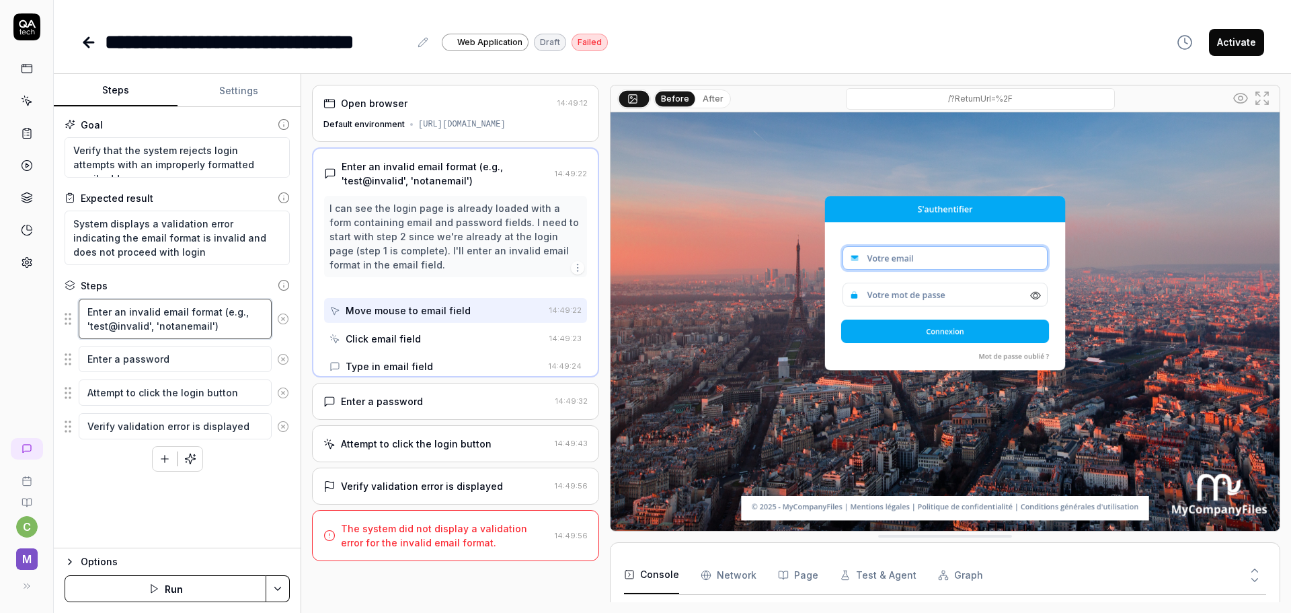
click at [171, 322] on textarea "Enter an invalid email format (e.g., 'test@invalid', 'notanemail')" at bounding box center [175, 319] width 193 height 40
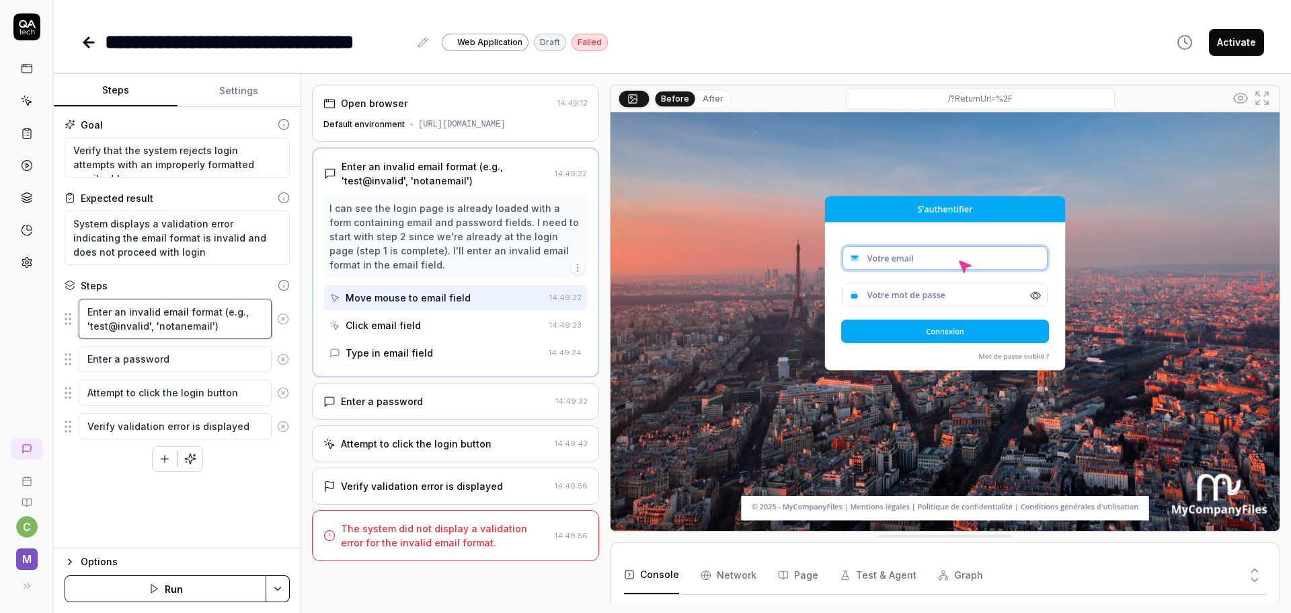
drag, startPoint x: 151, startPoint y: 326, endPoint x: 85, endPoint y: 328, distance: 65.9
click at [85, 328] on textarea "Enter an invalid email format (e.g., 'test@invalid', 'notanemail')" at bounding box center [175, 319] width 193 height 40
type textarea "*"
click at [175, 328] on textarea "Enter an invalid email format (e.g., 'notanemail')" at bounding box center [175, 319] width 193 height 40
type textarea "Enter an invalid email format (e.g., 'notanemail')"
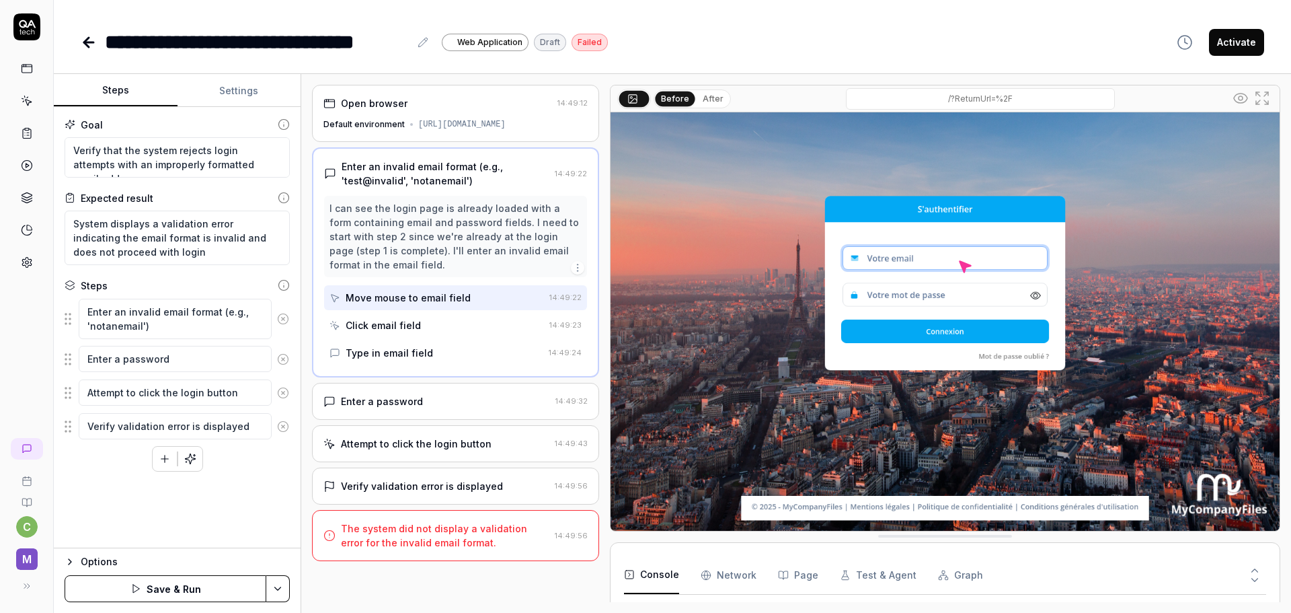
click at [122, 462] on div "Enter an invalid email format (e.g., 'notanemail') Enter a password Attempt to …" at bounding box center [177, 385] width 225 height 174
click at [137, 588] on icon "button" at bounding box center [135, 588] width 11 height 11
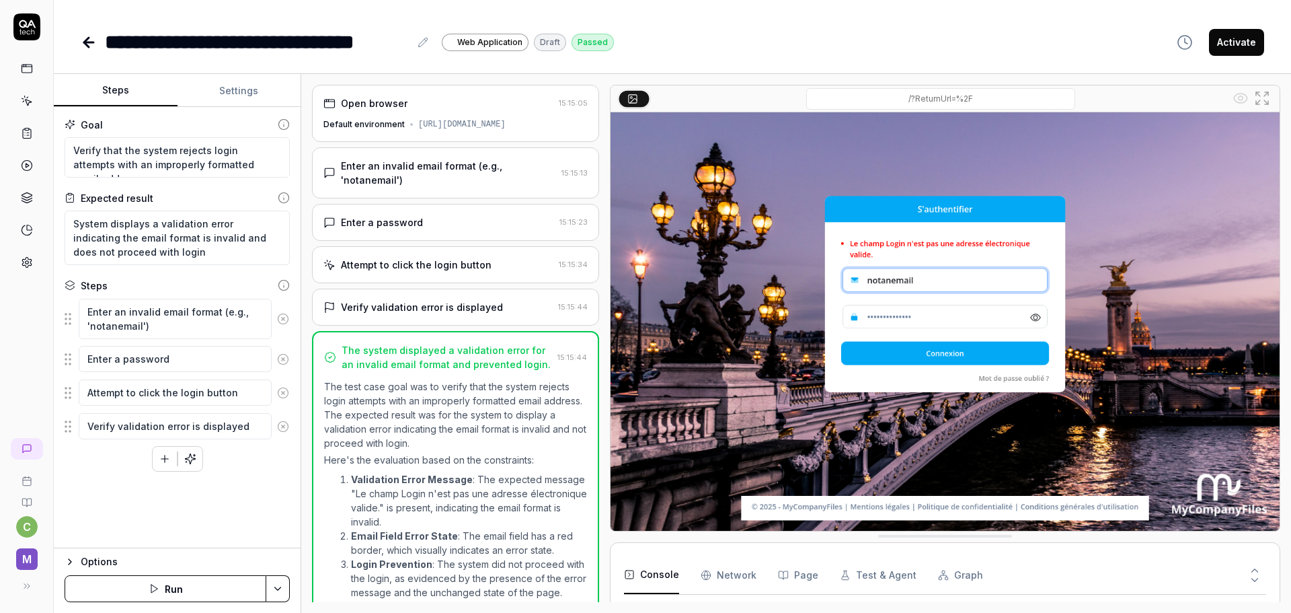
click at [1229, 43] on button "Activate" at bounding box center [1236, 42] width 55 height 27
type textarea "*"
click at [98, 38] on link at bounding box center [90, 42] width 19 height 27
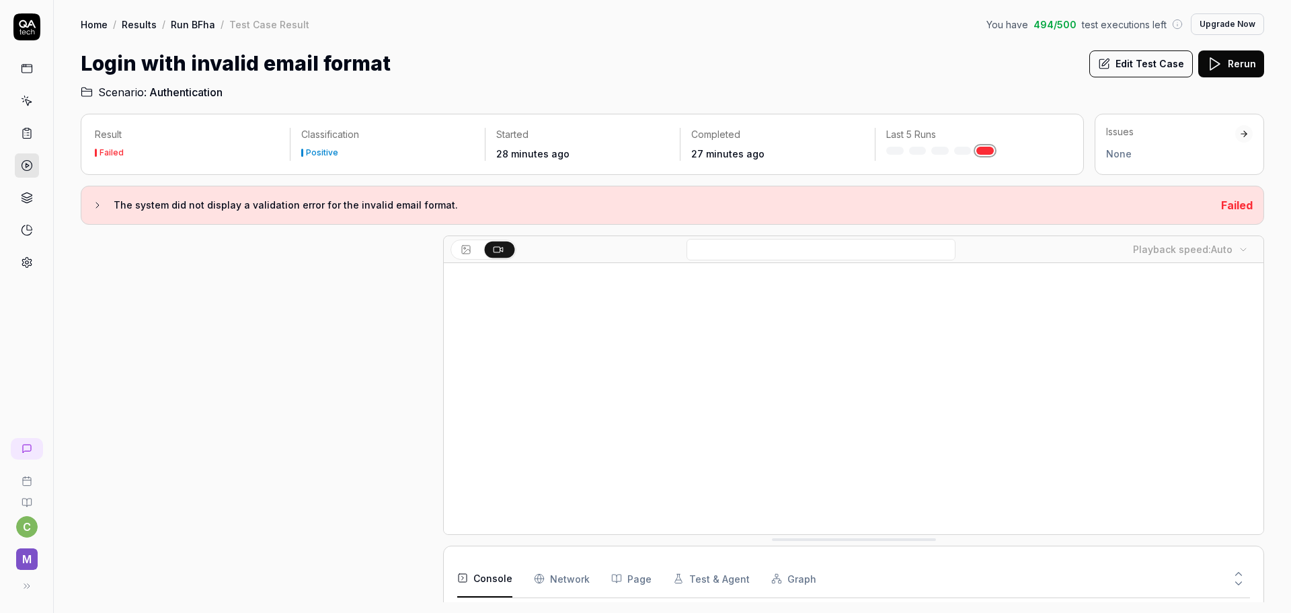
scroll to position [56, 0]
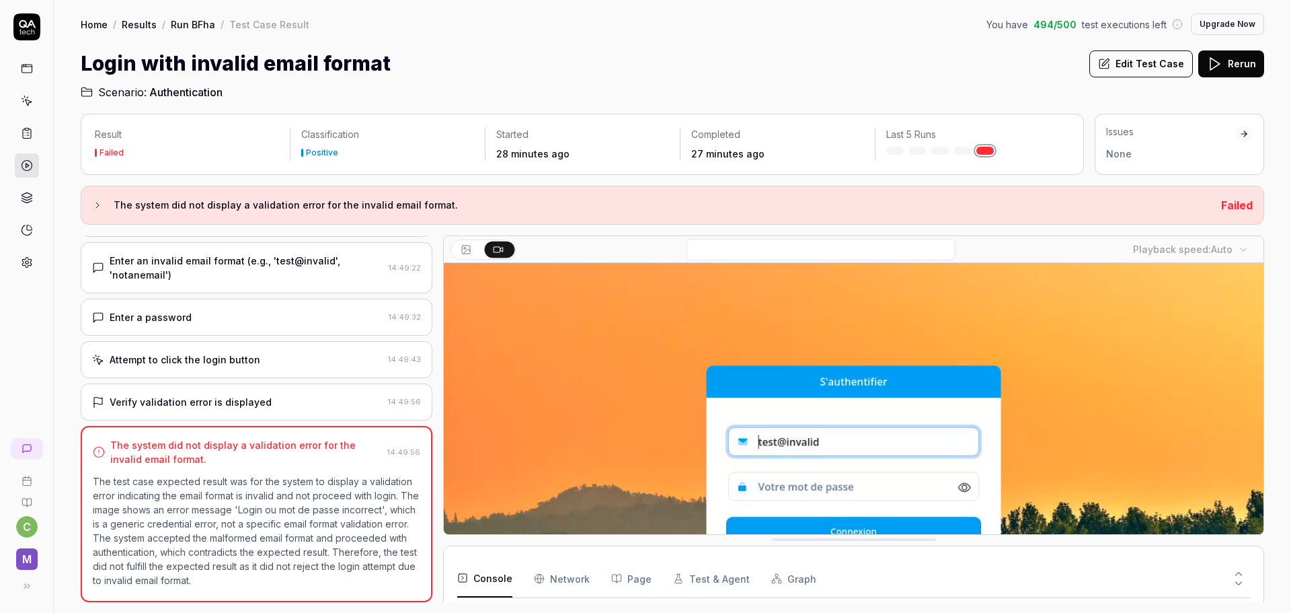
click at [187, 24] on link "Run BFha" at bounding box center [193, 23] width 44 height 13
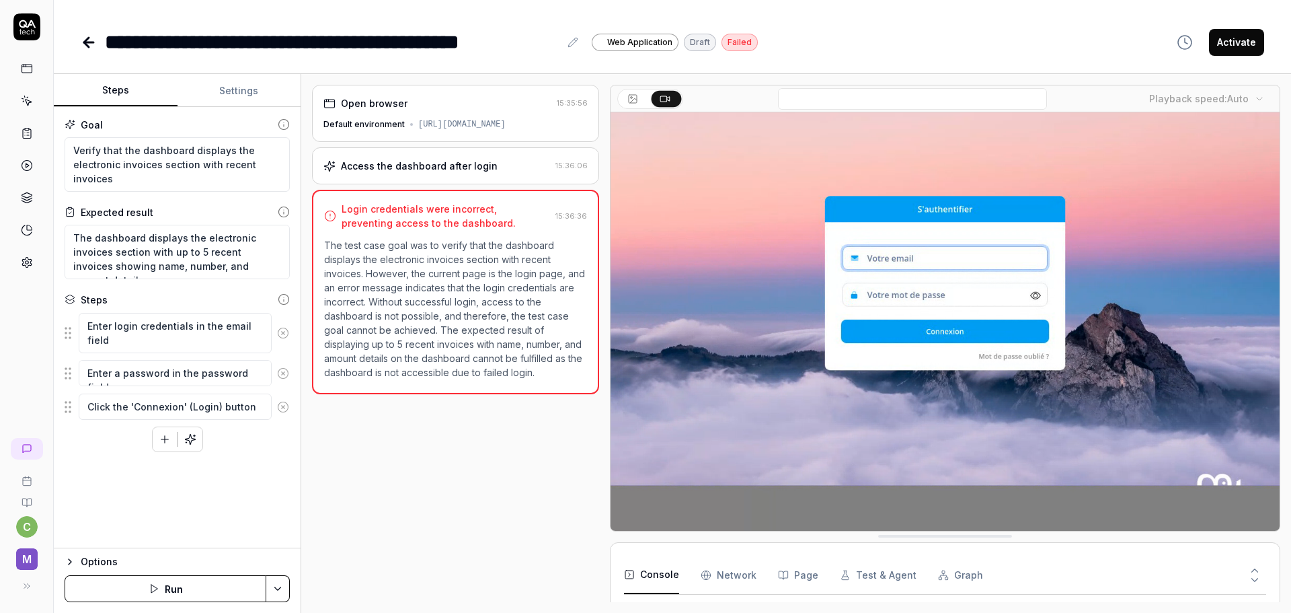
type textarea "*"
click at [83, 46] on icon at bounding box center [89, 42] width 16 height 16
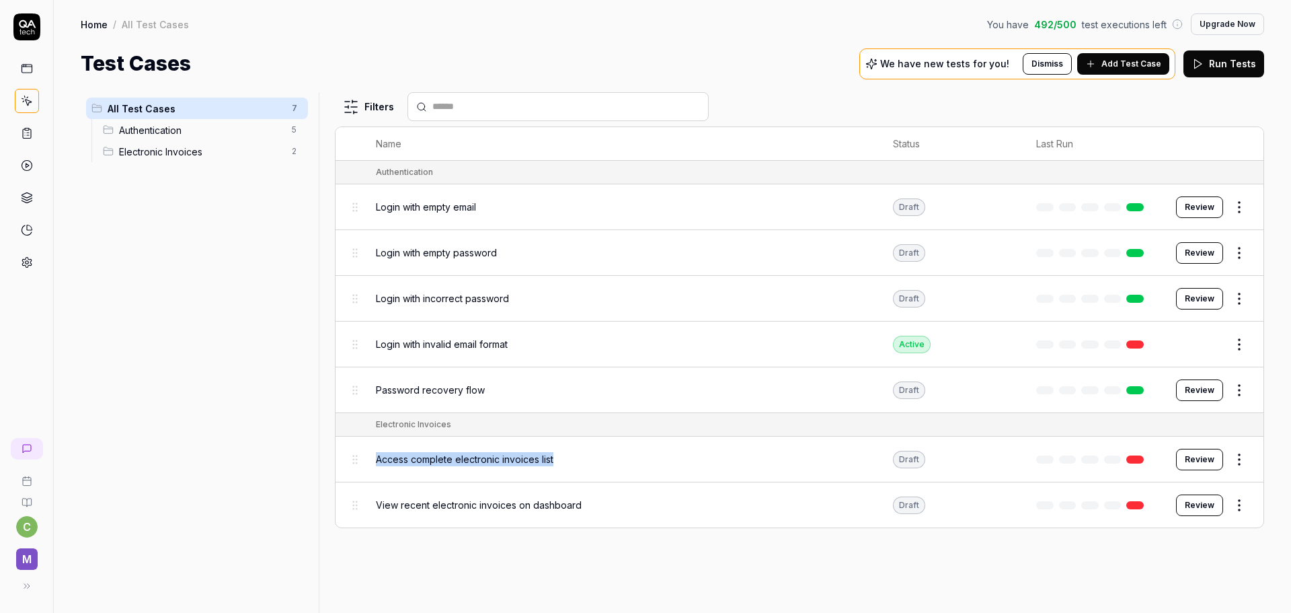
drag, startPoint x: 557, startPoint y: 459, endPoint x: 362, endPoint y: 463, distance: 195.1
click at [362, 463] on td "Access complete electronic invoices list" at bounding box center [620, 459] width 517 height 46
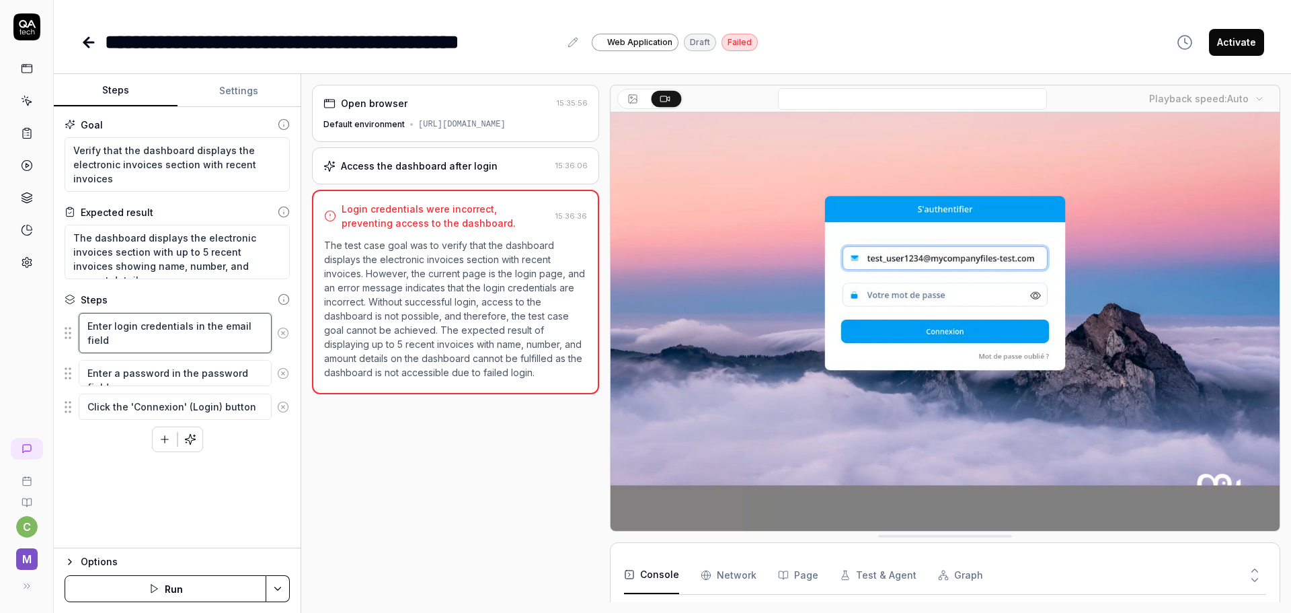
click at [165, 323] on textarea "Enter login credentials in the email field" at bounding box center [175, 333] width 193 height 40
click at [176, 342] on textarea "Enter login credentials in the email field" at bounding box center [175, 333] width 193 height 40
type textarea "*"
type textarea "Enter login credentials in the email field"
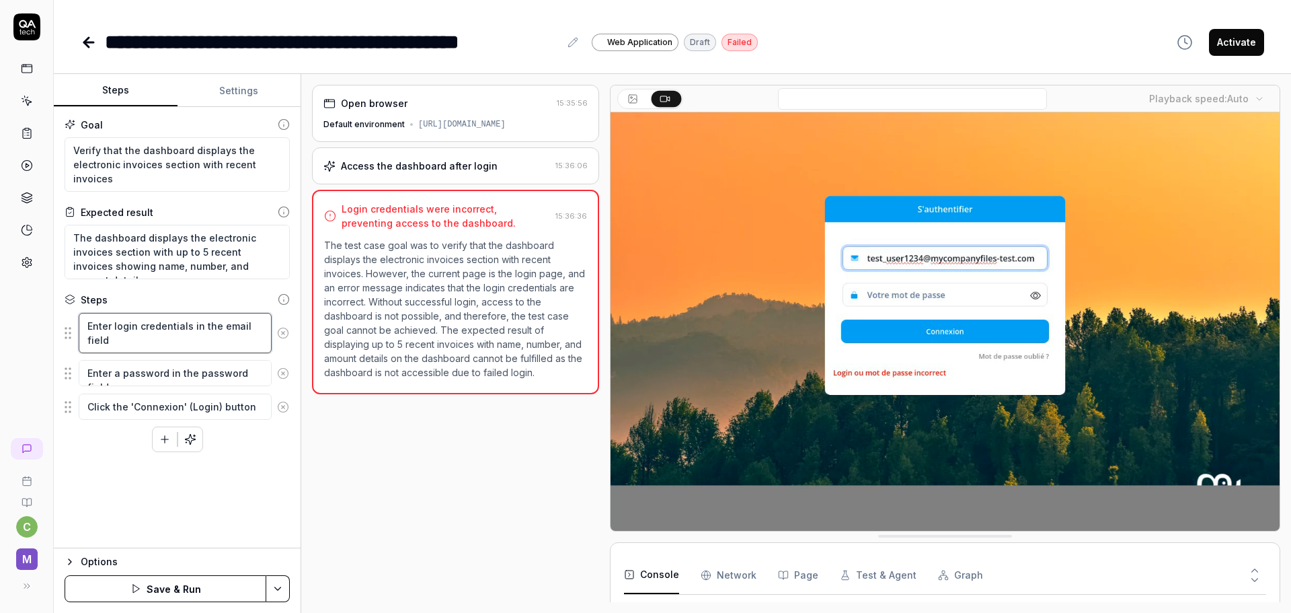
click at [209, 341] on textarea "Enter login credentials in the email field" at bounding box center [175, 333] width 193 height 40
paste textarea "https://provider-uat.mycompanyfiles.fr/"
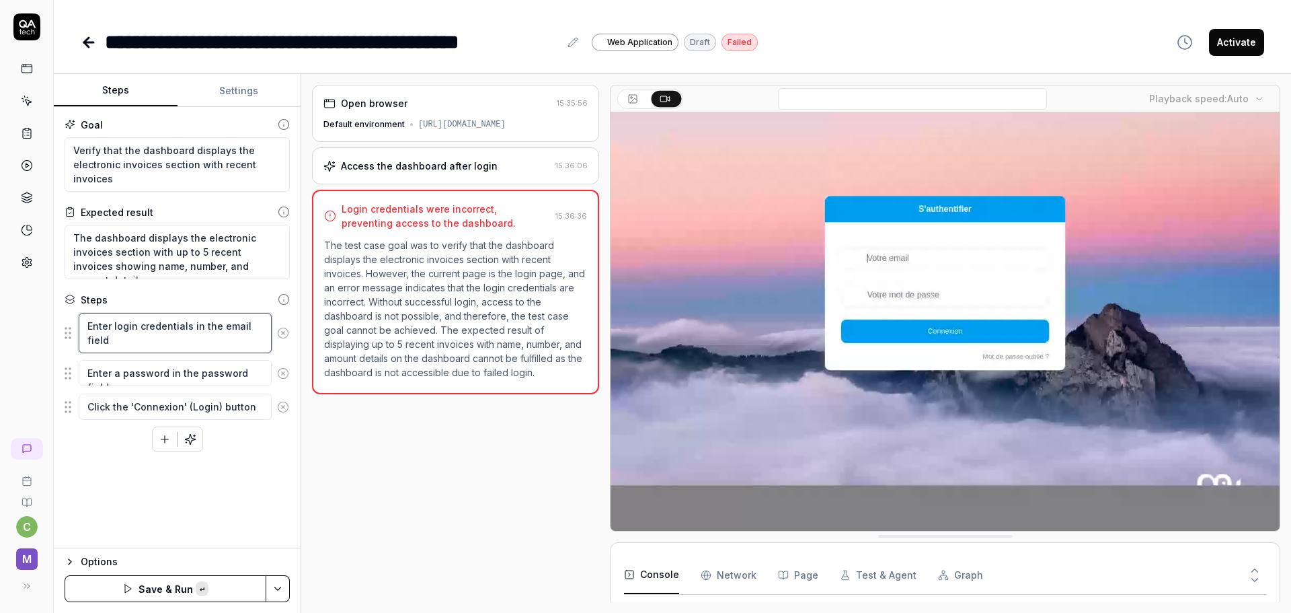
type textarea "*"
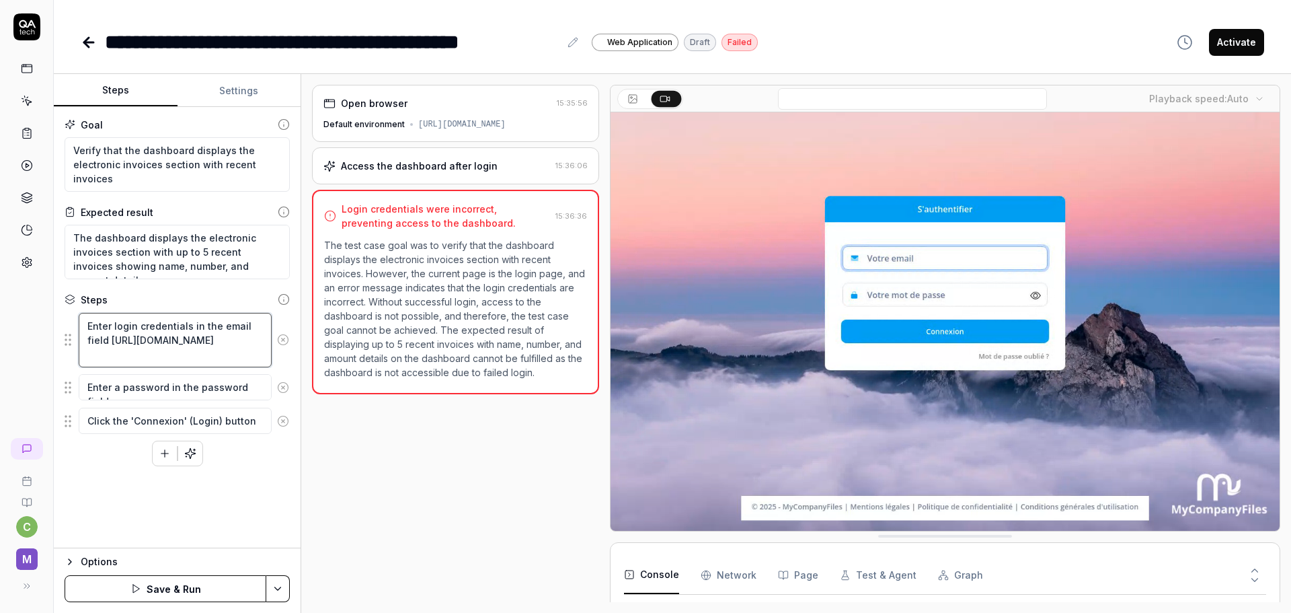
type textarea "Enter login credentials in the email field https://provider-uat.mycompanyfiles.…"
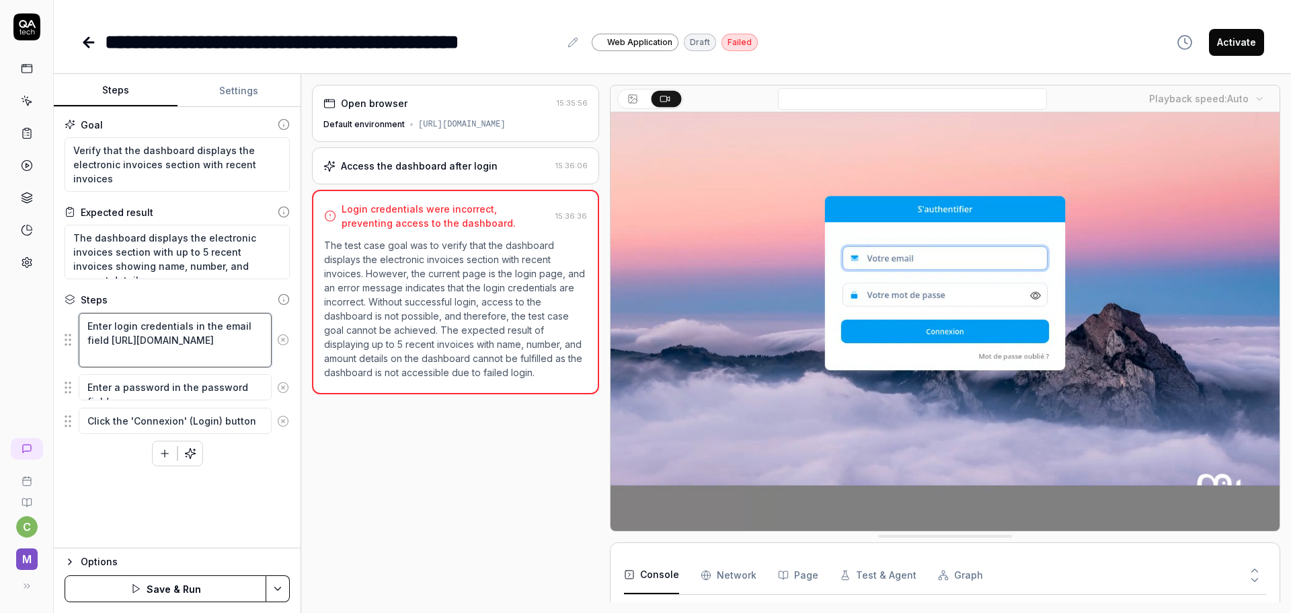
click at [113, 340] on textarea "Enter login credentials in the email field https://provider-uat.mycompanyfiles.…" at bounding box center [175, 340] width 193 height 54
type textarea "*"
type textarea "Enter login credentials in the email field h"
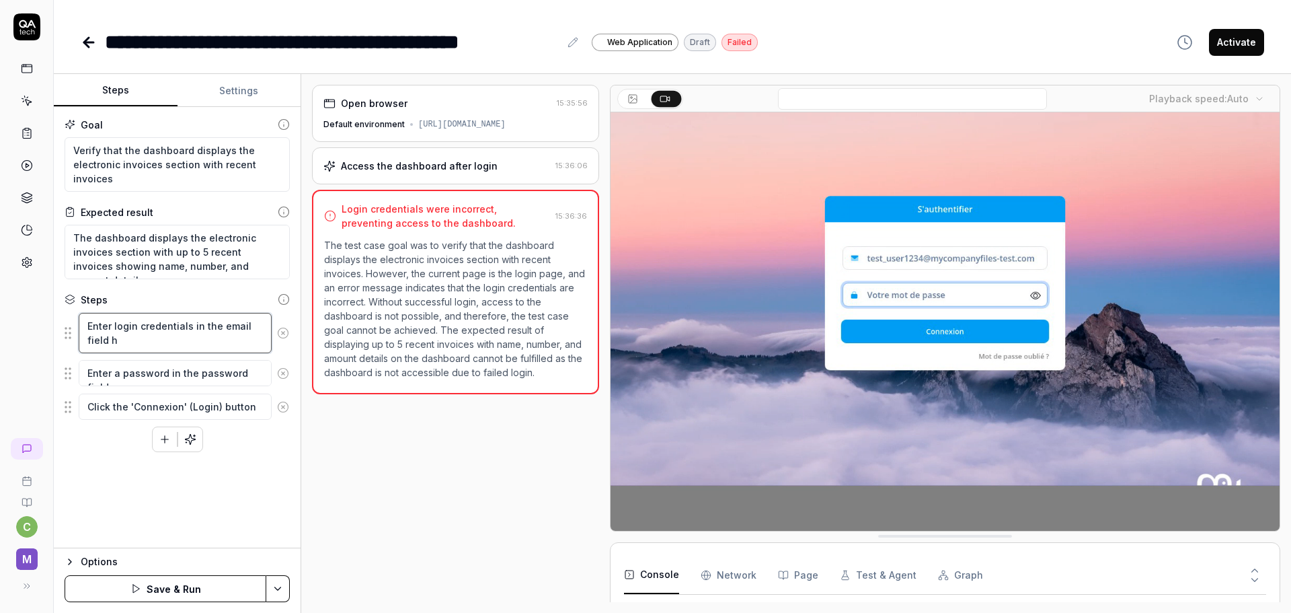
type textarea "*"
type textarea "Enter login credentials in the email field"
paste textarea "https://provider-uat.mycompanyfiles.fr/"
type textarea "*"
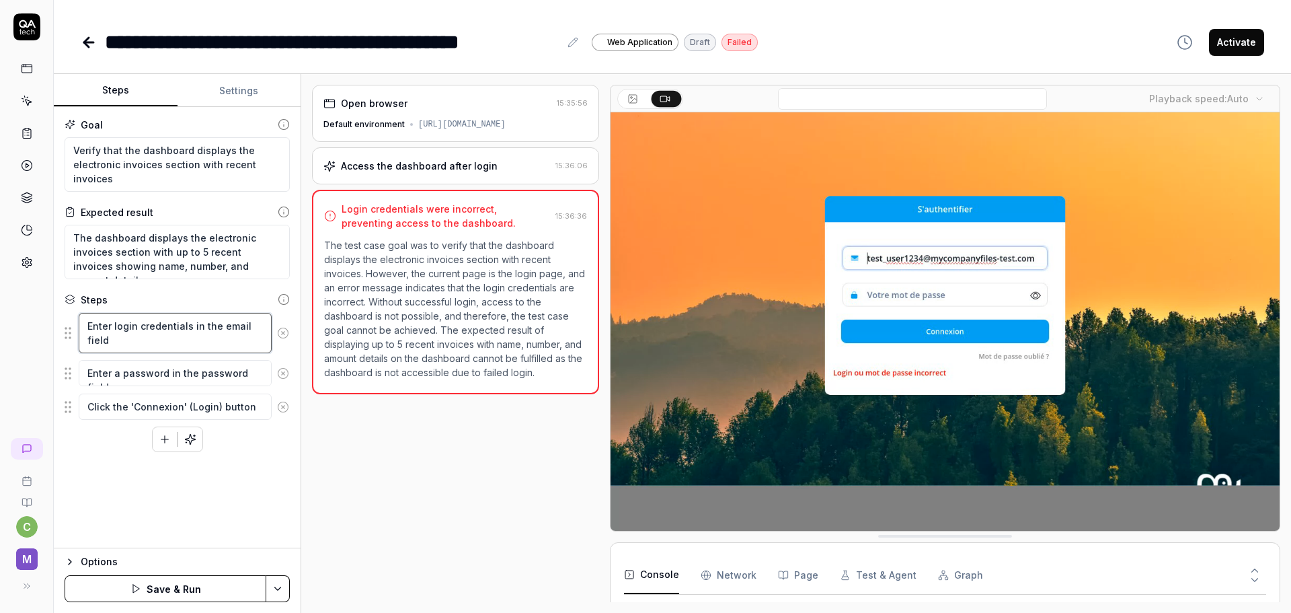
type textarea "Enter login credentials in the email field https://provider-uat.mycompanyfiles.…"
type textarea "*"
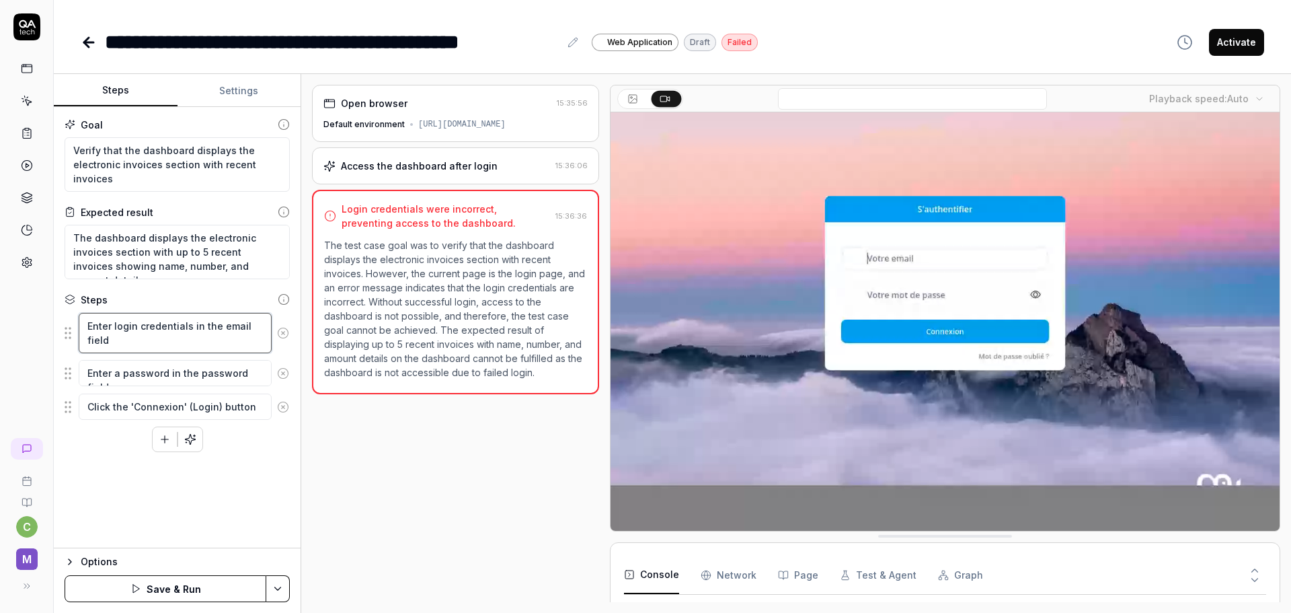
type textarea "Enter login credentials in the email field"
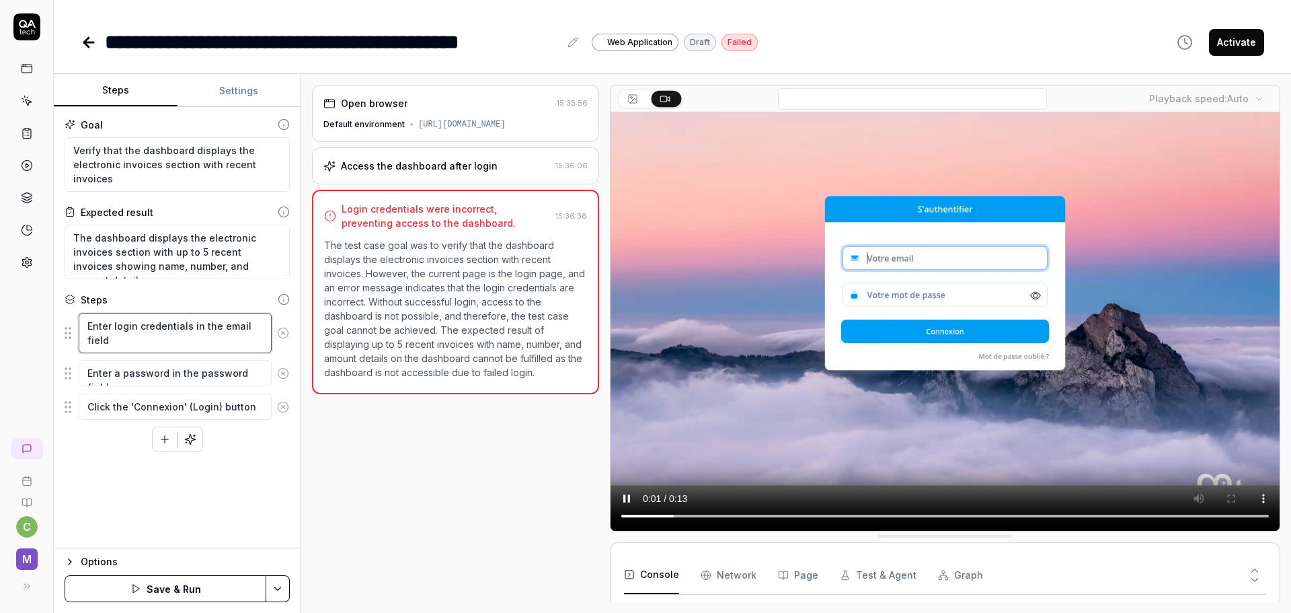
paste textarea "cimrit+ppd@bocasay.com"
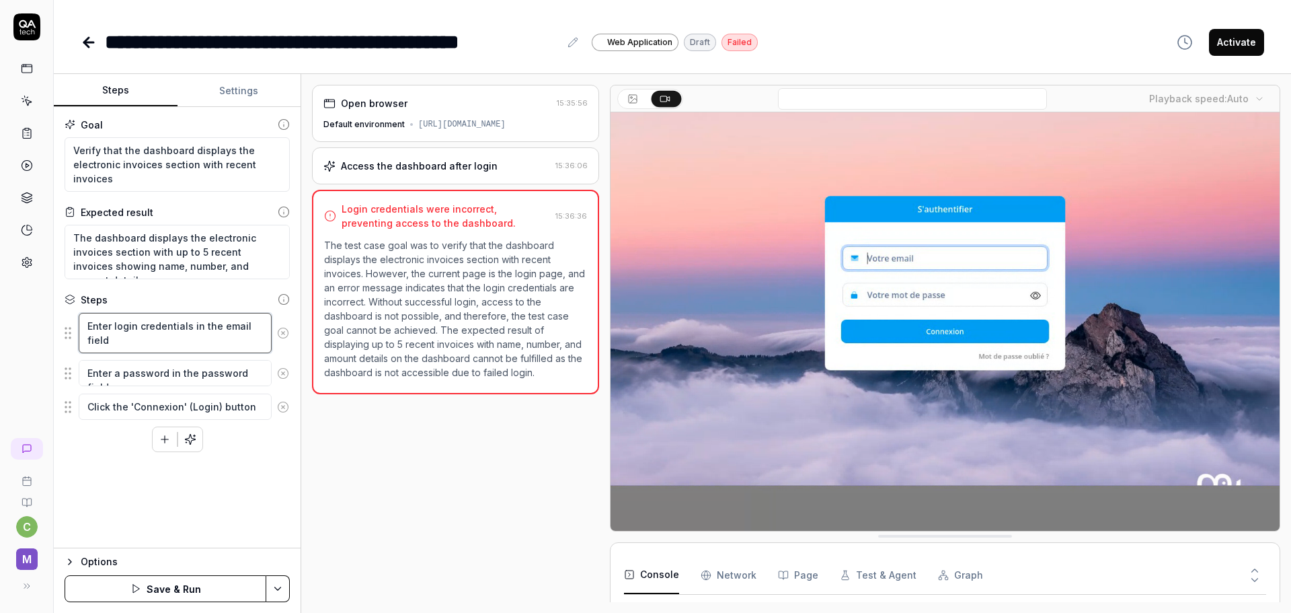
type textarea "*"
type textarea "Enter login credentials in the email field cimrit+ppd@bocasay.com"
type textarea "*"
type textarea "Enter login credentials in the email field cimrit+ppd@bocasay.com"
click at [257, 373] on textarea "Enter a password in the password field" at bounding box center [175, 373] width 193 height 26
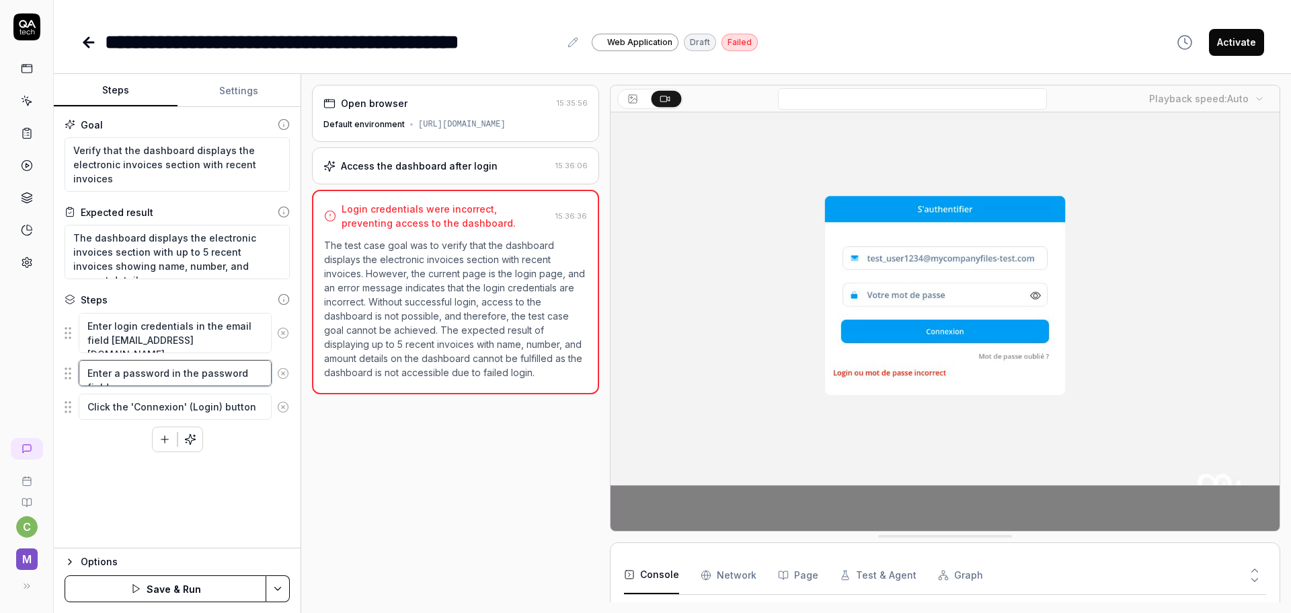
click at [262, 373] on textarea "Enter a password in the password field" at bounding box center [175, 373] width 193 height 26
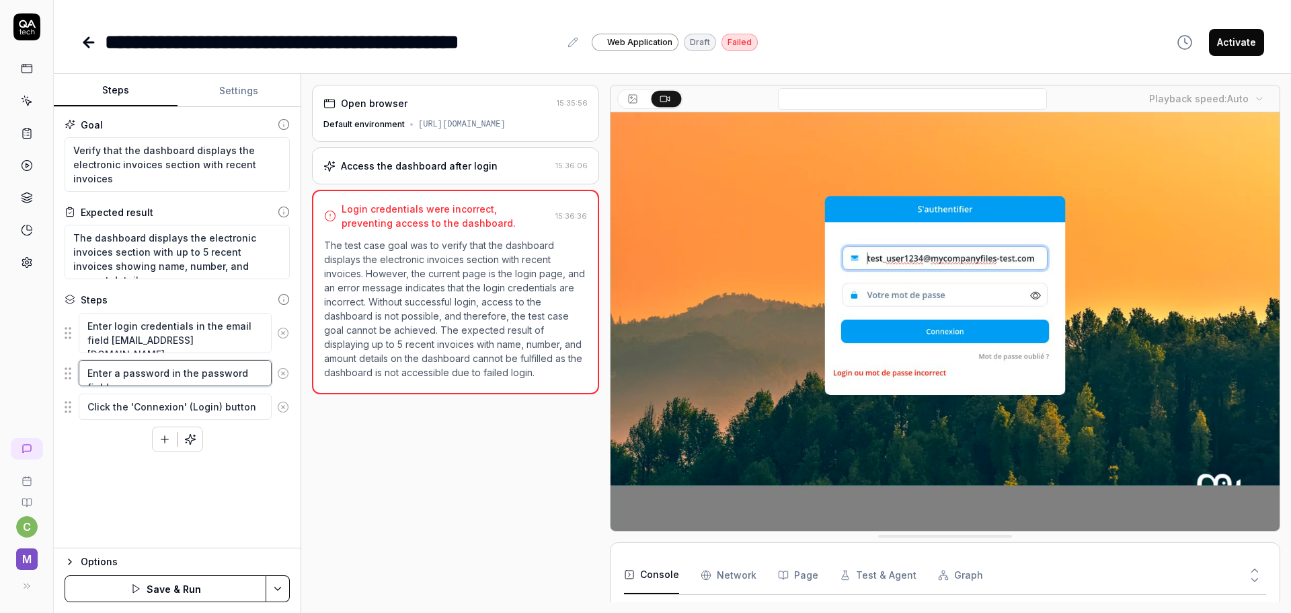
type textarea "*"
type textarea "Enter a password in the password field"
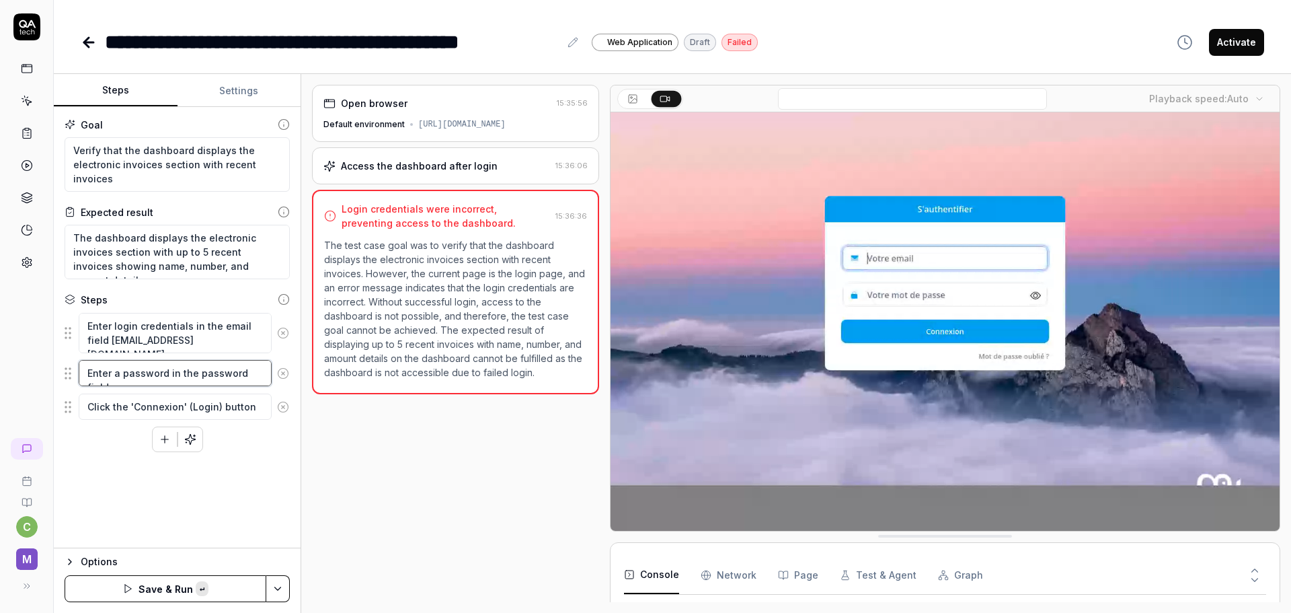
paste textarea "Password2525**P"
type textarea "*"
type textarea "Enter a password in the password field Password2525**P"
click at [138, 499] on div "Goal Verify that the dashboard displays the electronic invoices section with re…" at bounding box center [177, 327] width 247 height 441
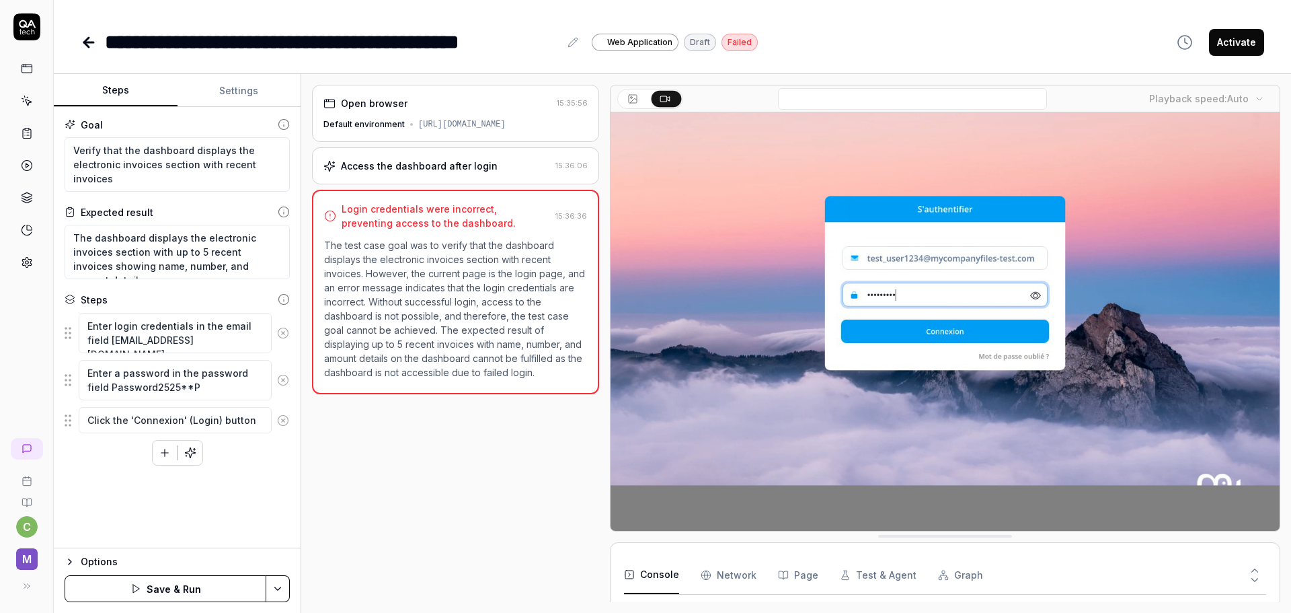
click at [130, 592] on button "Save & Run" at bounding box center [166, 588] width 202 height 27
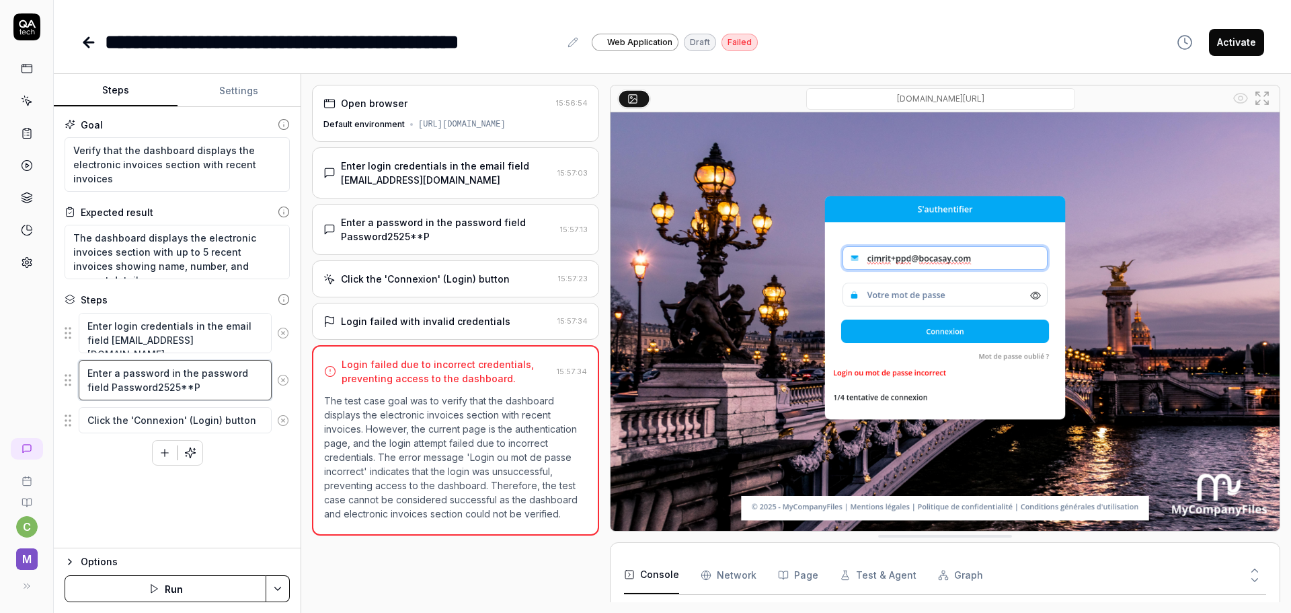
click at [87, 386] on textarea "Enter a password in the password field Password2525**P" at bounding box center [175, 380] width 193 height 40
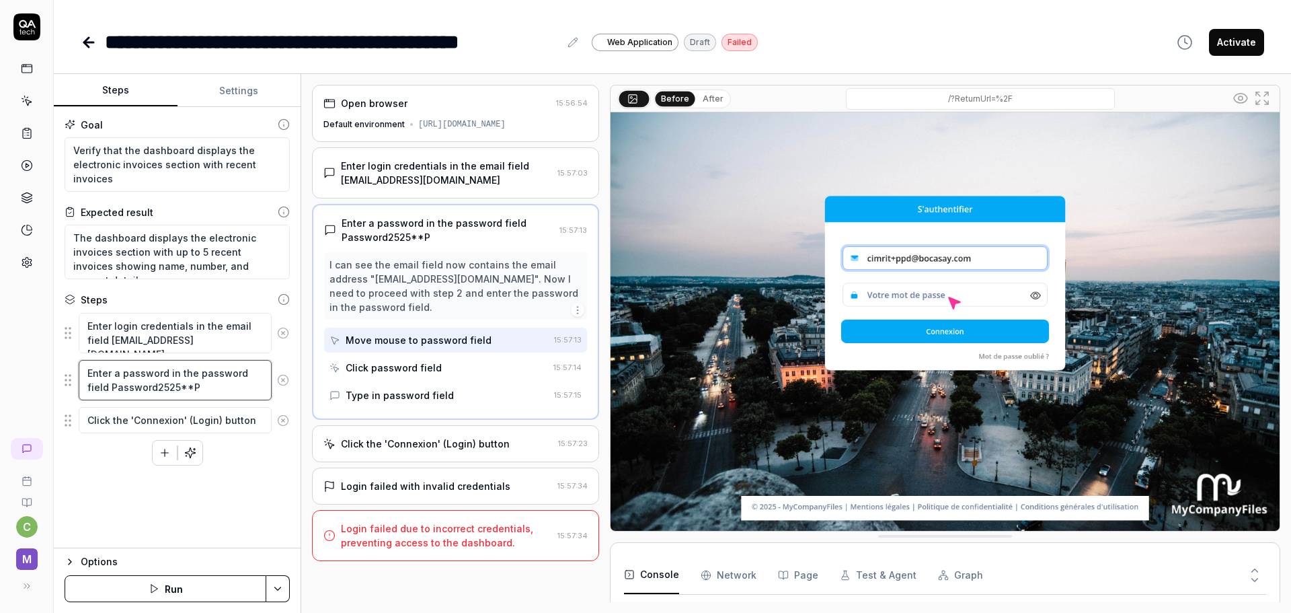
type textarea "*"
type textarea "Enter a password in the password field "Password2525**P"
click at [176, 386] on textarea "Enter a password in the password field "Password2525**P" at bounding box center [175, 380] width 193 height 40
type textarea "*"
type textarea "Enter a password in the password field "Password2525**P""
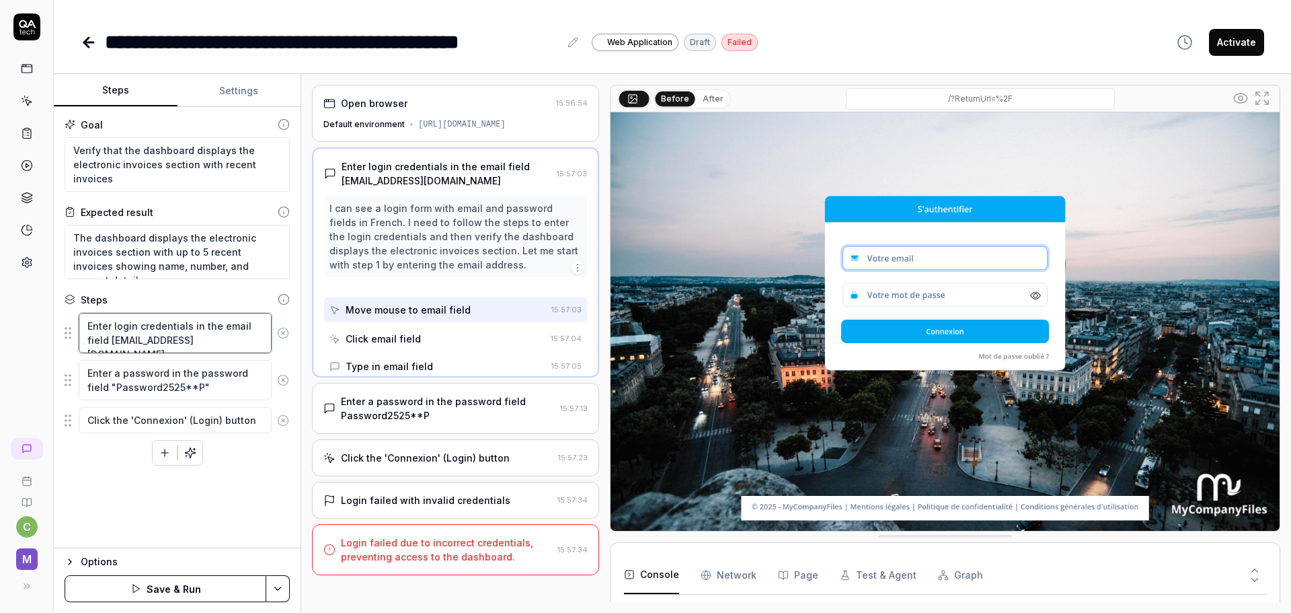
click at [110, 342] on textarea "Enter login credentials in the email field cimrit+ppd@bocasay.com" at bounding box center [175, 333] width 193 height 40
type textarea "*"
type textarea "Enter login credentials in the email field "cimrit+ppd@bocasay.com"
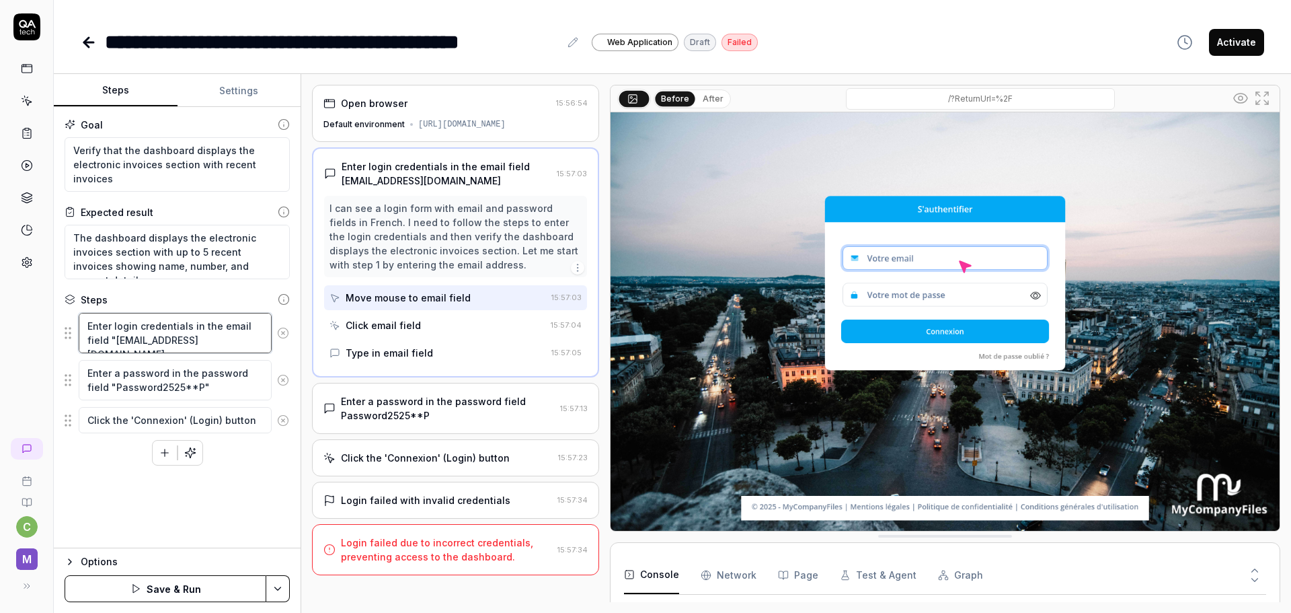
click at [233, 338] on textarea "Enter login credentials in the email field "cimrit+ppd@bocasay.com" at bounding box center [175, 333] width 193 height 40
type textarea "*"
type textarea "Enter login credentials in the email field "cimrit+ppd@bocasay.com""
click at [147, 589] on button "Save & Run" at bounding box center [166, 588] width 202 height 27
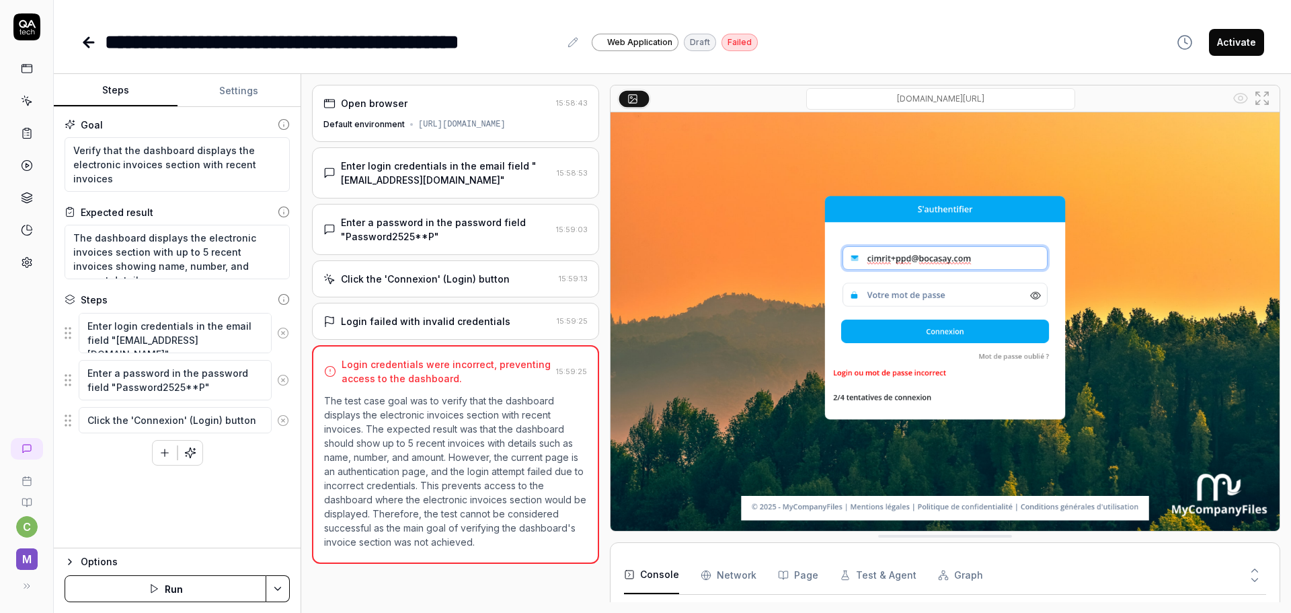
click at [89, 44] on icon at bounding box center [89, 42] width 16 height 16
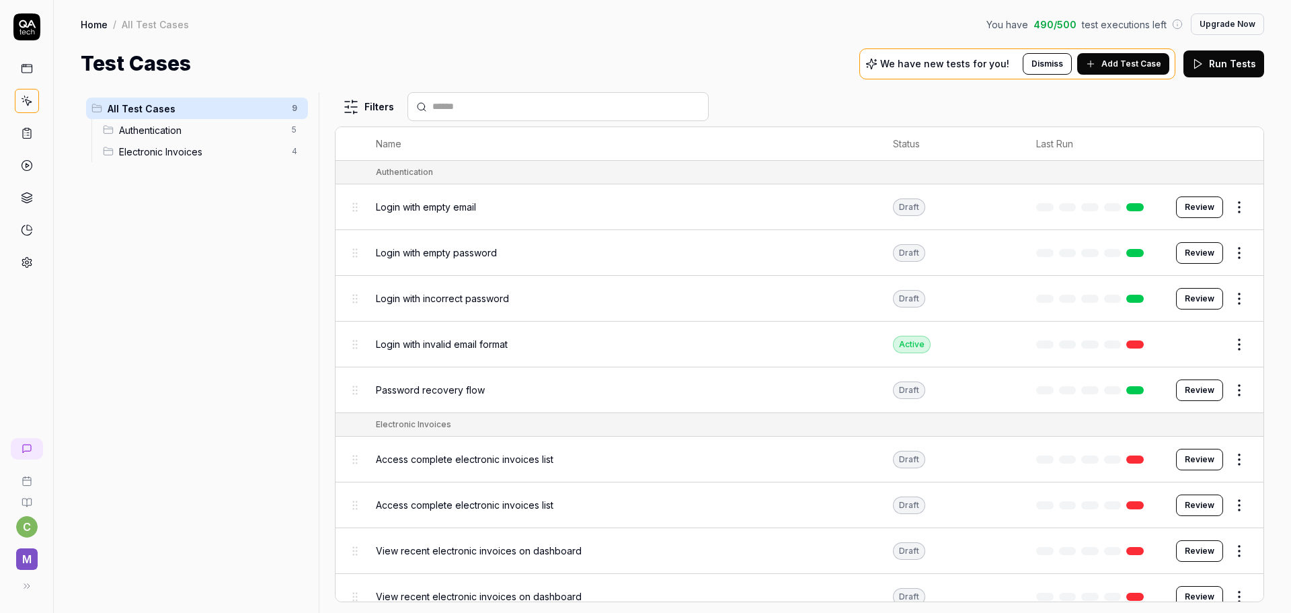
click at [567, 340] on div "Login with invalid email format" at bounding box center [621, 344] width 490 height 14
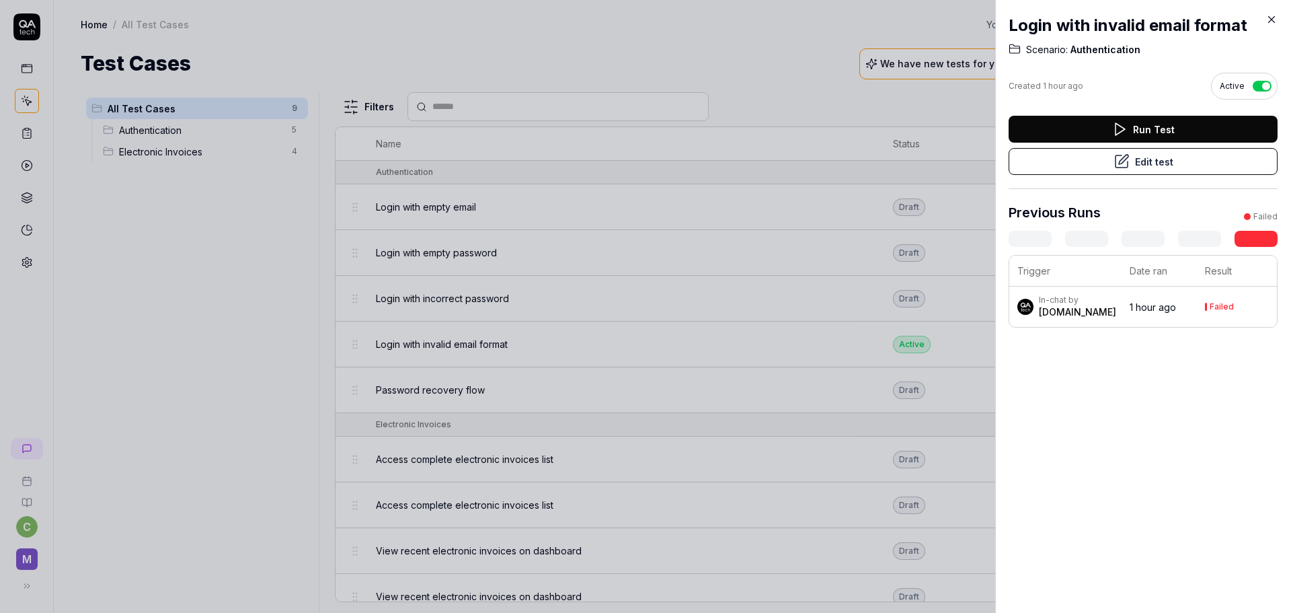
click at [1253, 82] on button "button" at bounding box center [1262, 86] width 19 height 11
click at [1253, 86] on button "button" at bounding box center [1262, 86] width 19 height 11
click at [1122, 159] on icon at bounding box center [1122, 159] width 9 height 9
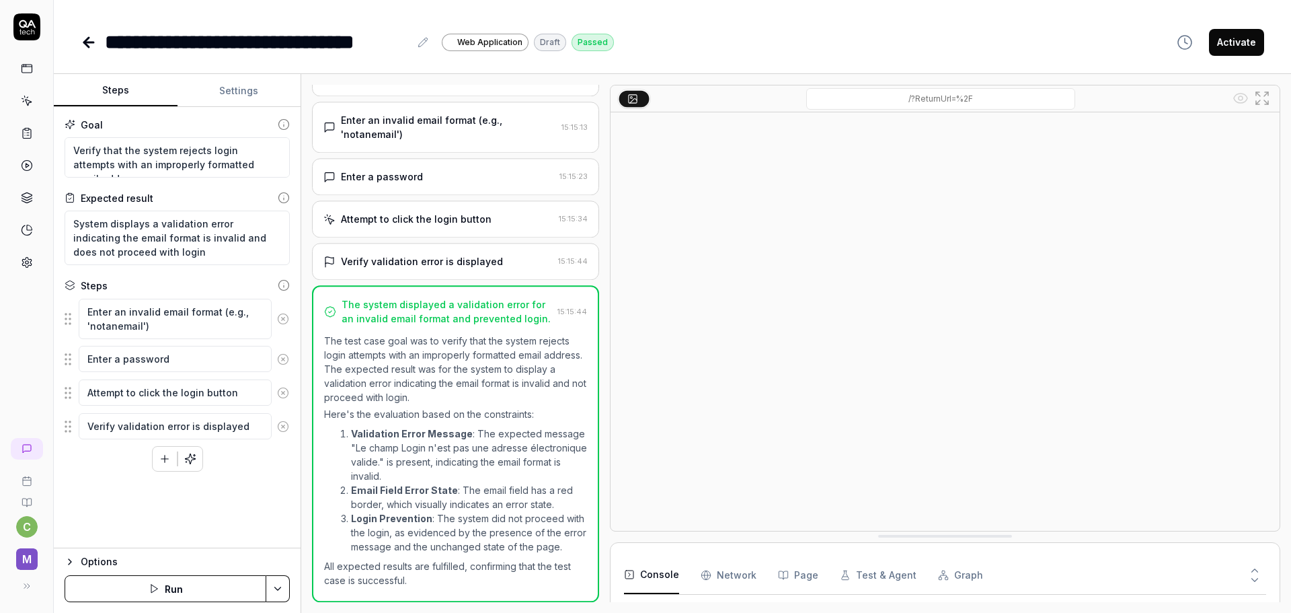
scroll to position [72, 0]
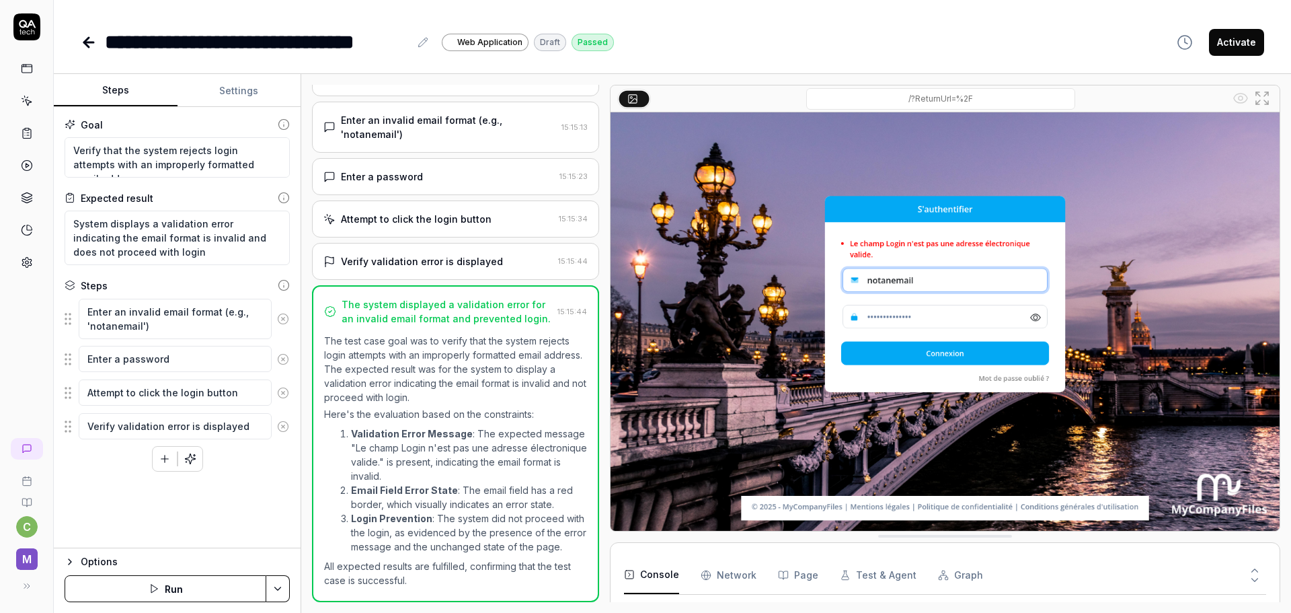
type textarea "*"
click at [87, 45] on icon at bounding box center [86, 42] width 5 height 9
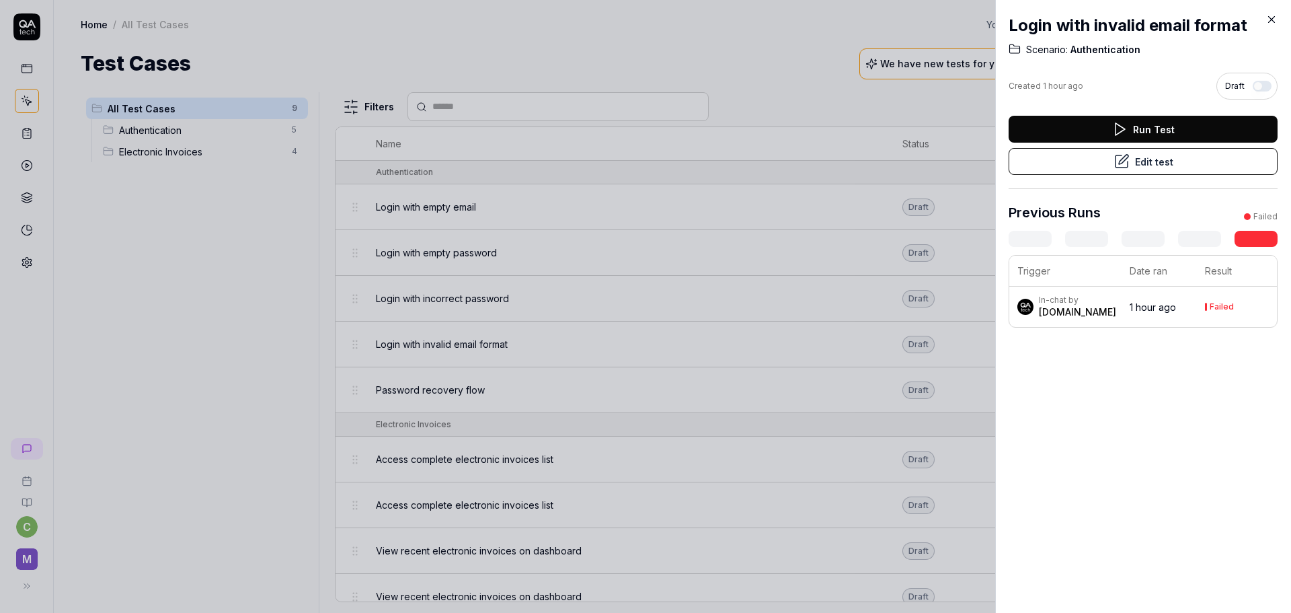
click at [1272, 20] on icon at bounding box center [1272, 20] width 6 height 6
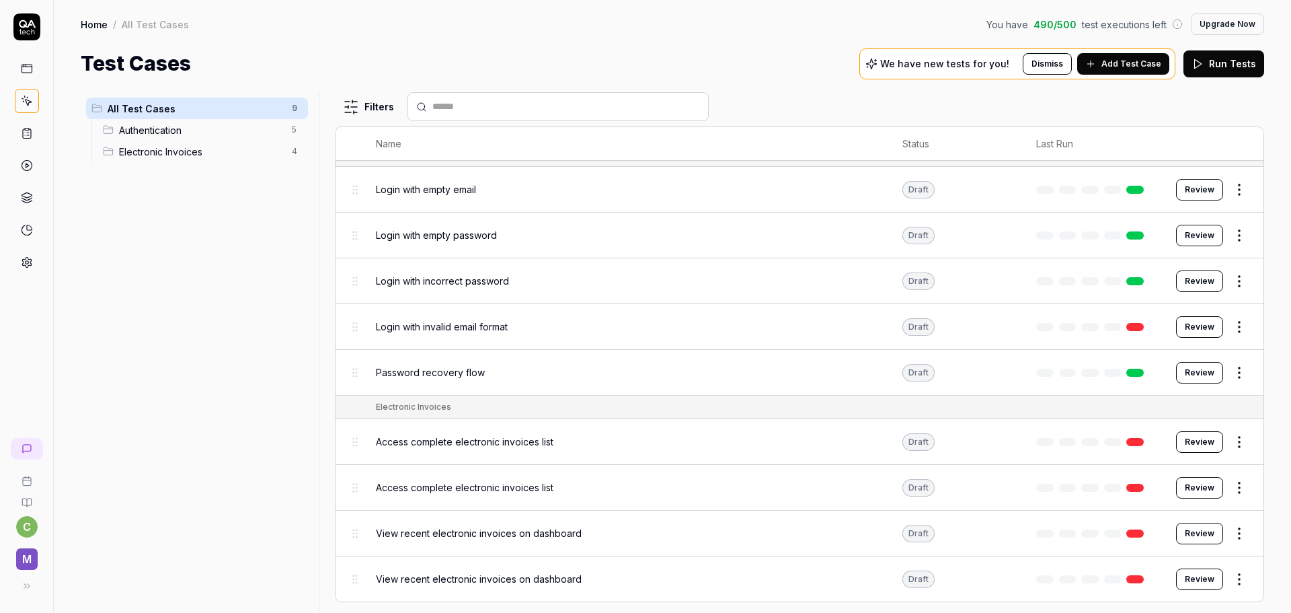
scroll to position [17, 0]
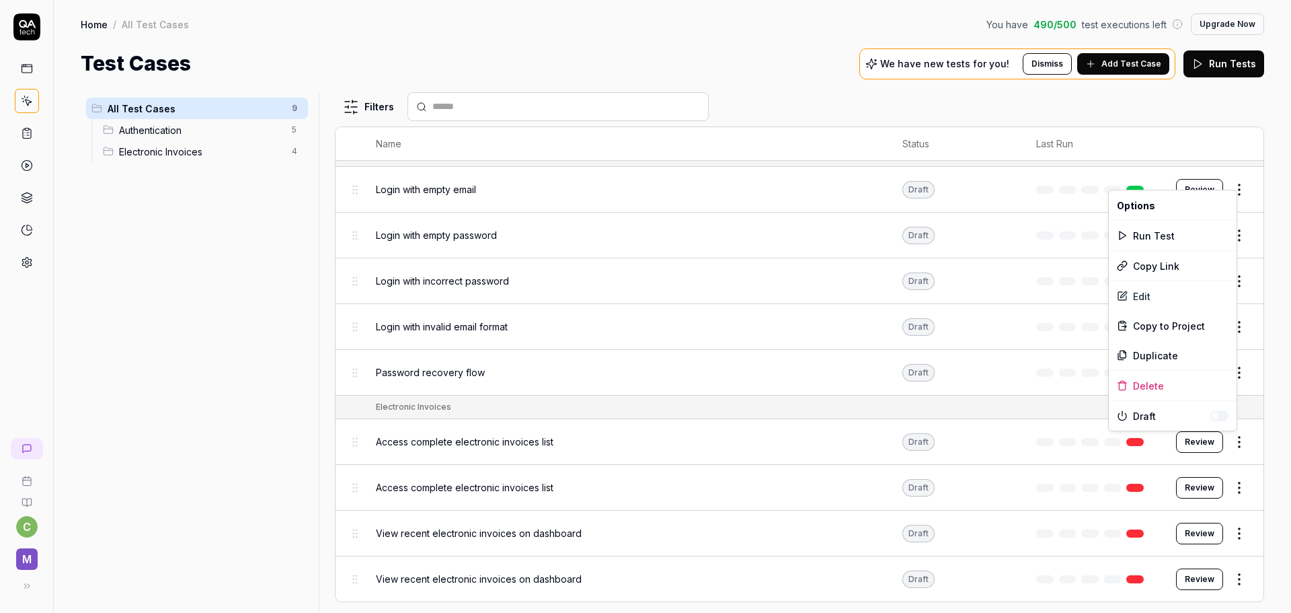
click at [1232, 436] on html "c M Home / All Test Cases You have 490 / 500 test executions left Upgrade Now H…" at bounding box center [645, 306] width 1291 height 613
click at [1141, 385] on div "Delete" at bounding box center [1173, 386] width 128 height 30
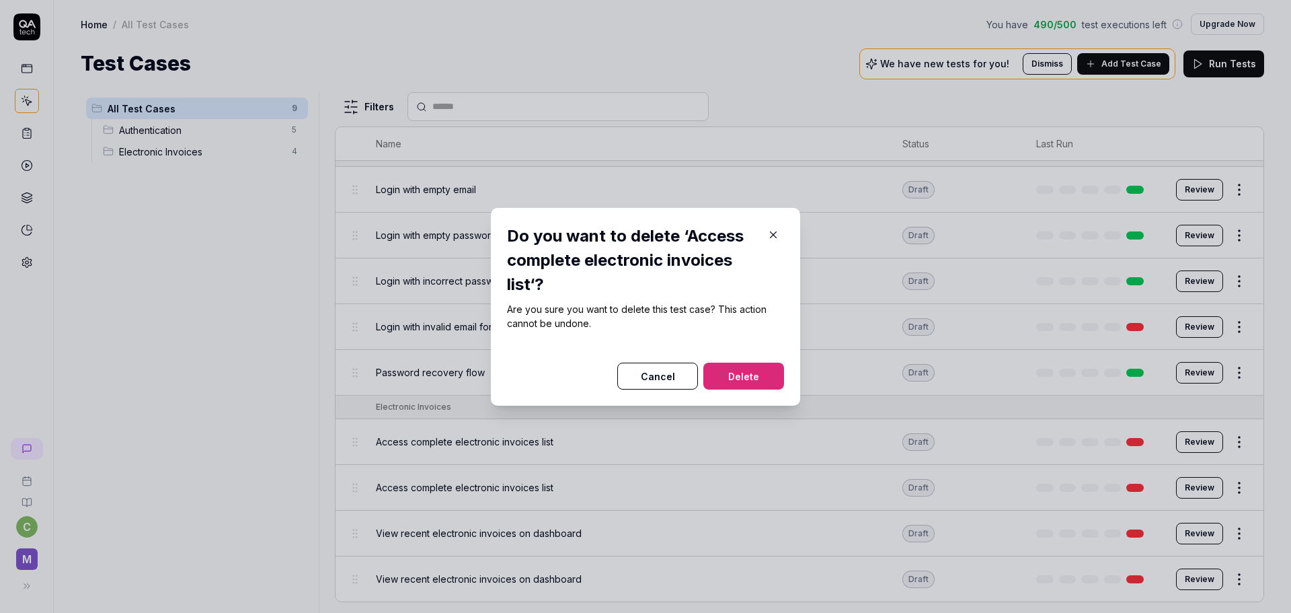
click at [737, 375] on button "Delete" at bounding box center [743, 375] width 81 height 27
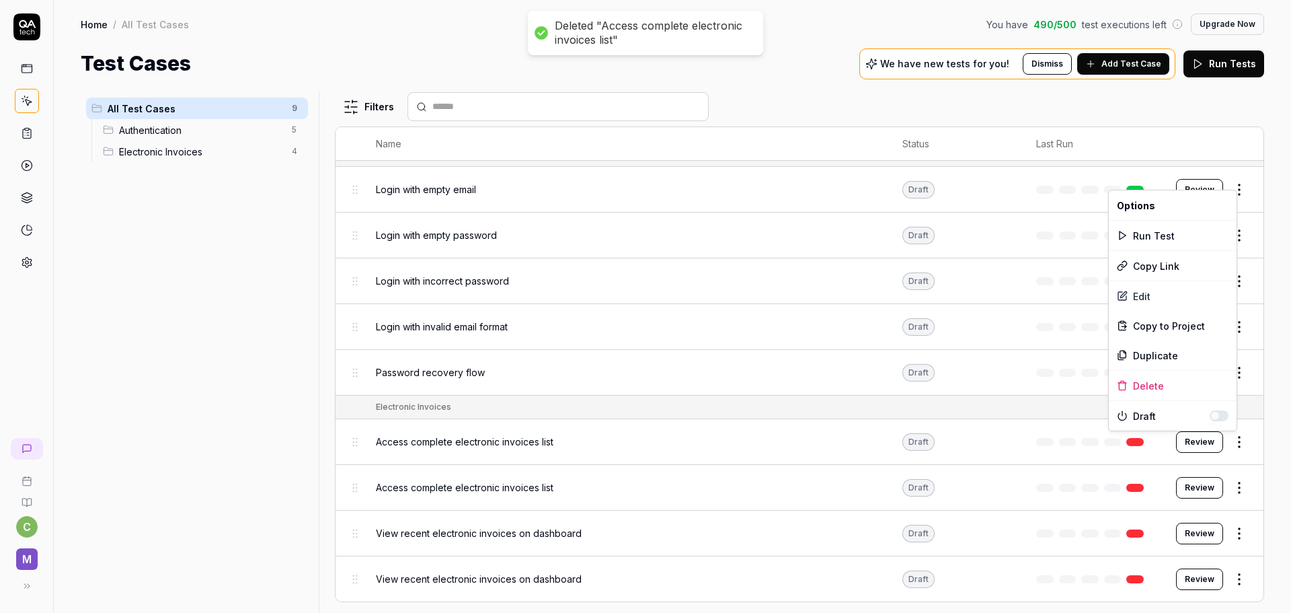
click at [1231, 442] on html "Deleted "Access complete electronic invoices list" c M Home / All Test Cases Yo…" at bounding box center [645, 306] width 1291 height 613
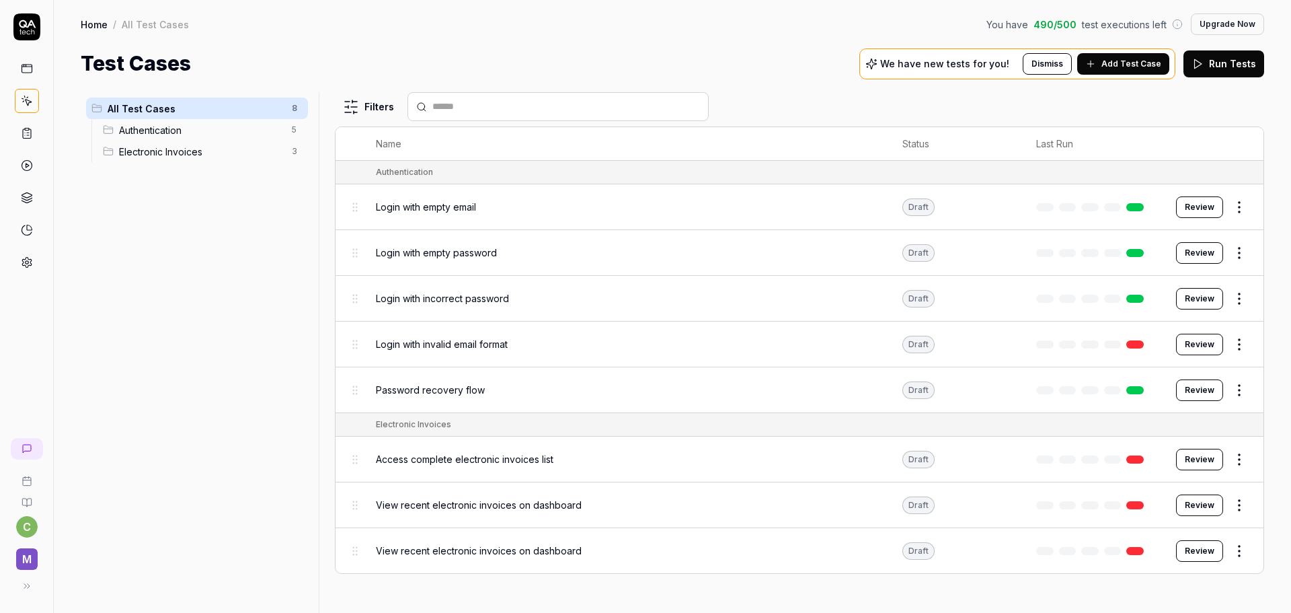
scroll to position [0, 0]
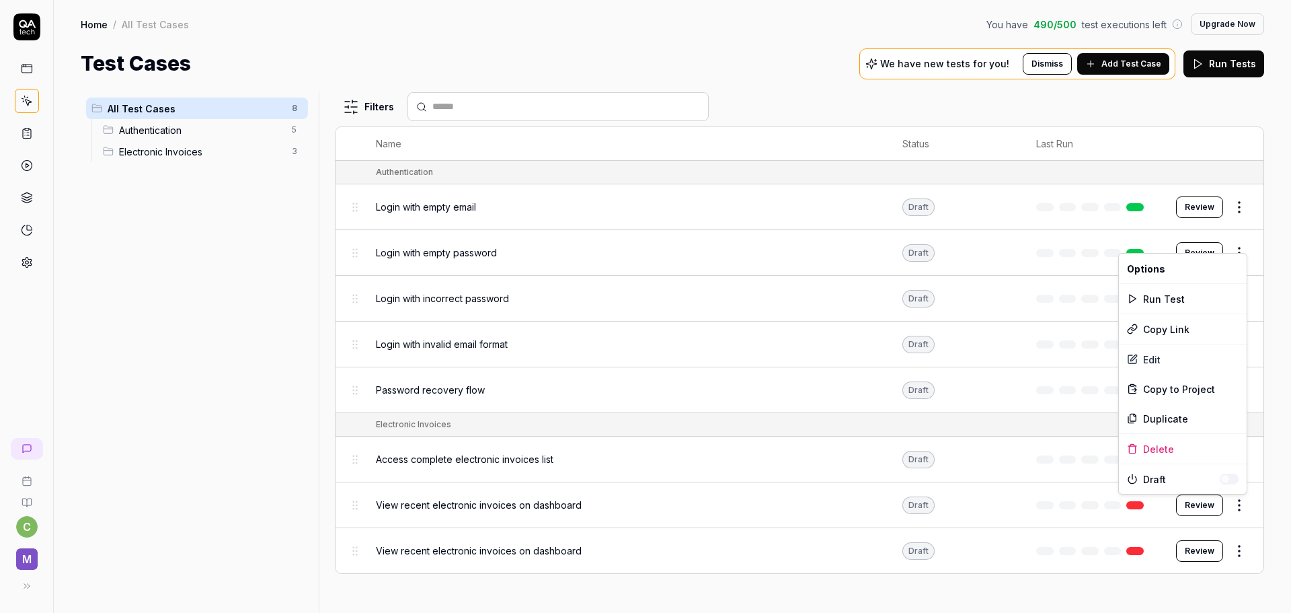
click at [1241, 509] on html "c M Home / All Test Cases You have 490 / 500 test executions left Upgrade Now H…" at bounding box center [645, 306] width 1291 height 613
click at [1160, 447] on div "Delete" at bounding box center [1183, 449] width 128 height 30
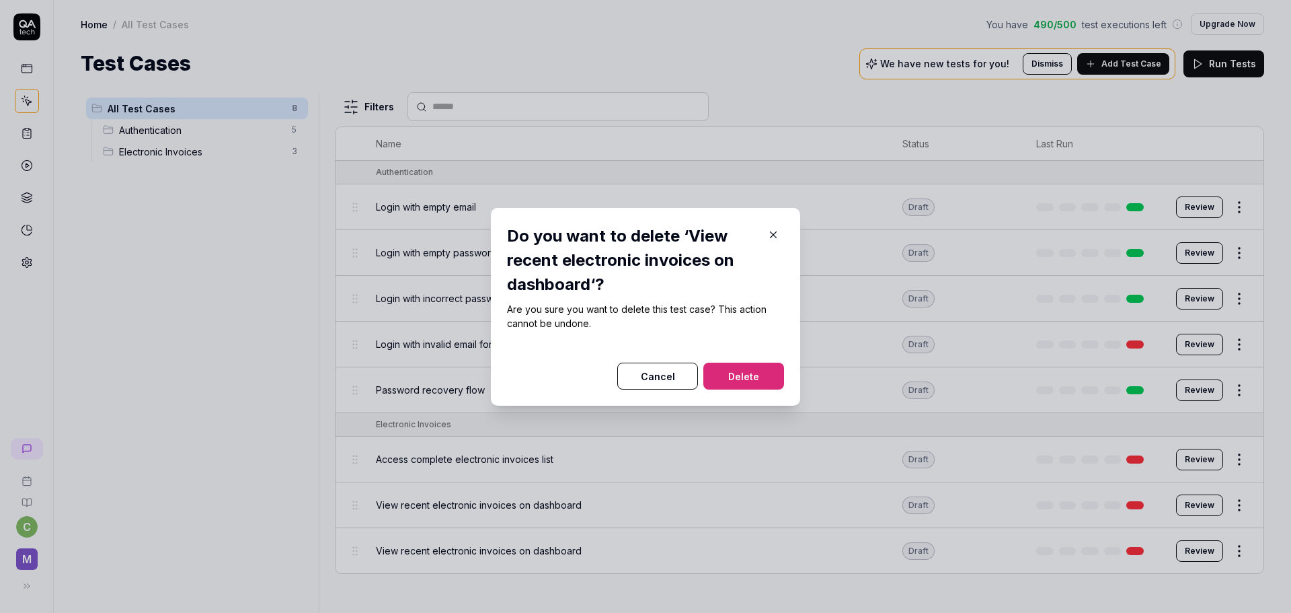
click at [751, 373] on button "Delete" at bounding box center [743, 375] width 81 height 27
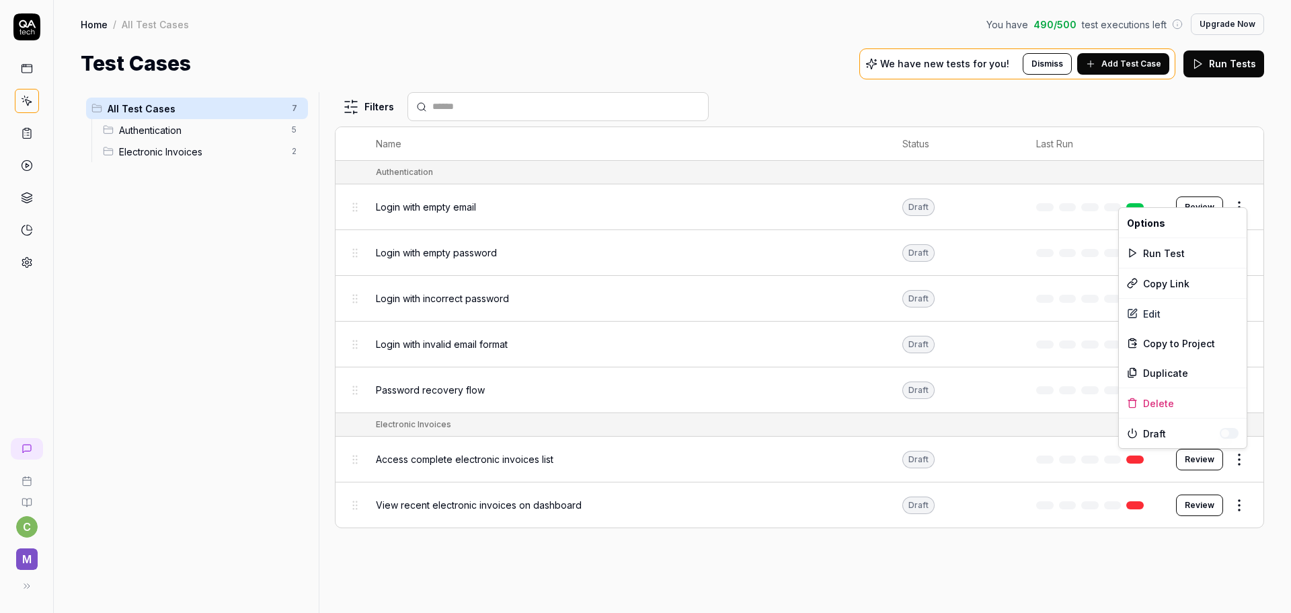
click at [1238, 459] on html "c M Home / All Test Cases You have 490 / 500 test executions left Upgrade Now H…" at bounding box center [645, 306] width 1291 height 613
click at [1171, 398] on div "Delete" at bounding box center [1183, 403] width 128 height 30
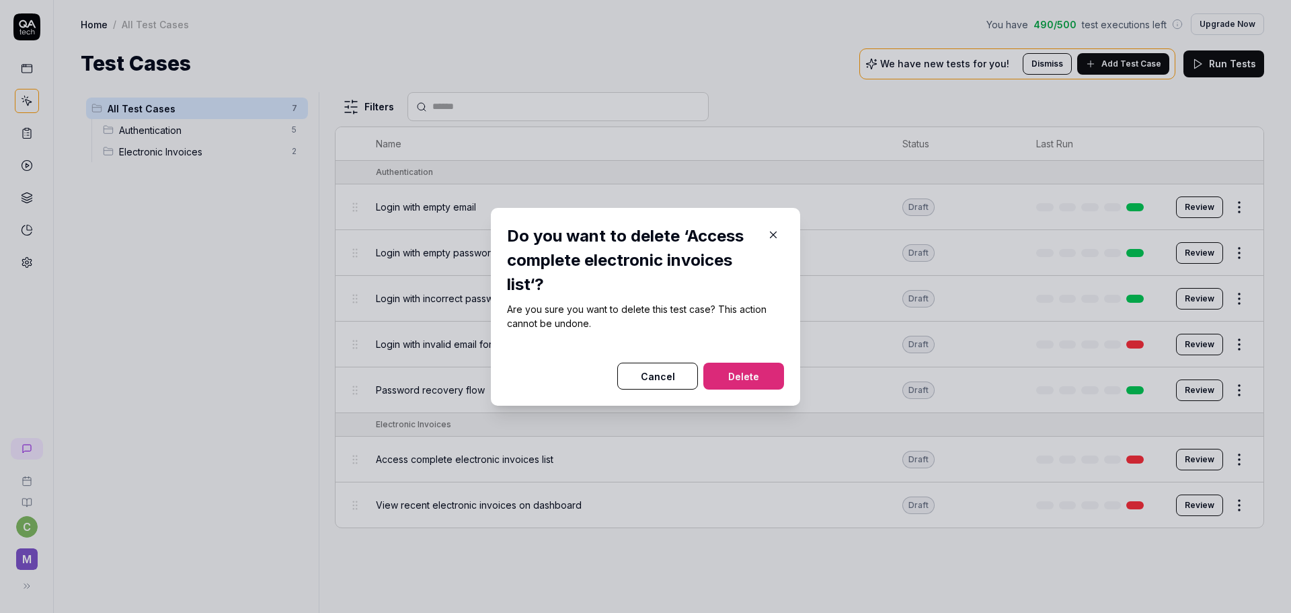
click at [747, 367] on button "Delete" at bounding box center [743, 375] width 81 height 27
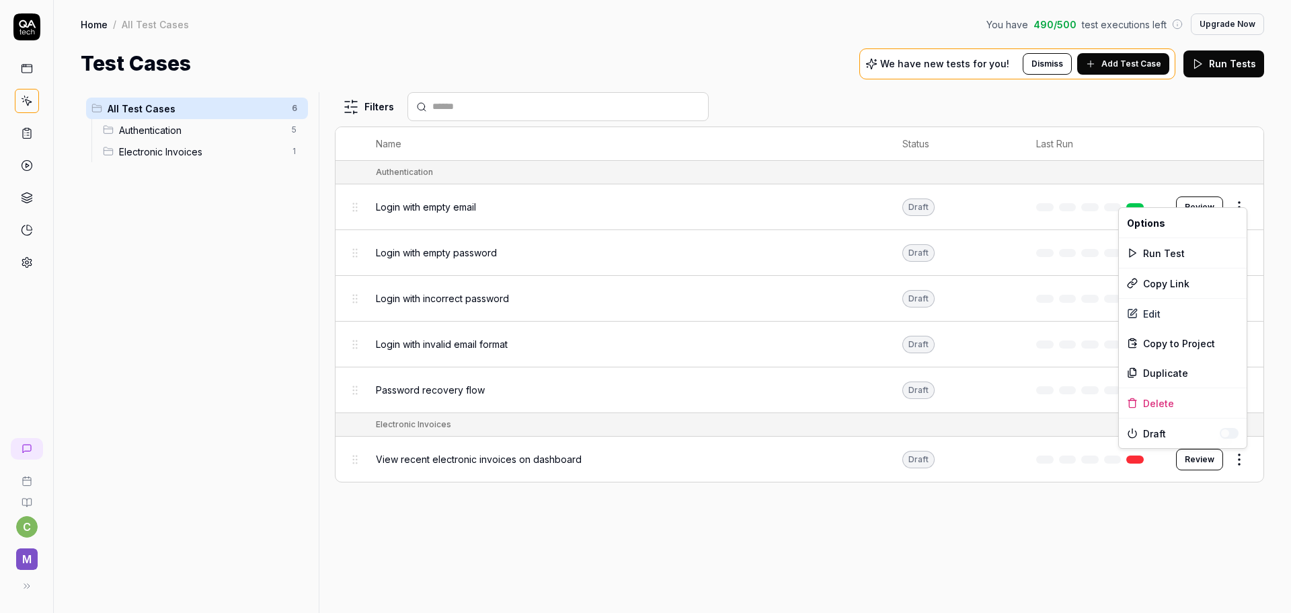
click at [1241, 457] on html "c M Home / All Test Cases You have 490 / 500 test executions left Upgrade Now H…" at bounding box center [645, 306] width 1291 height 613
click at [1155, 397] on div "Delete" at bounding box center [1183, 403] width 128 height 30
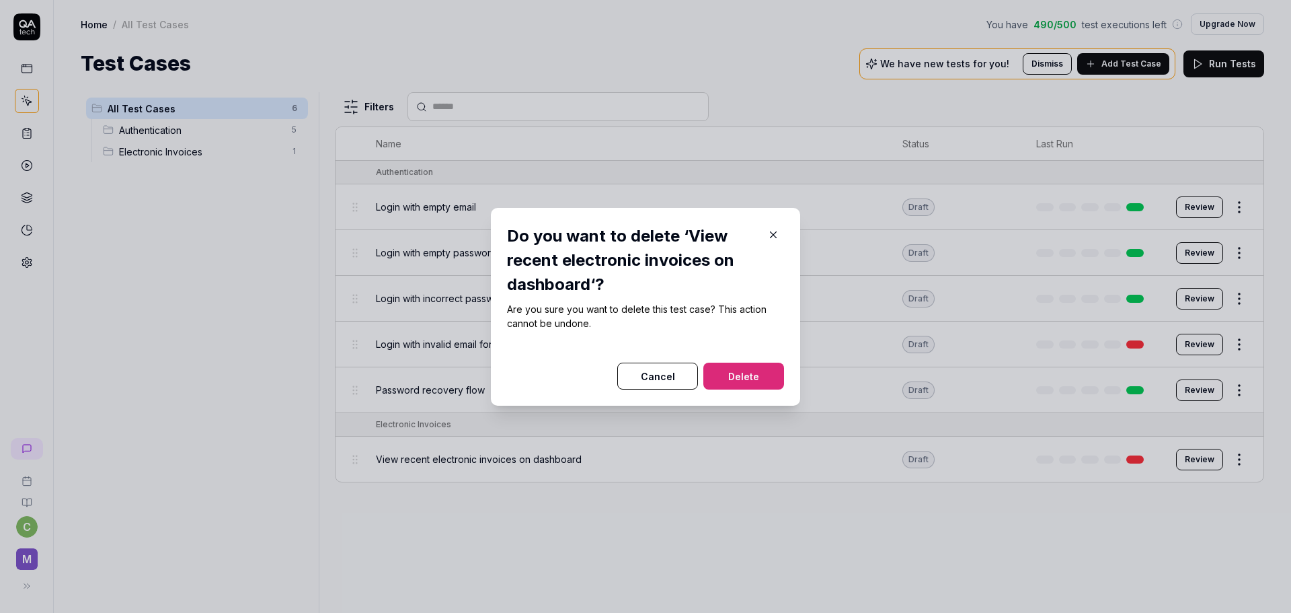
click at [740, 367] on button "Delete" at bounding box center [743, 375] width 81 height 27
